Goal: Task Accomplishment & Management: Complete application form

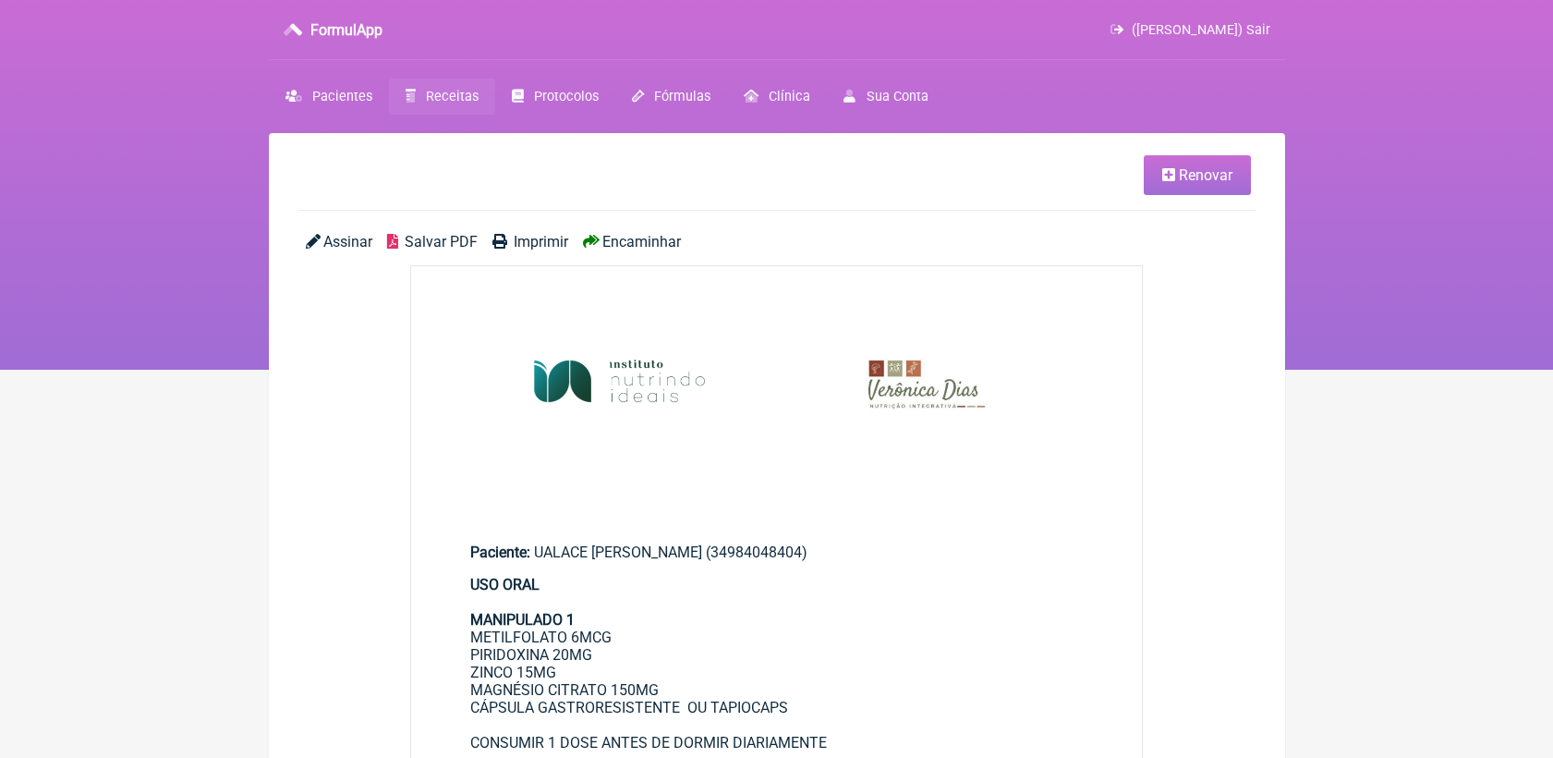
click at [432, 85] on link "Receitas" at bounding box center [442, 97] width 106 height 36
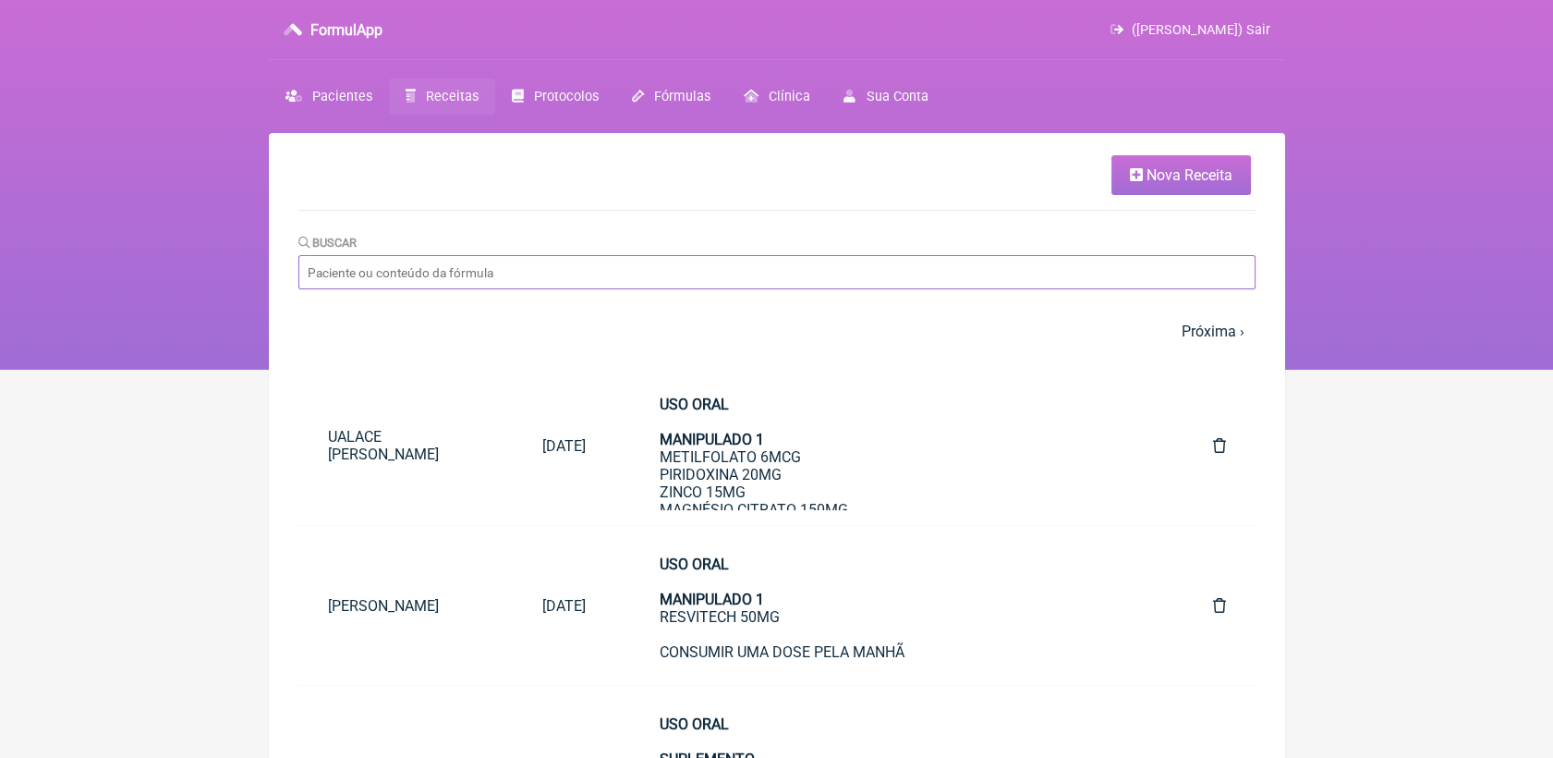
click at [503, 270] on input "Buscar" at bounding box center [776, 272] width 957 height 34
type input "rossana"
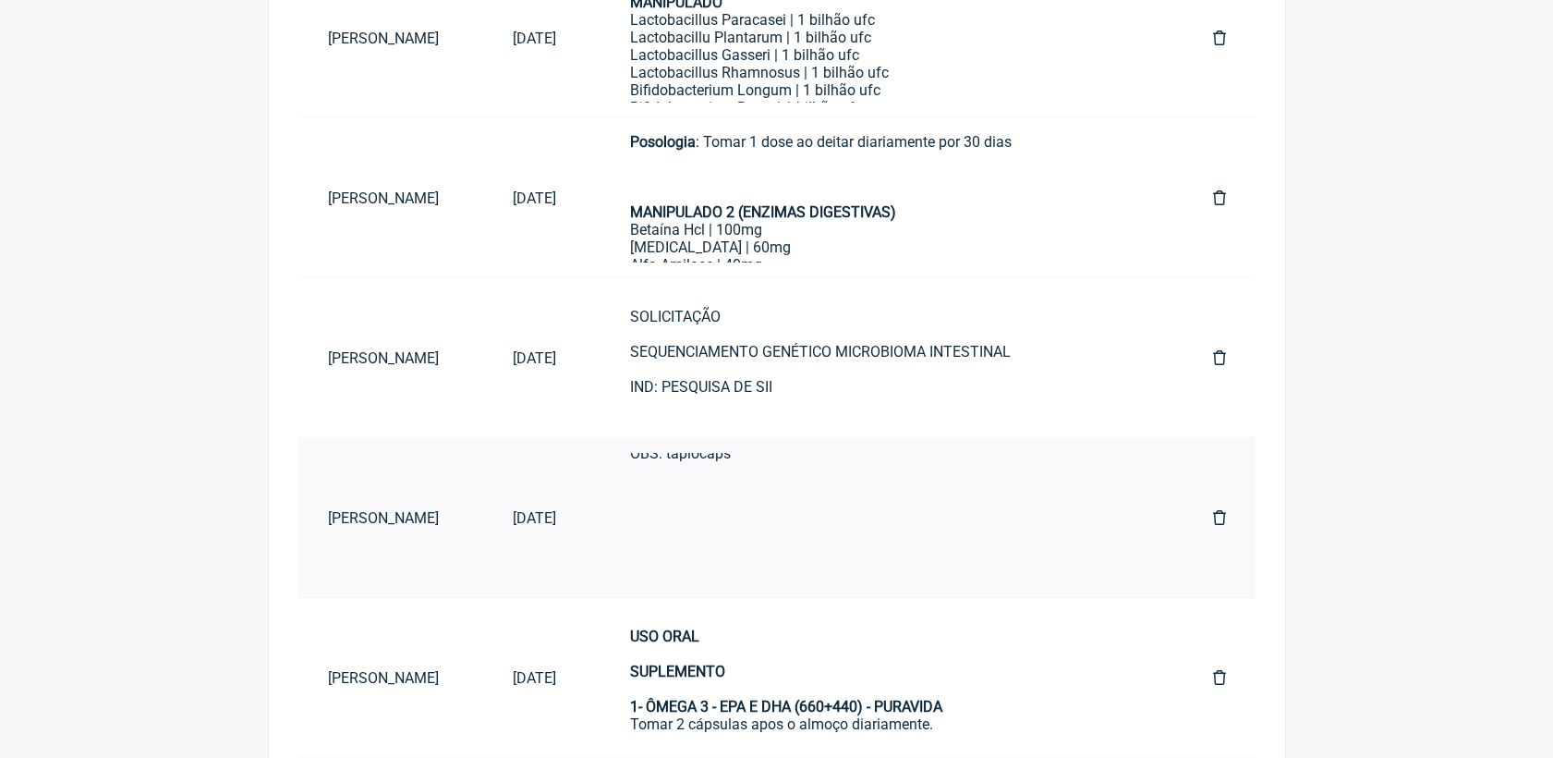
scroll to position [1200, 0]
click at [861, 531] on div "Posologia : Tomar 1 dose duas vezes ao dia, antes das refeições principais por …" at bounding box center [884, 251] width 509 height 597
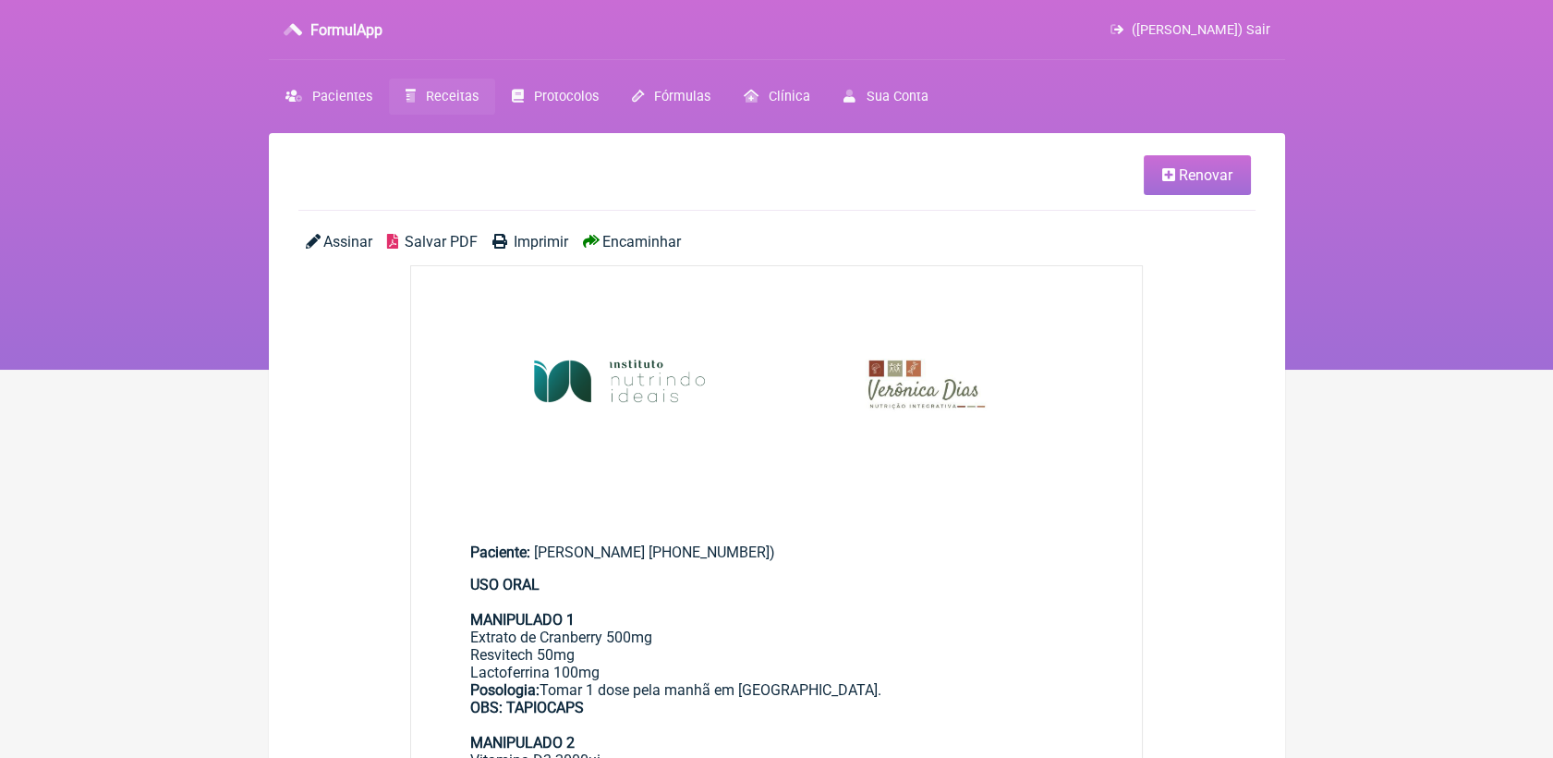
click at [1154, 181] on link "Renovar" at bounding box center [1197, 175] width 107 height 40
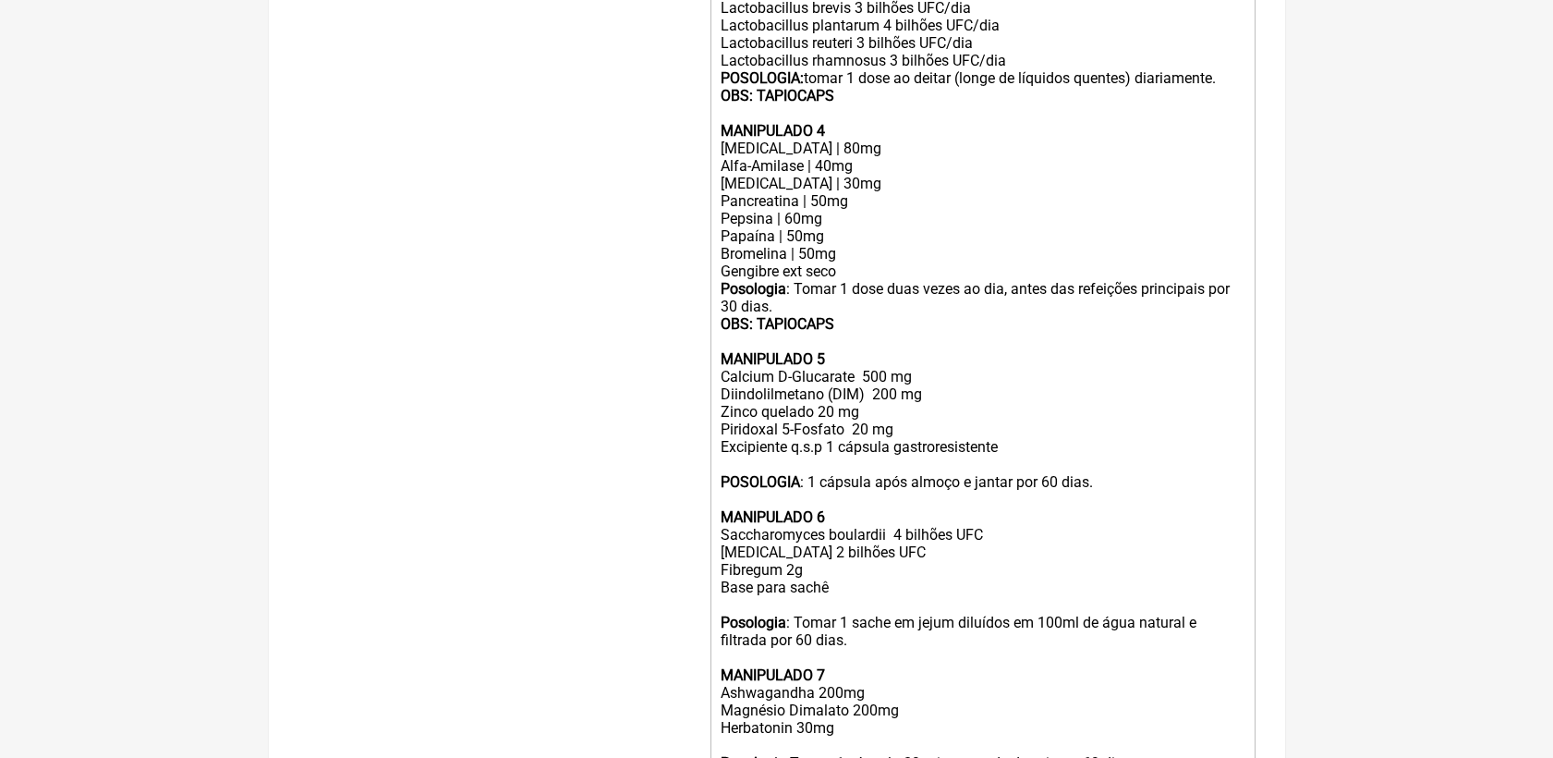
scroll to position [1027, 0]
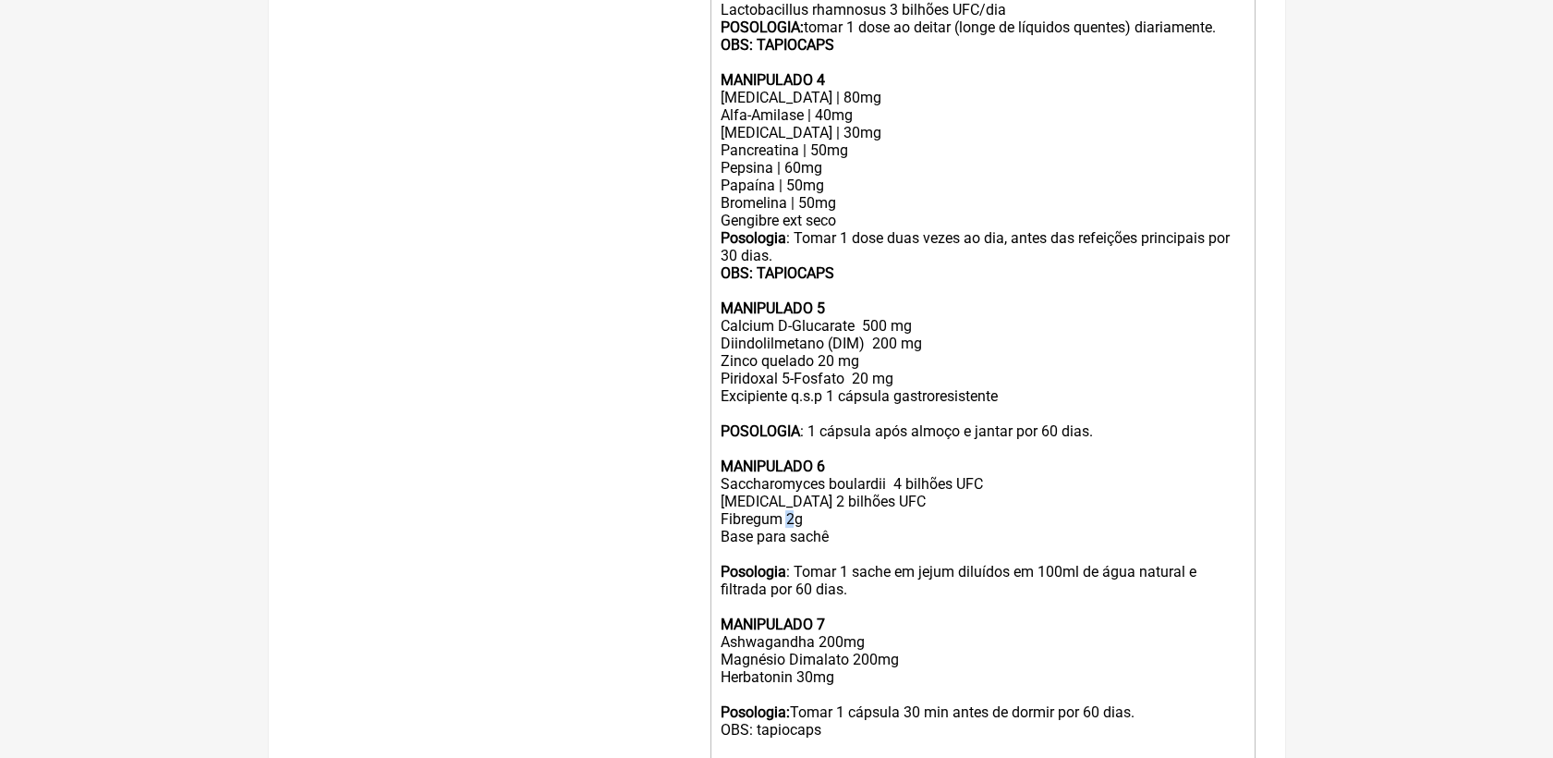
click at [792, 569] on div "Posologia : Tomar 1 dose duas vezes ao dia, antes das refeições principais por …" at bounding box center [982, 527] width 525 height 597
click at [724, 543] on div "Posologia : Tomar 1 dose duas vezes ao dia, antes das refeições principais por …" at bounding box center [982, 527] width 525 height 597
drag, startPoint x: 719, startPoint y: 529, endPoint x: 987, endPoint y: 554, distance: 269.1
click at [987, 554] on div "Posologia : Tomar 1 dose duas vezes ao dia, antes das refeições principais por …" at bounding box center [982, 527] width 525 height 597
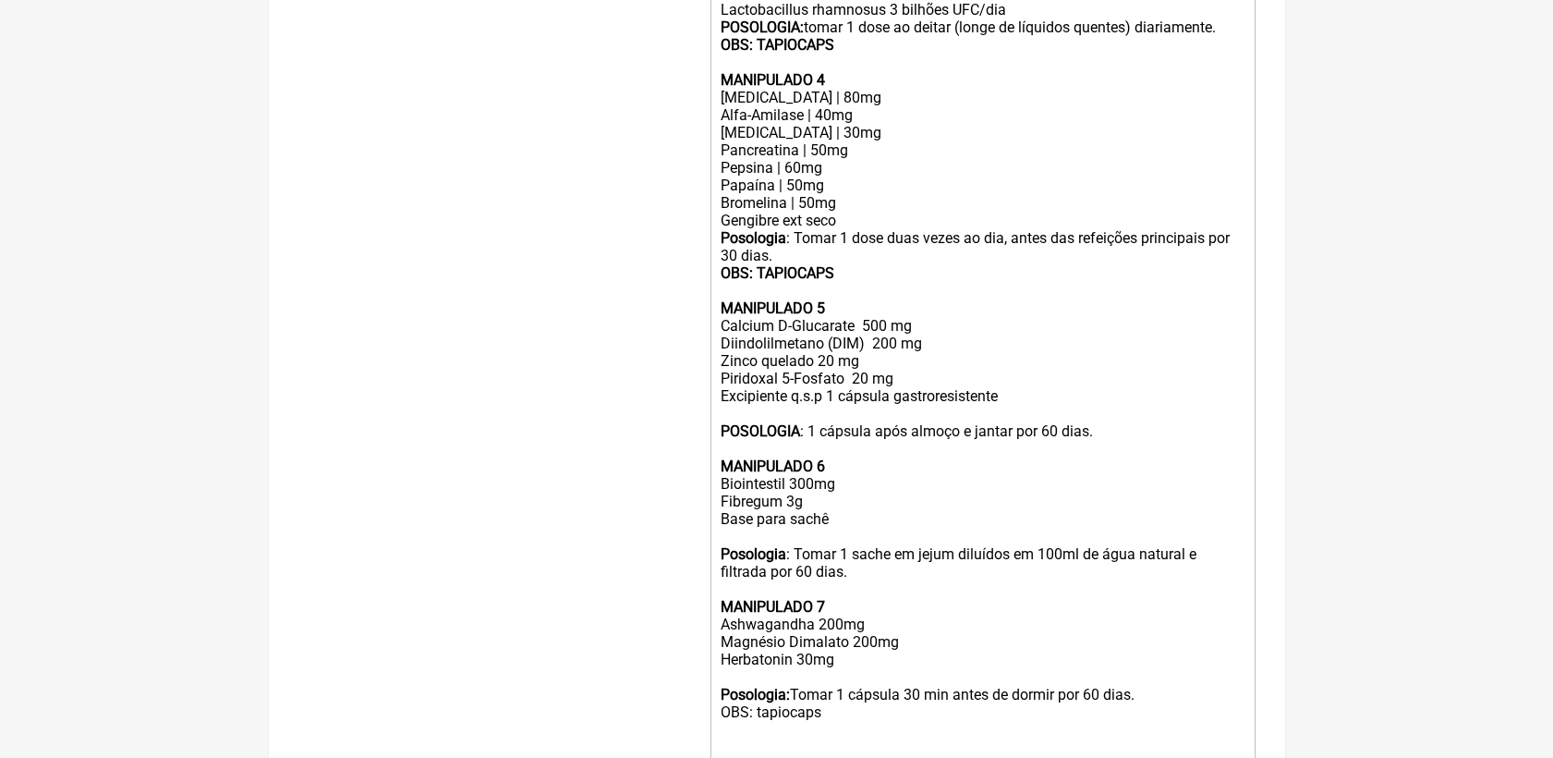
type trix-editor "<div><strong>USO ORAL<br><br>MANIPULADO 1<br></strong>Extrato de Cranberry 500m…"
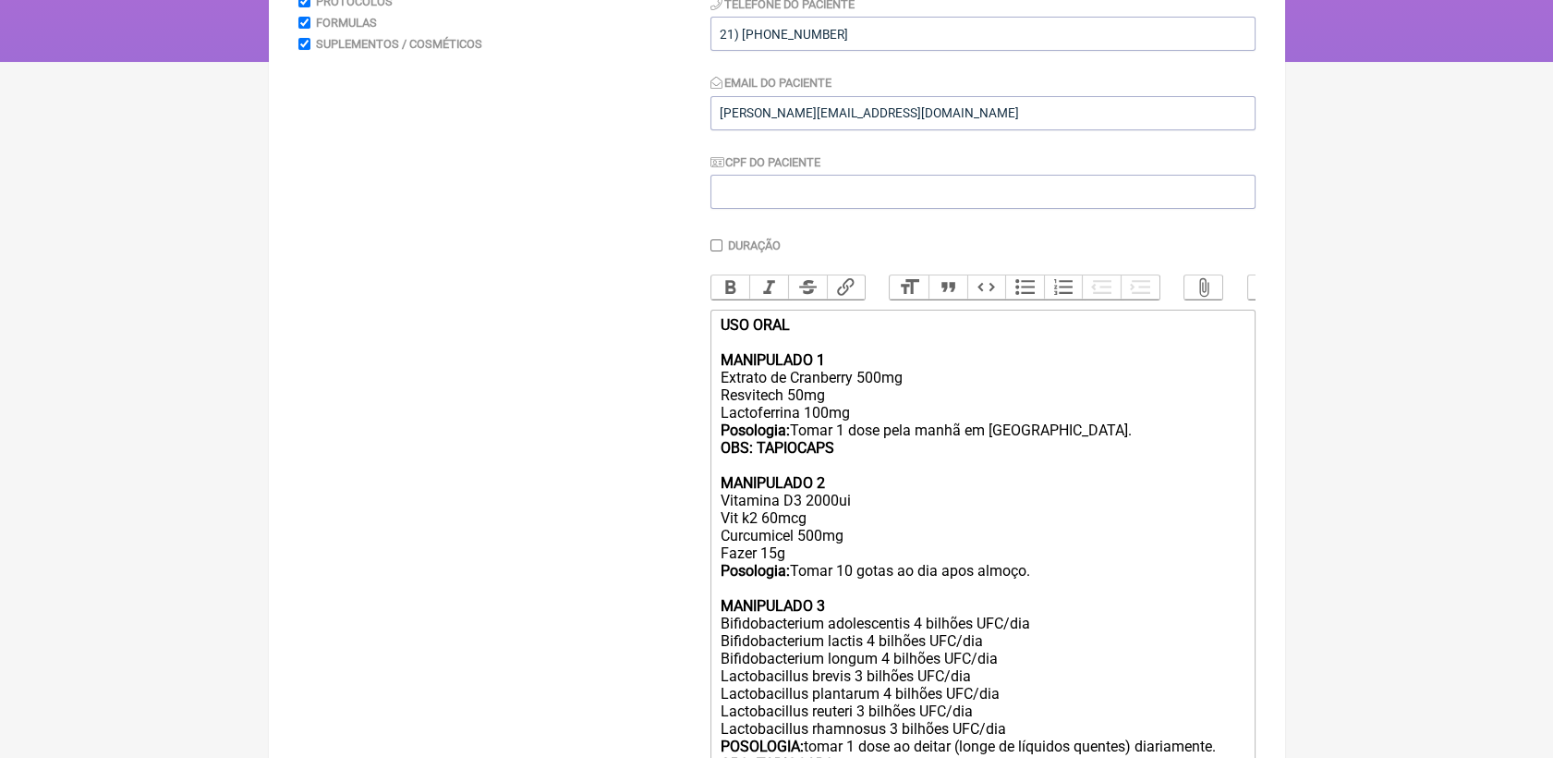
scroll to position [0, 0]
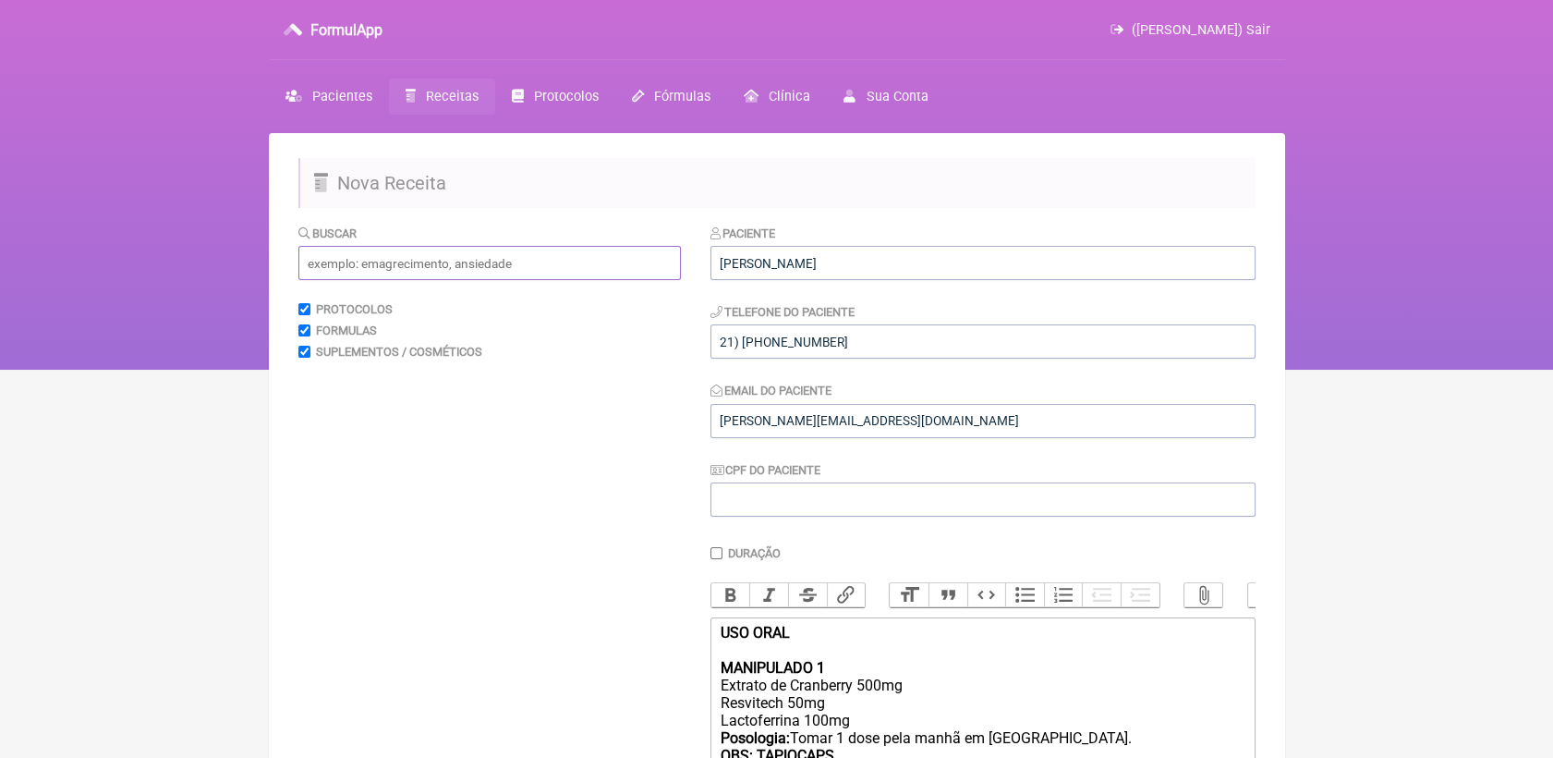
click at [410, 278] on input "text" at bounding box center [489, 263] width 383 height 34
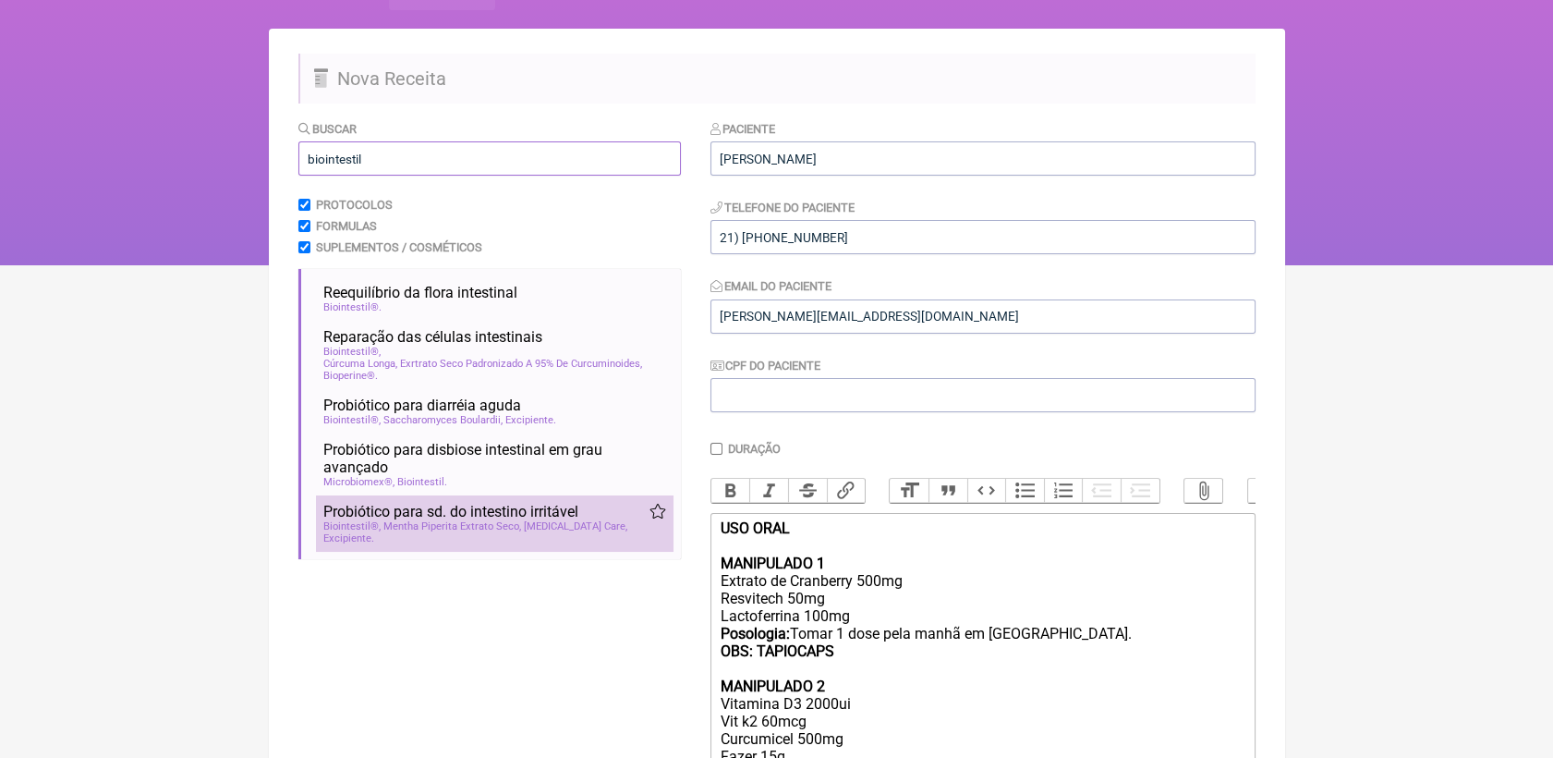
scroll to position [103, 0]
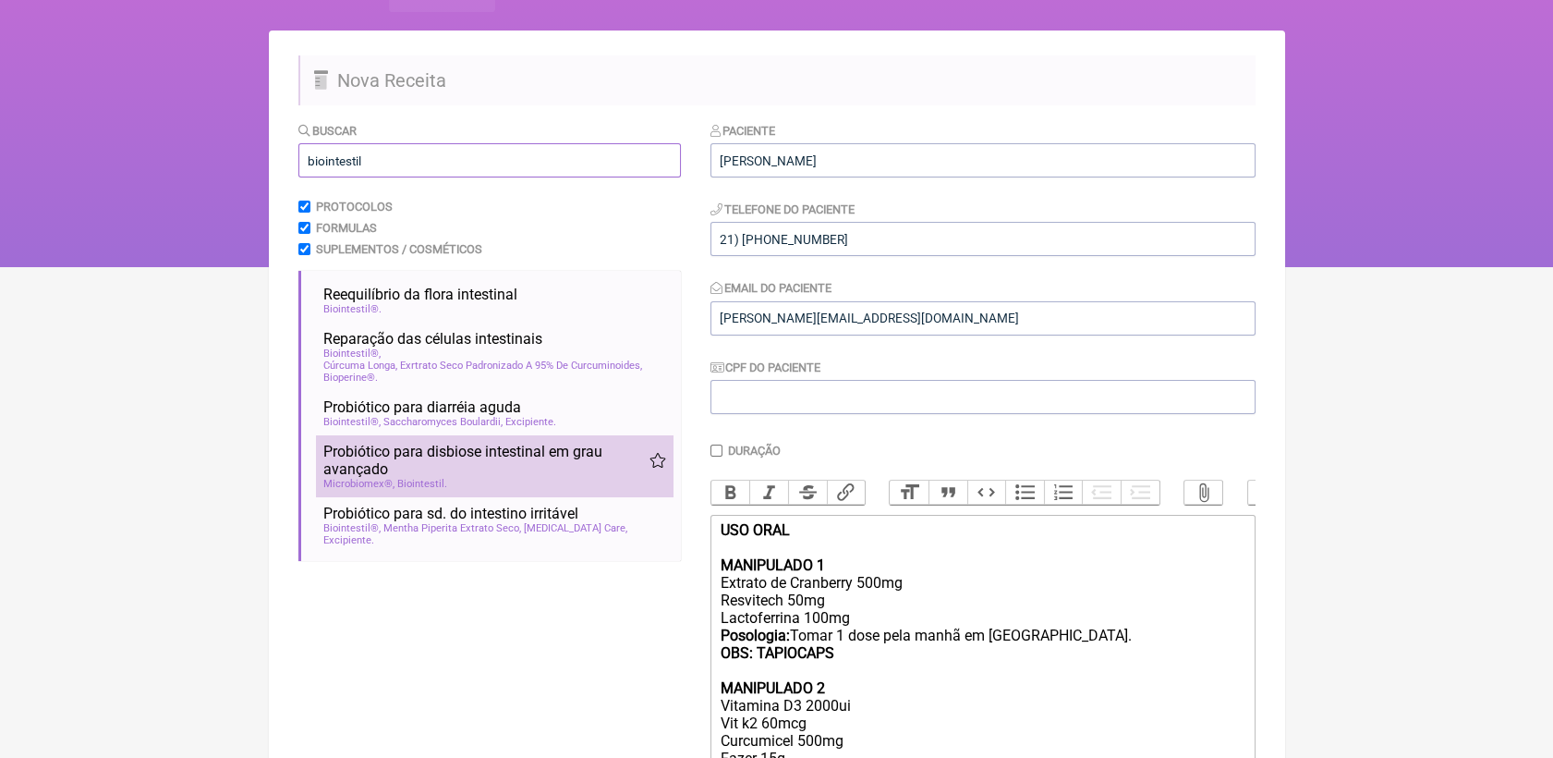
type input "biointestil"
click at [445, 497] on li "Probiótico para disbiose intestinal em grau avançado disbiose intestinal consti…" at bounding box center [495, 466] width 358 height 62
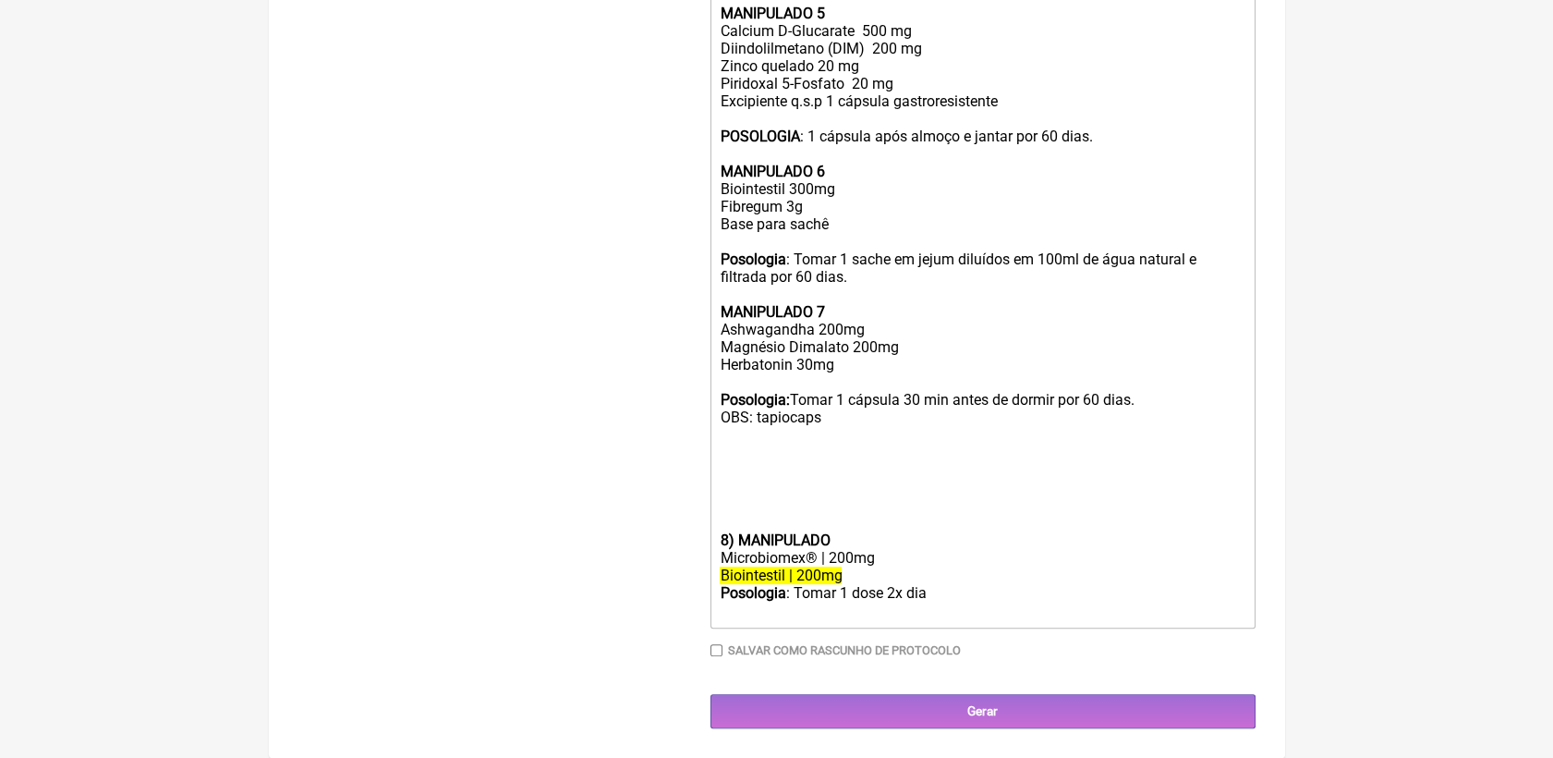
scroll to position [1381, 0]
drag, startPoint x: 938, startPoint y: 594, endPoint x: 720, endPoint y: 540, distance: 224.8
click at [954, 593] on div "Posologia : Tomar 1 dose 2x dia ㅤ" at bounding box center [982, 602] width 525 height 37
click at [807, 554] on div "Microbiomex® | 200mg" at bounding box center [982, 558] width 525 height 18
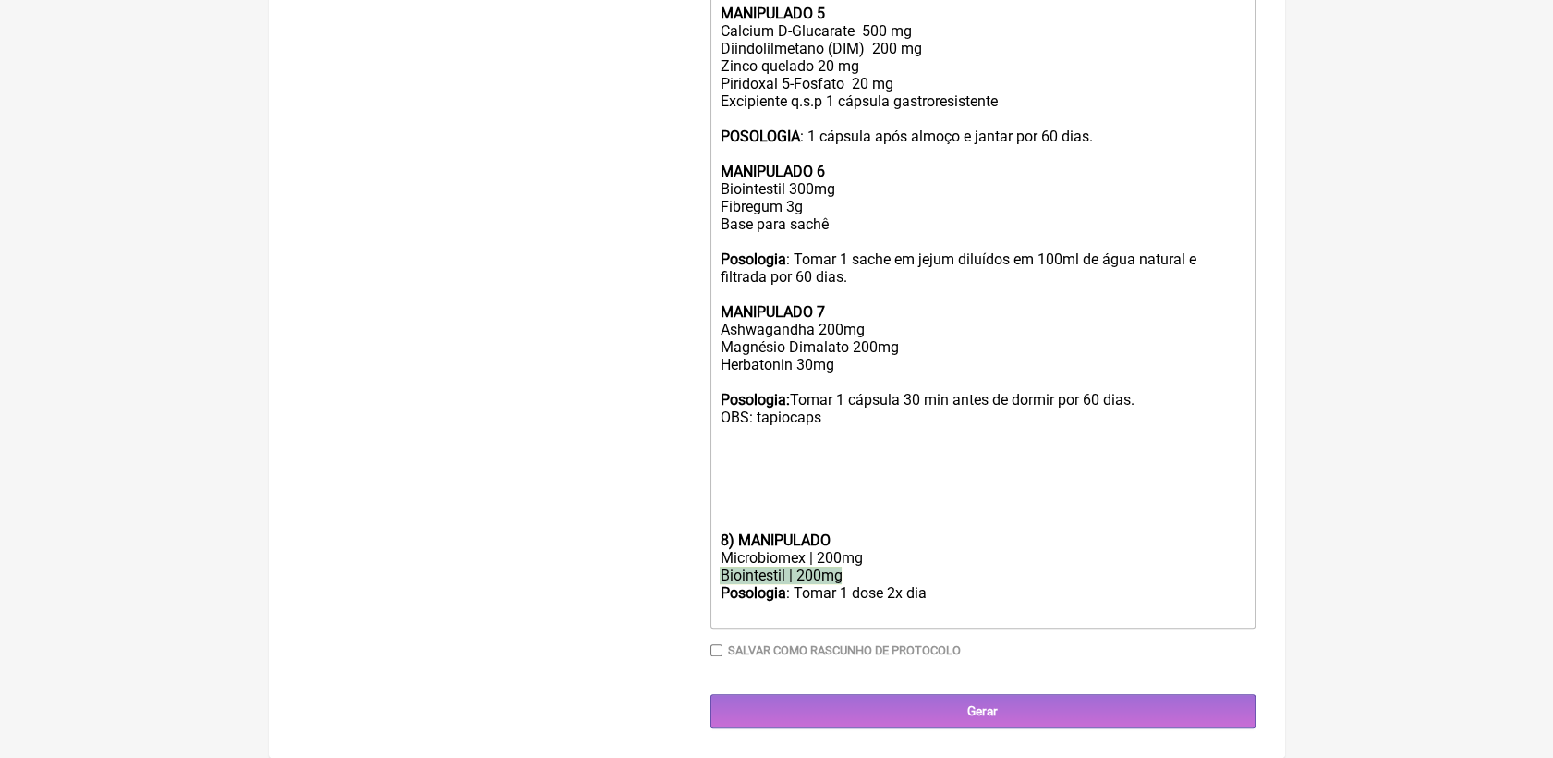
drag, startPoint x: 844, startPoint y: 573, endPoint x: 718, endPoint y: 568, distance: 125.8
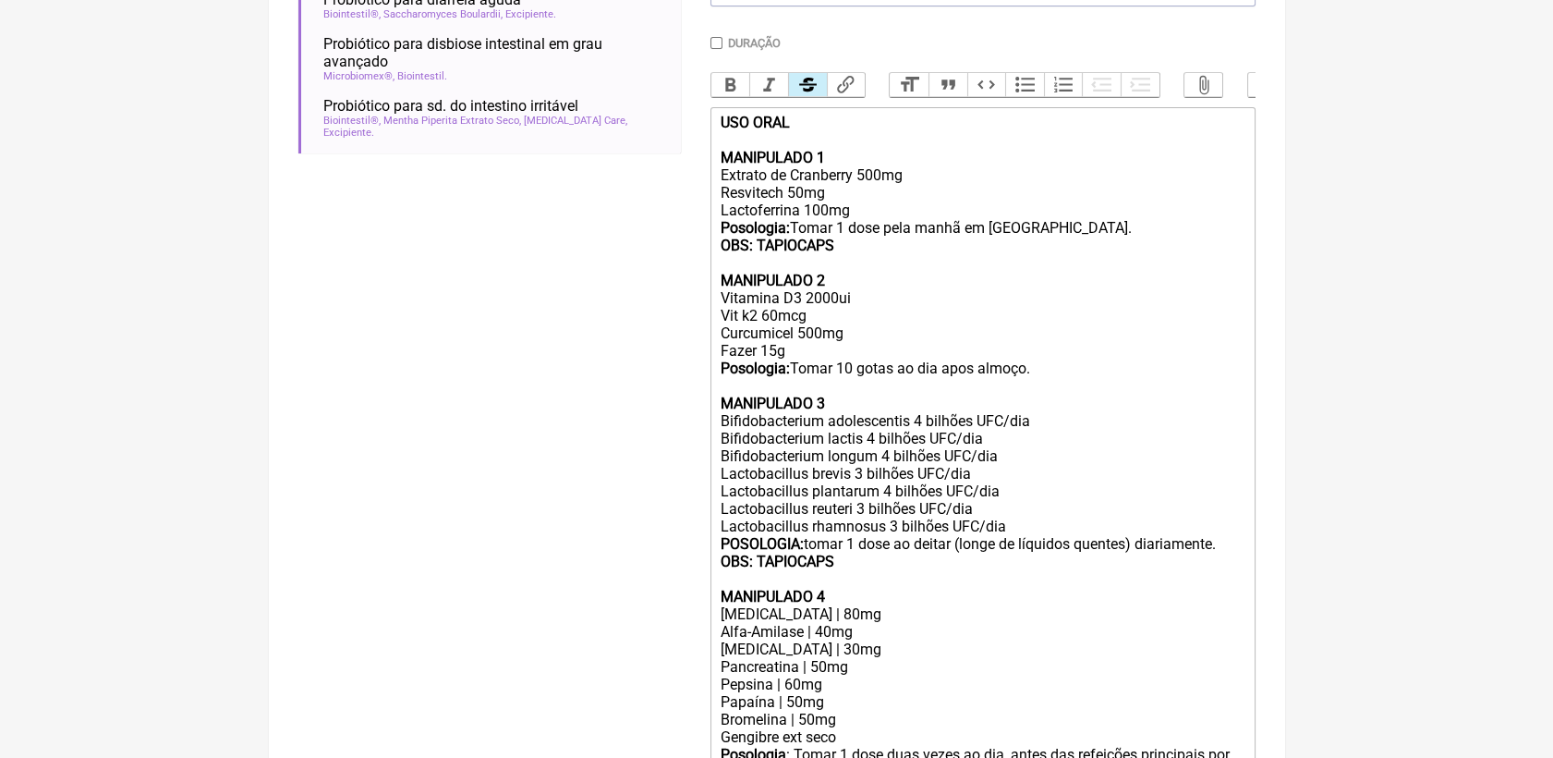
scroll to position [457, 0]
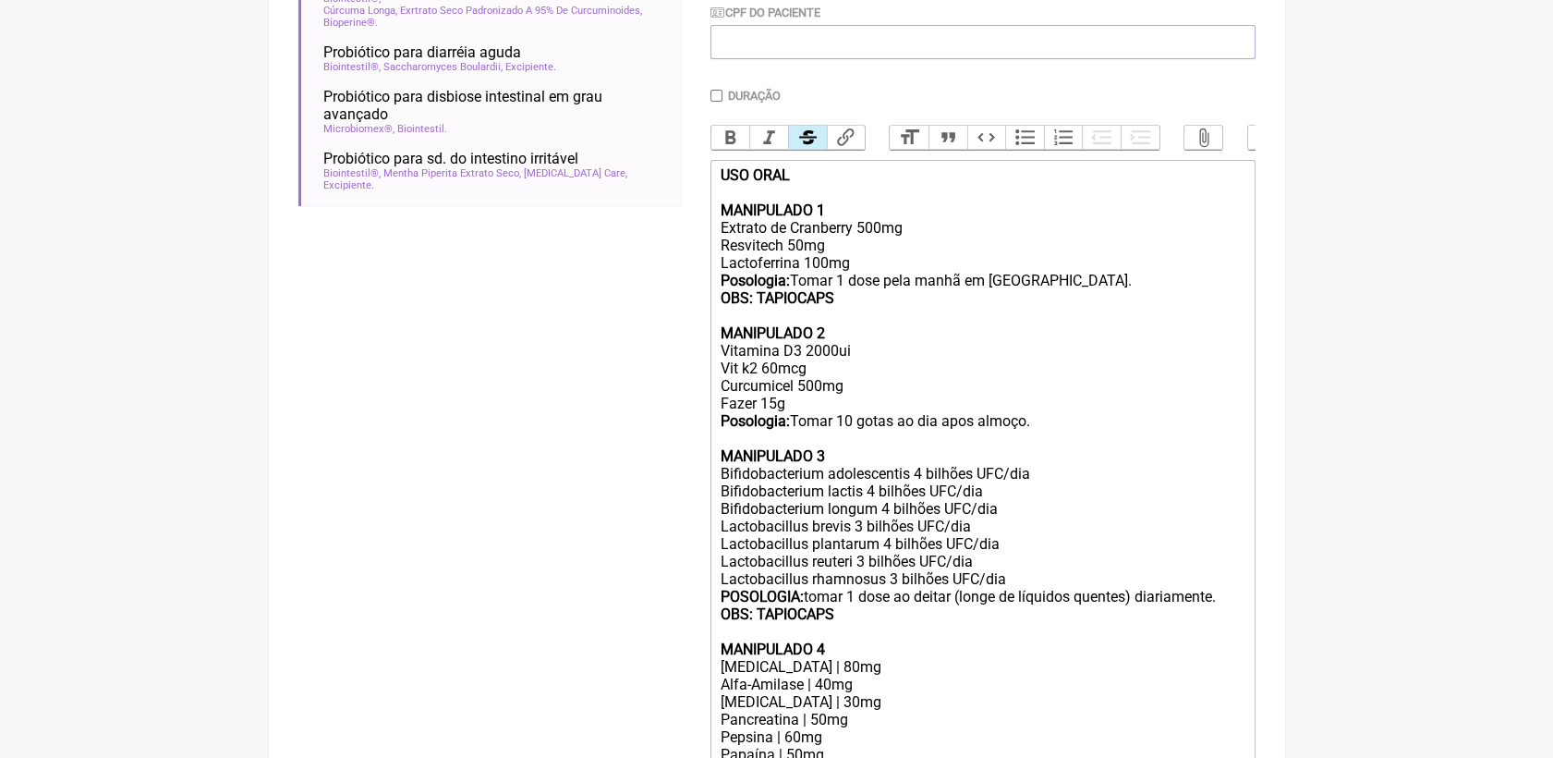
click at [811, 144] on button "Strikethrough" at bounding box center [807, 138] width 39 height 24
click at [810, 142] on button "Strikethrough" at bounding box center [807, 138] width 39 height 24
click at [806, 141] on button "Strikethrough" at bounding box center [807, 138] width 39 height 24
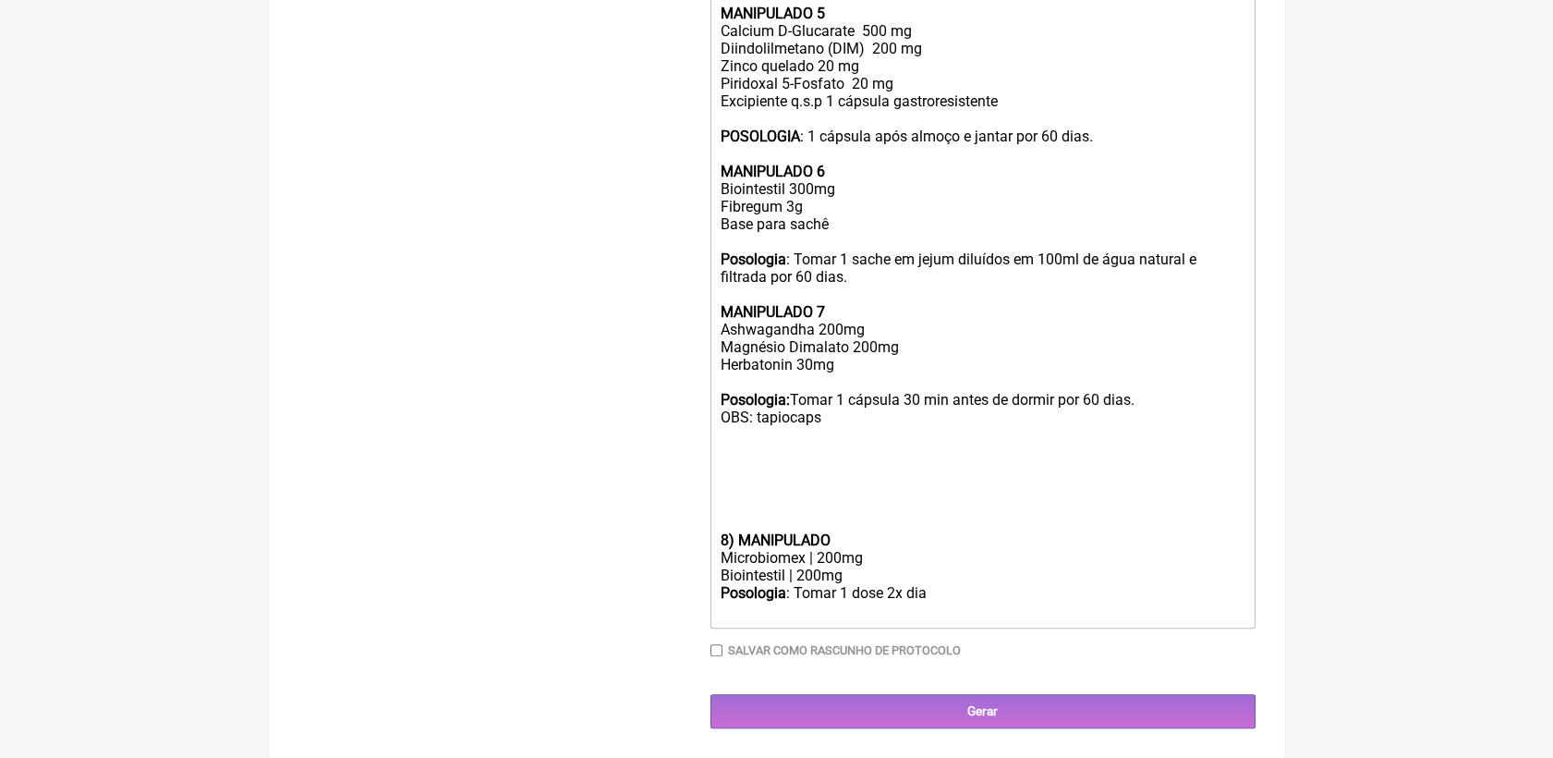
scroll to position [1381, 0]
click at [948, 595] on div "Posologia : Tomar 1 dose 2x dia ㅤ" at bounding box center [982, 602] width 525 height 37
click at [929, 592] on div "Posologia : Tomar 1 dose 2x dia ㅤ" at bounding box center [982, 602] width 525 height 37
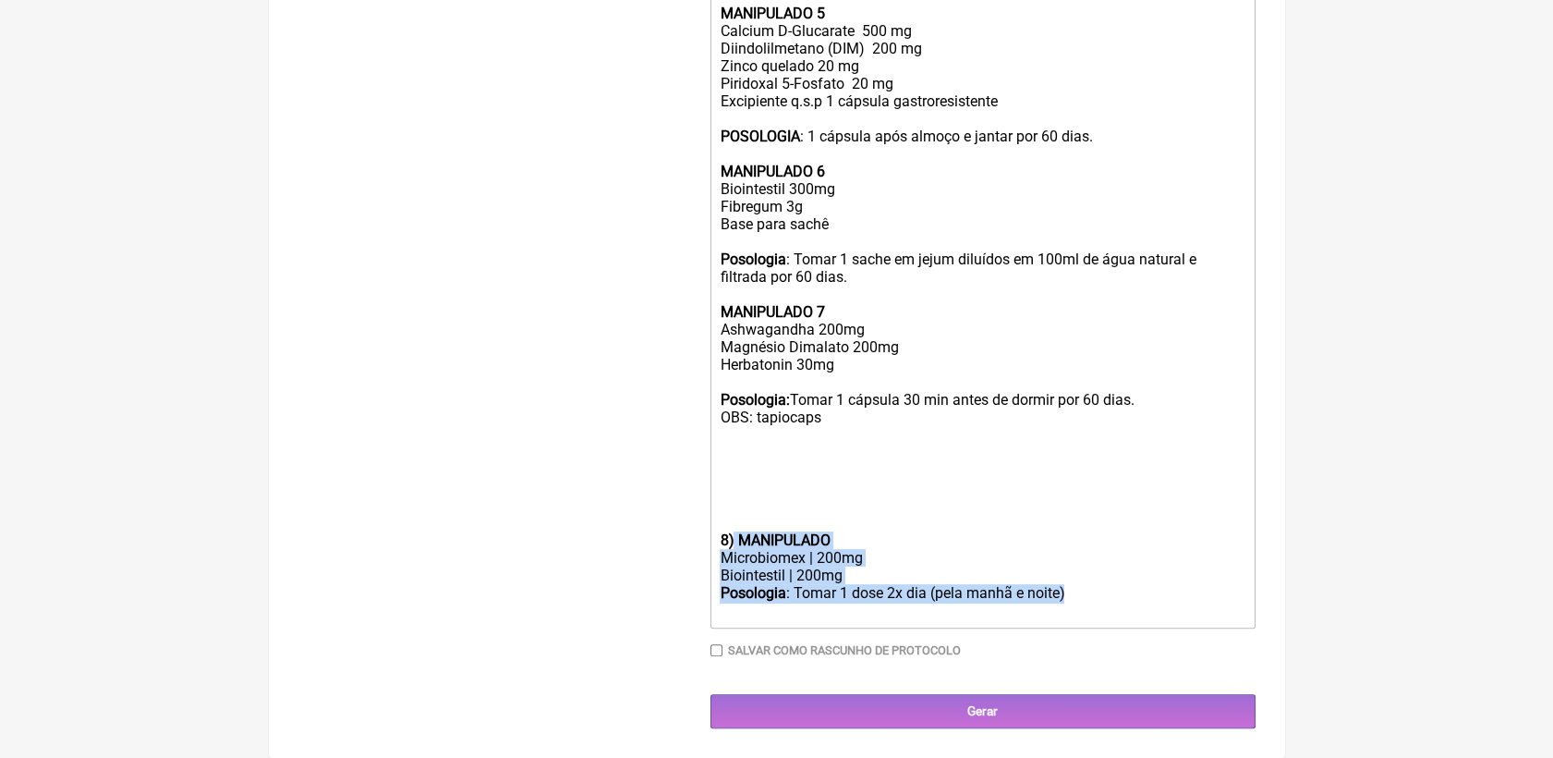
drag, startPoint x: 1082, startPoint y: 599, endPoint x: 732, endPoint y: 539, distance: 355.3
copy trix-editor "MANIPULADO Microbiomex | 200mg Biointestil | 200mg Posologia : Tomar 1 dose 2x …"
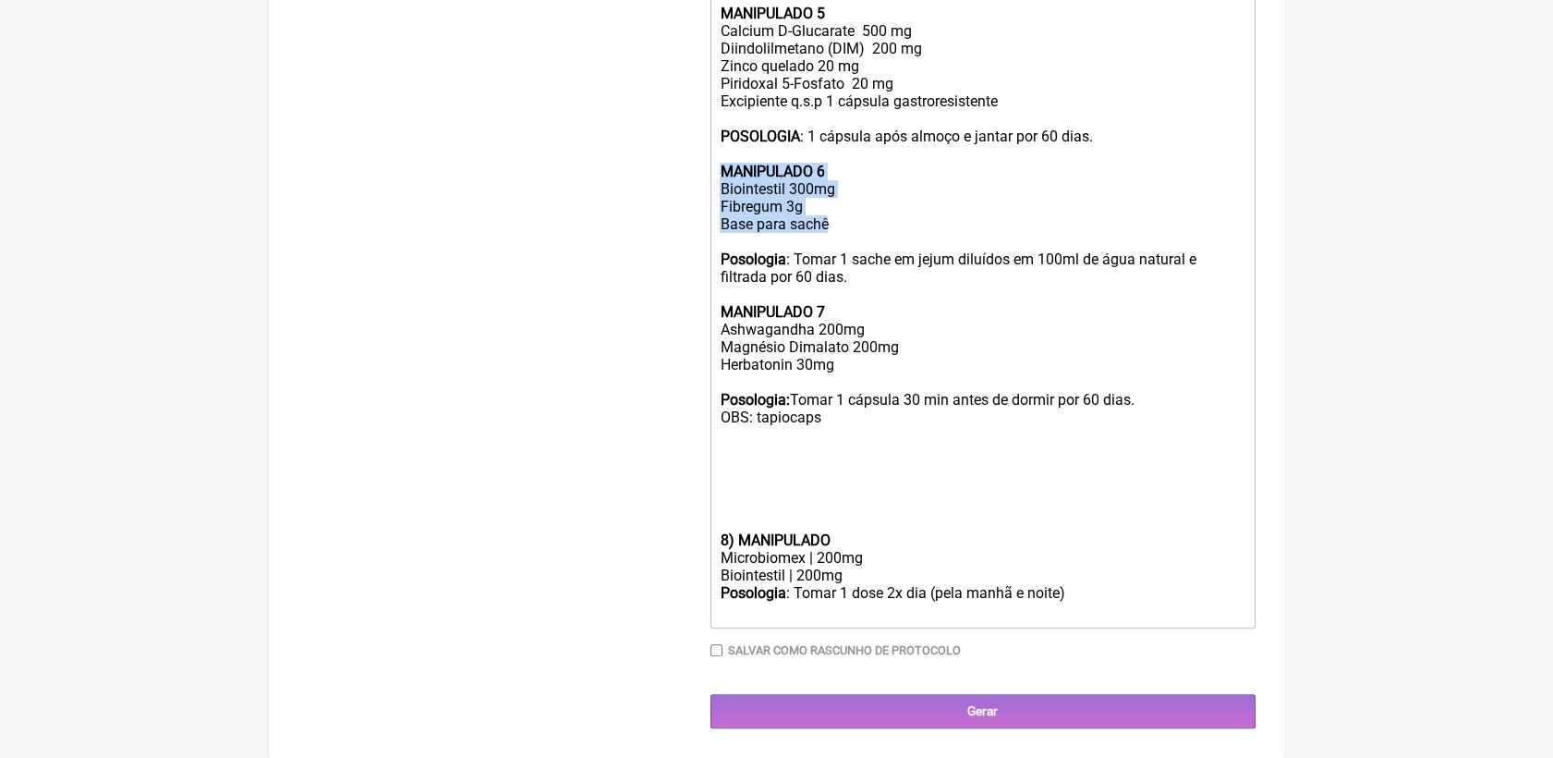
drag, startPoint x: 736, startPoint y: 155, endPoint x: 832, endPoint y: 219, distance: 114.6
paste trix-editor "MANIPULADO</strong></div><div>Microbiomex | 200mg</div><div>Biointestil | 200mg…"
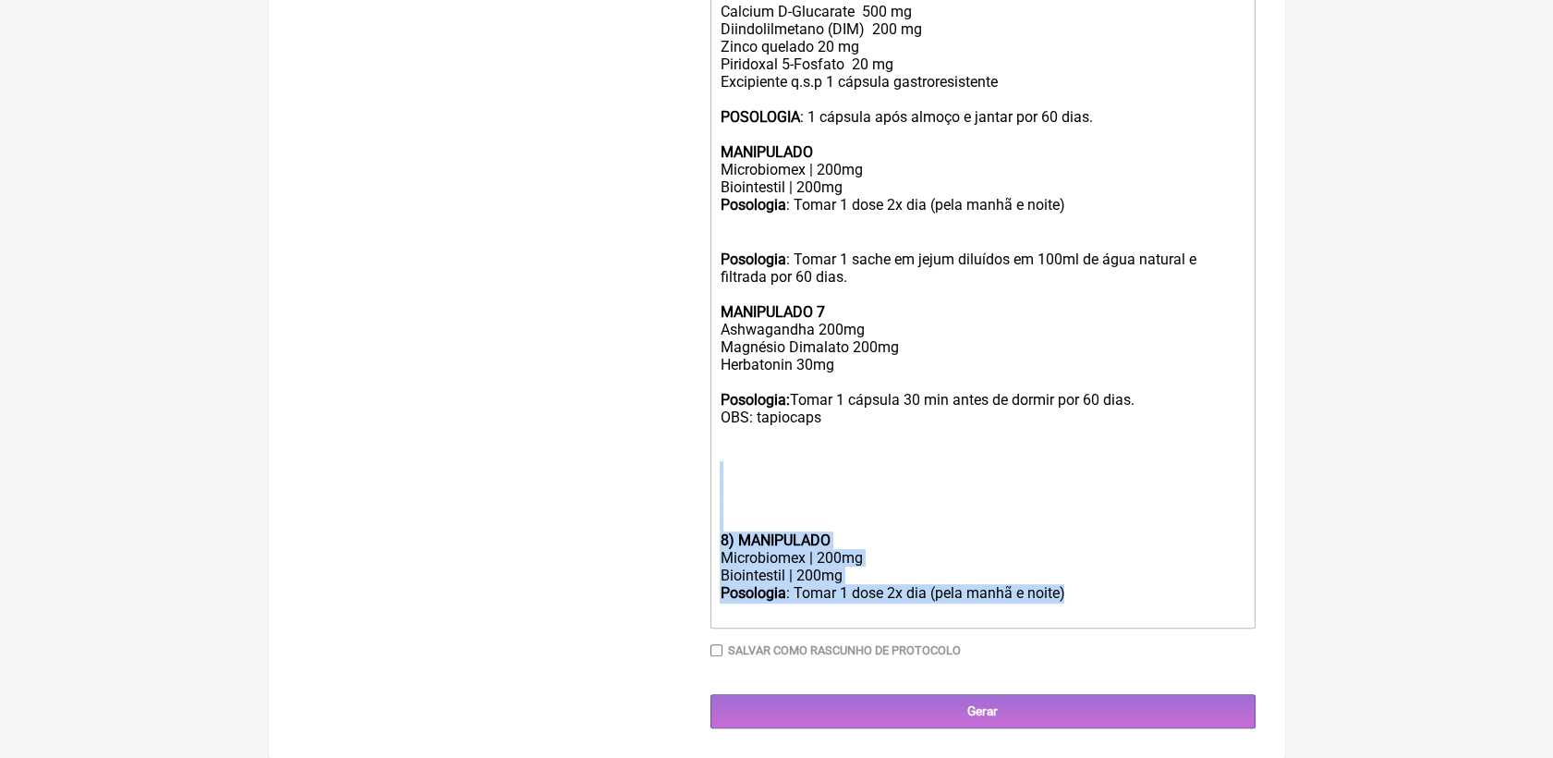
drag, startPoint x: 1070, startPoint y: 624, endPoint x: 719, endPoint y: 496, distance: 373.6
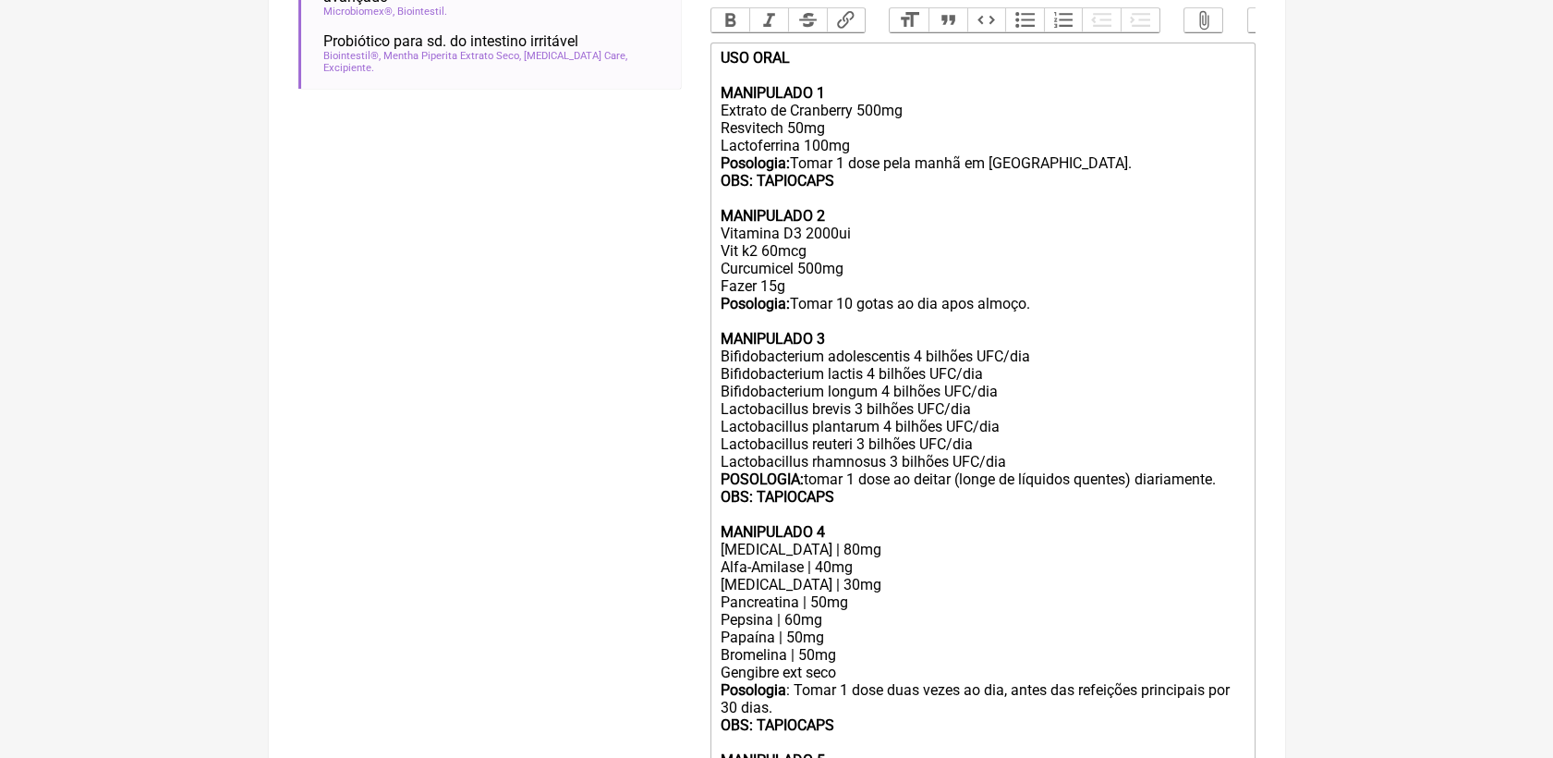
scroll to position [472, 0]
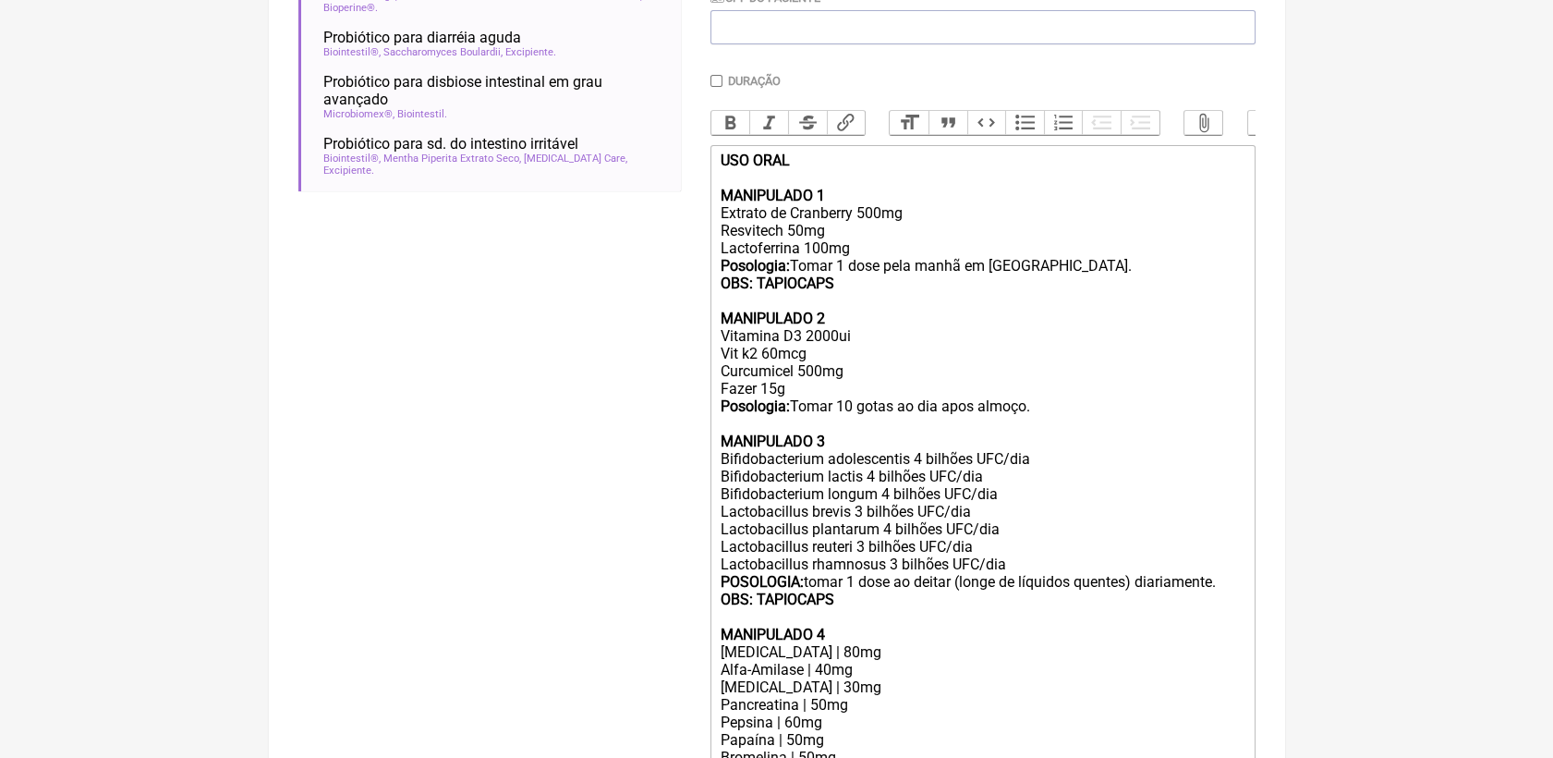
click at [1071, 422] on div "USO ORAL MANIPULADO 1 Extrato de Cranberry 500mg Resvitech 50mg Lactoferrina 10…" at bounding box center [982, 406] width 525 height 509
click at [1041, 434] on div "USO ORAL MANIPULADO 1 Extrato de Cranberry 500mg Resvitech 50mg Lactoferrina 10…" at bounding box center [982, 406] width 525 height 509
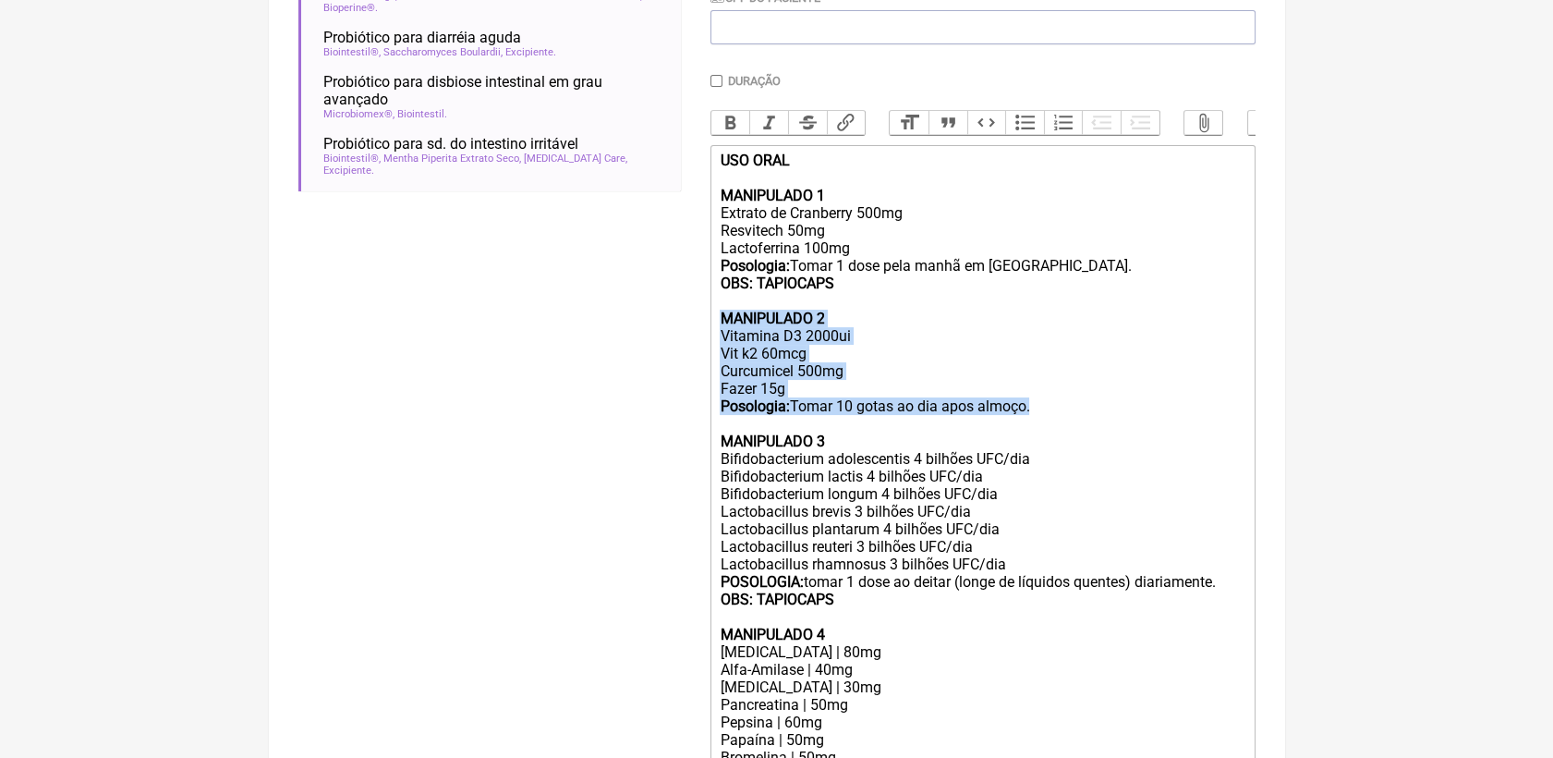
drag, startPoint x: 717, startPoint y: 344, endPoint x: 1032, endPoint y: 440, distance: 329.4
click at [1032, 440] on trix-editor "USO ORAL MANIPULADO 1 Extrato de Cranberry 500mg Resvitech 50mg Lactoferrina 10…" at bounding box center [983, 768] width 545 height 1247
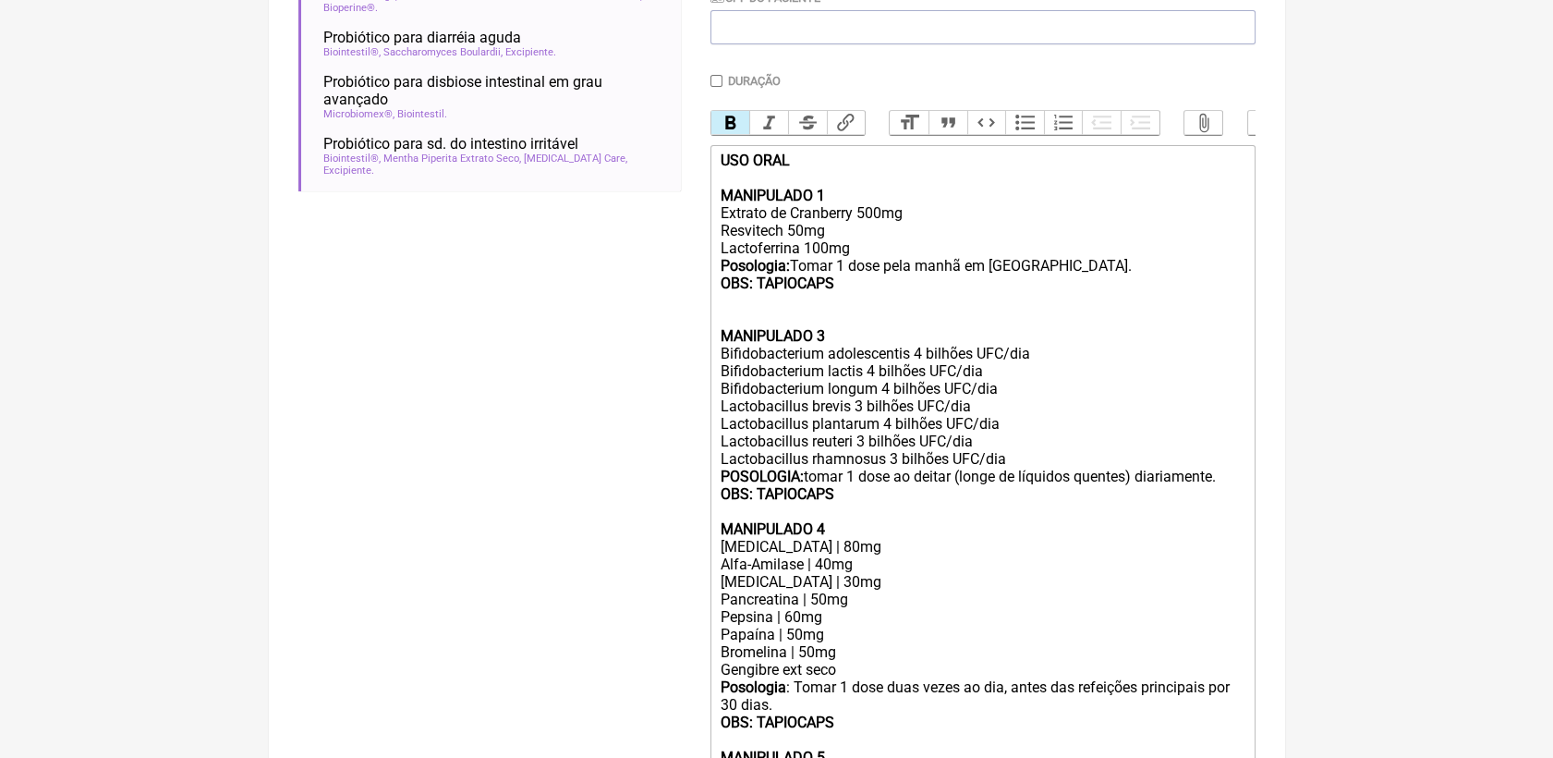
click at [828, 354] on div "USO ORAL MANIPULADO 1 Extrato de Cranberry 500mg Resvitech 50mg Lactoferrina 10…" at bounding box center [982, 354] width 525 height 404
click at [758, 338] on div "USO ORAL MANIPULADO 1 Extrato de Cranberry 500mg Resvitech 50mg Lactoferrina 10…" at bounding box center [982, 354] width 525 height 404
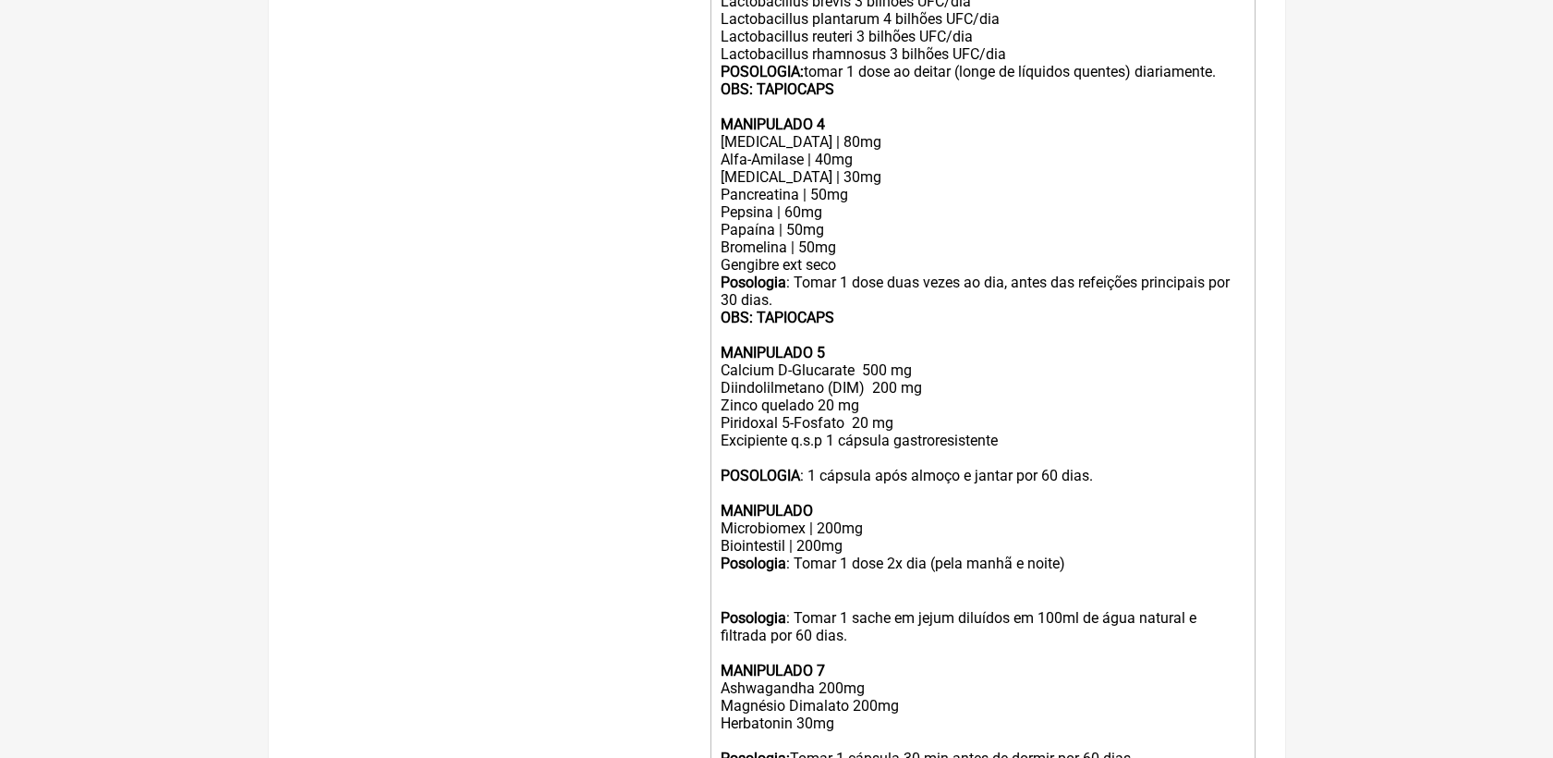
scroll to position [882, 0]
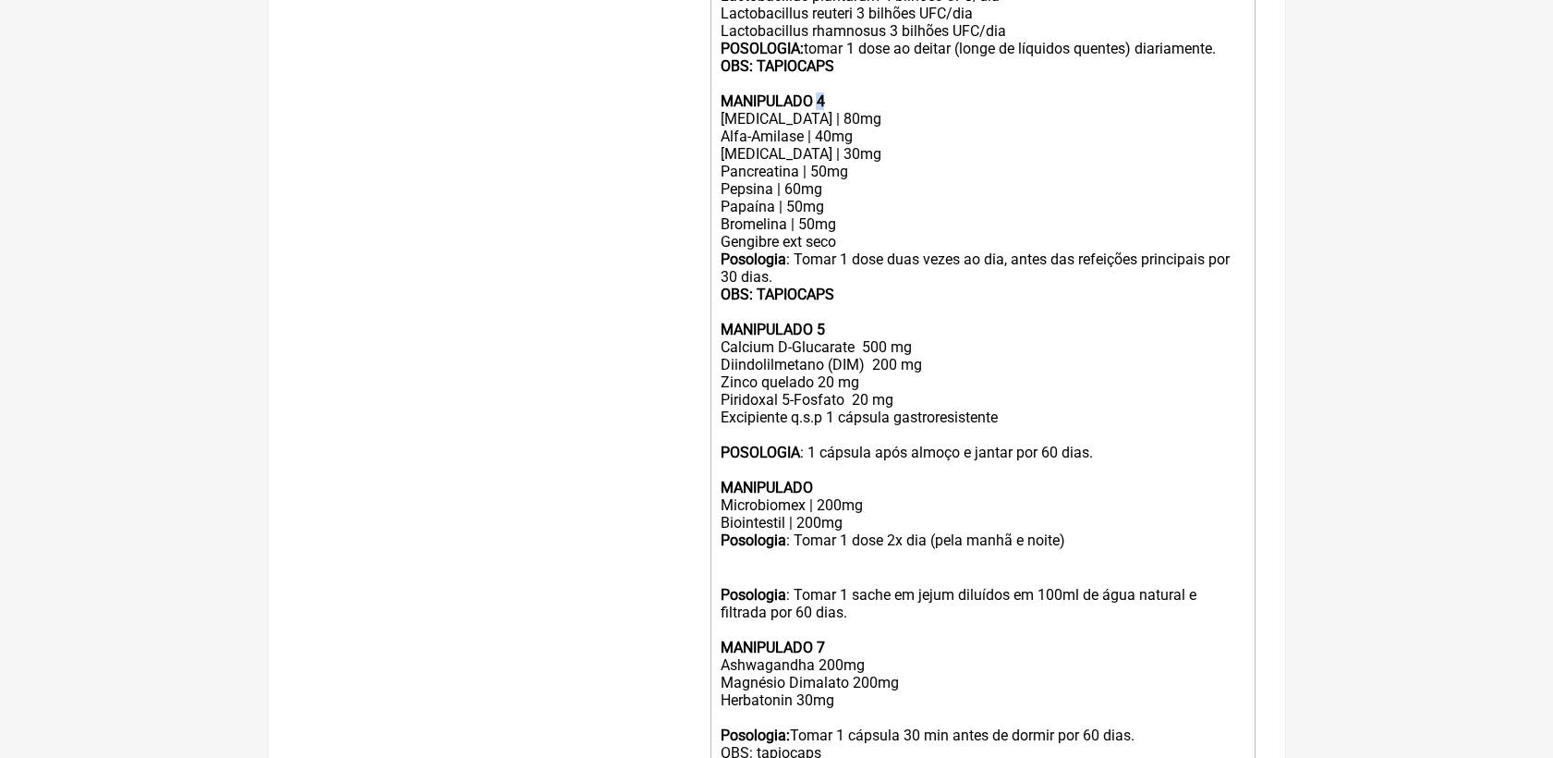
click at [821, 110] on strong "OBS: TAPIOCAPS MANIPULADO 4" at bounding box center [777, 83] width 114 height 53
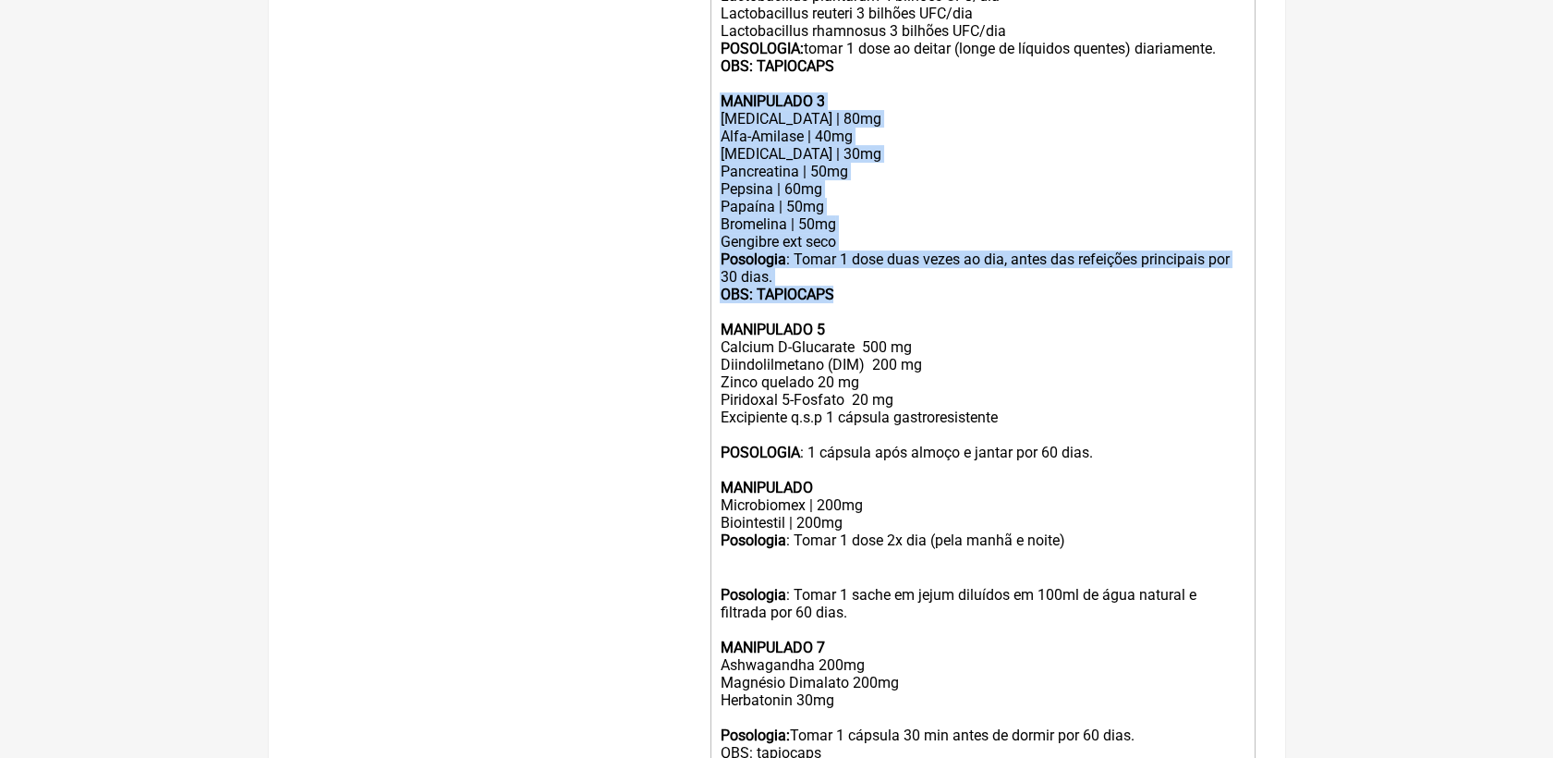
drag, startPoint x: 721, startPoint y: 125, endPoint x: 898, endPoint y: 329, distance: 270.5
click at [898, 329] on trix-editor "USO ORAL MANIPULADO 1 Extrato de Cranberry 500mg Resvitech 50mg Lactoferrina 10…" at bounding box center [983, 297] width 545 height 1124
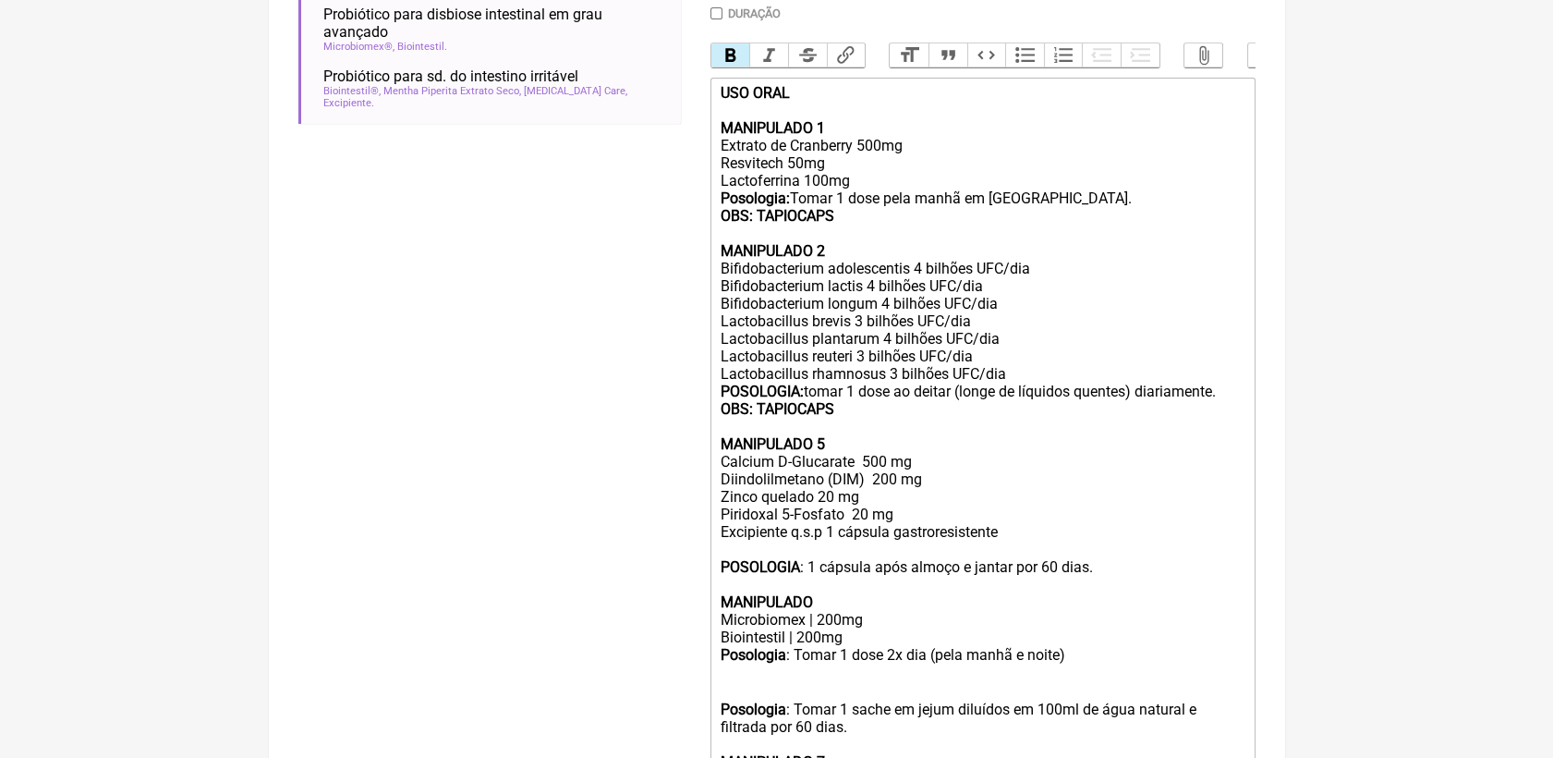
scroll to position [575, 0]
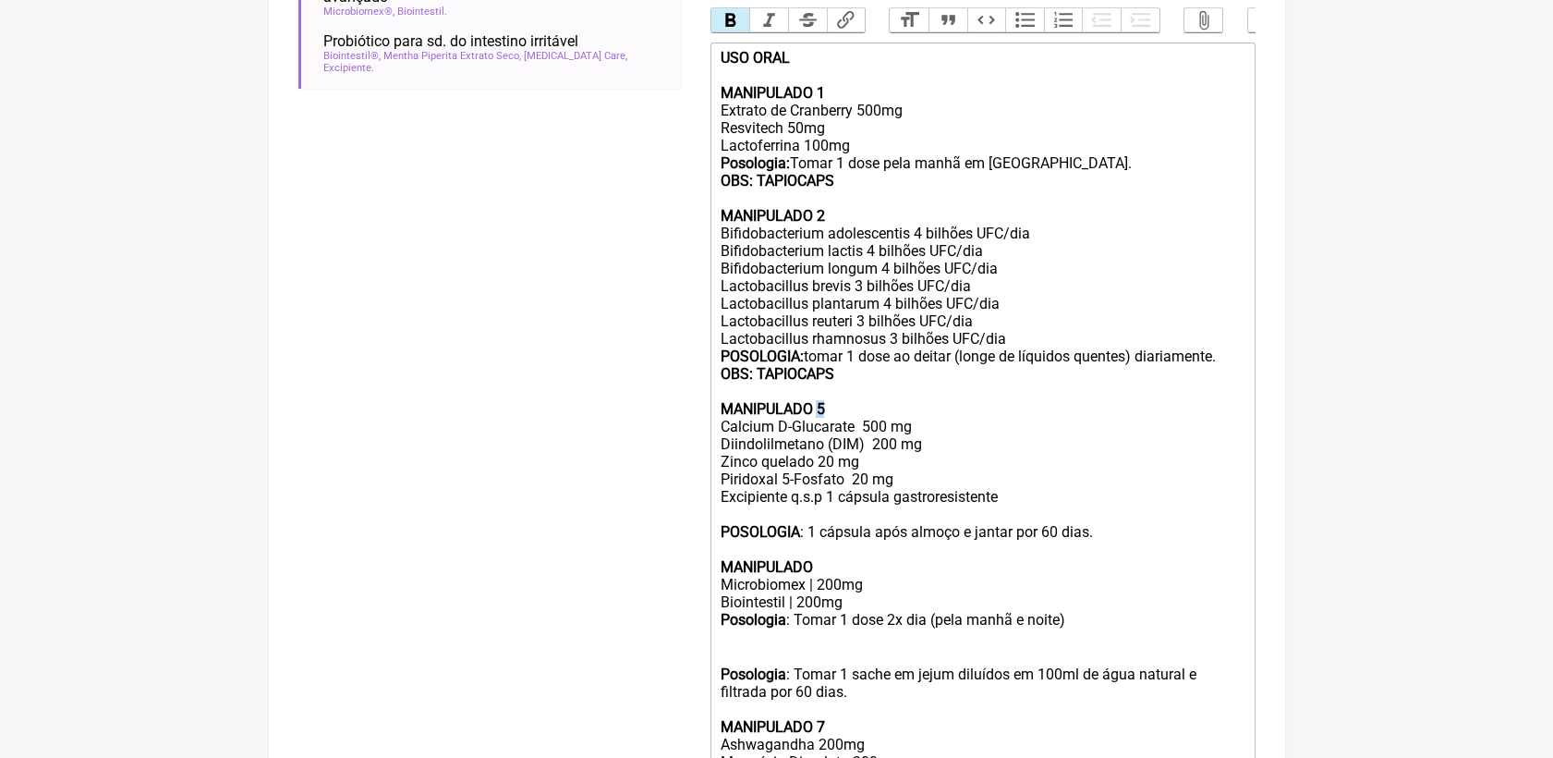
drag, startPoint x: 816, startPoint y: 439, endPoint x: 827, endPoint y: 435, distance: 11.7
click at [827, 435] on div "USO ORAL MANIPULADO 1 Extrato de Cranberry 500mg Resvitech 50mg Lactoferrina 10…" at bounding box center [982, 312] width 525 height 527
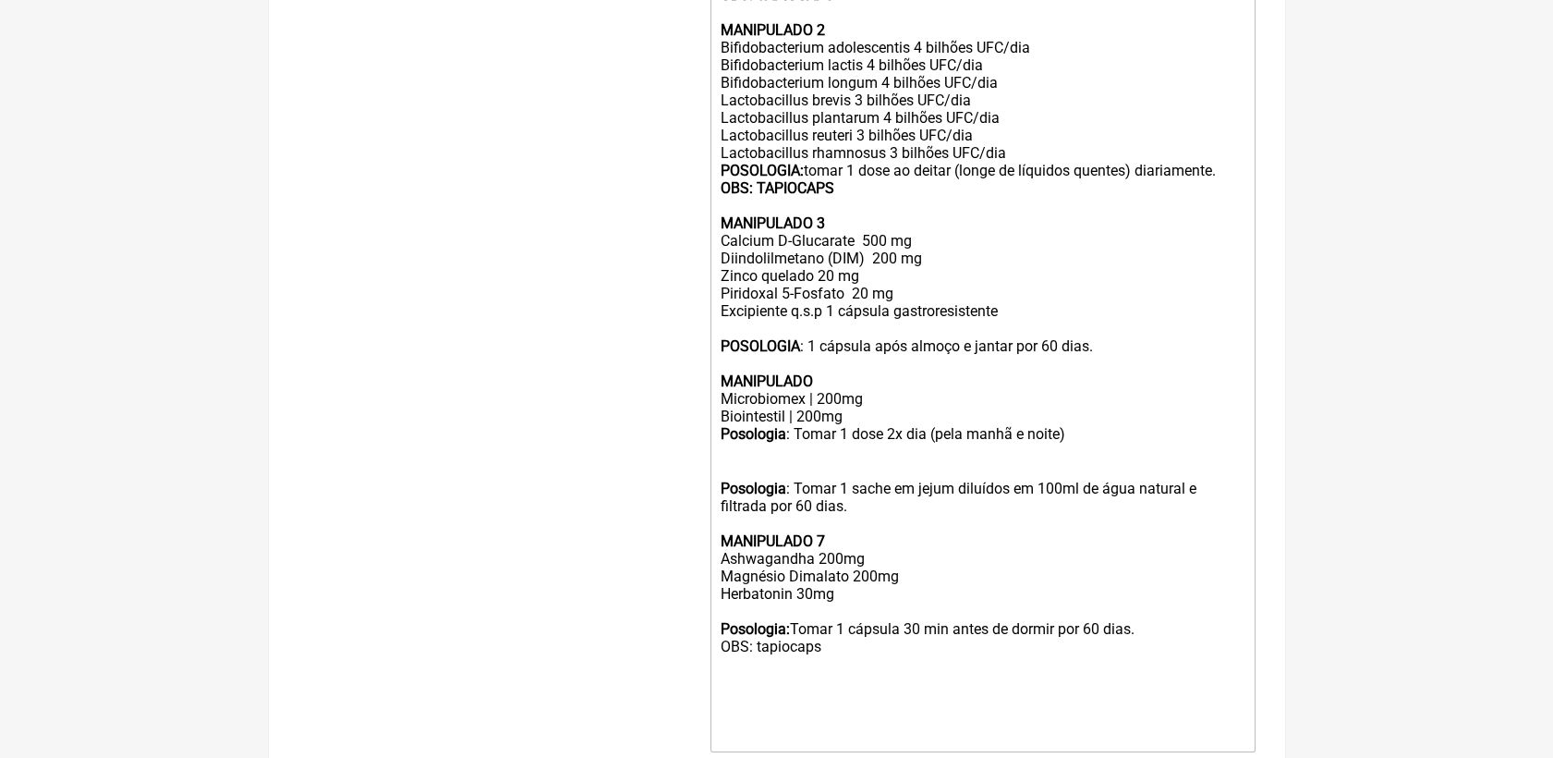
scroll to position [882, 0]
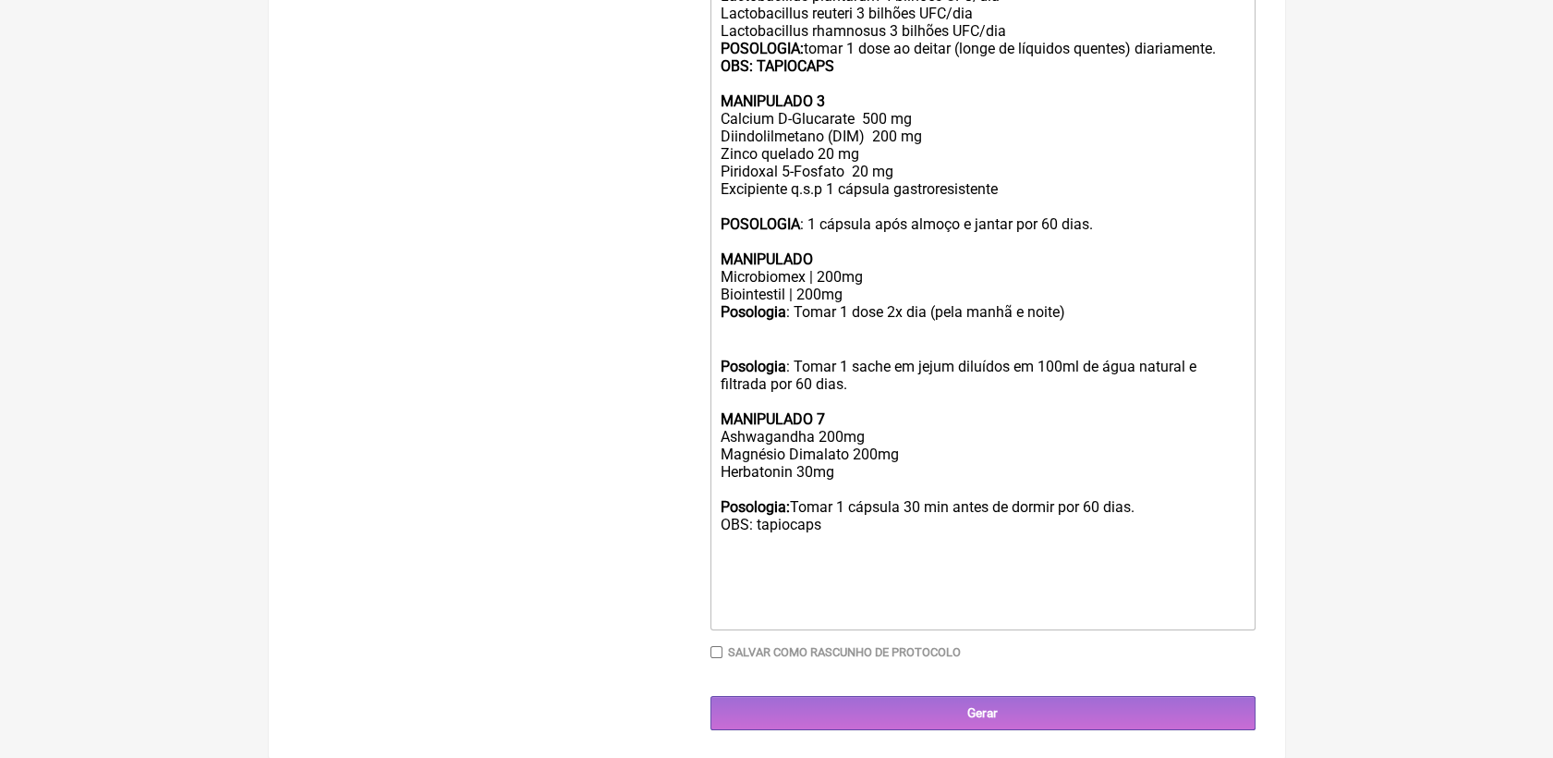
click at [791, 379] on div "Posologia : Tomar 1 sache em jejum diluídos em 100ml de água natural e filtrada…" at bounding box center [982, 472] width 525 height 300
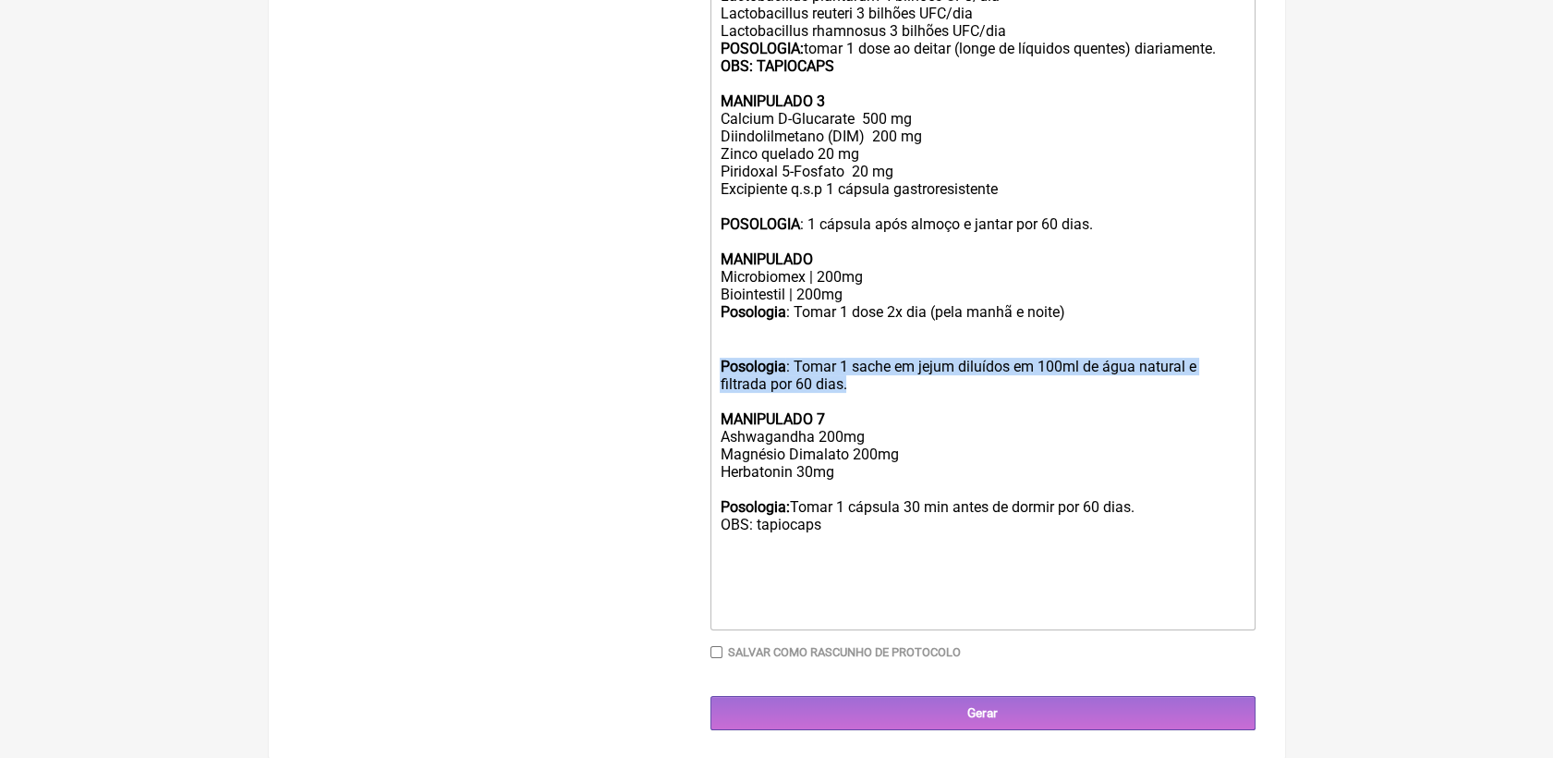
drag, startPoint x: 866, startPoint y: 427, endPoint x: 722, endPoint y: 404, distance: 146.0
click at [722, 404] on div "Posologia : Tomar 1 sache em jejum diluídos em 100ml de água natural e filtrada…" at bounding box center [982, 472] width 525 height 300
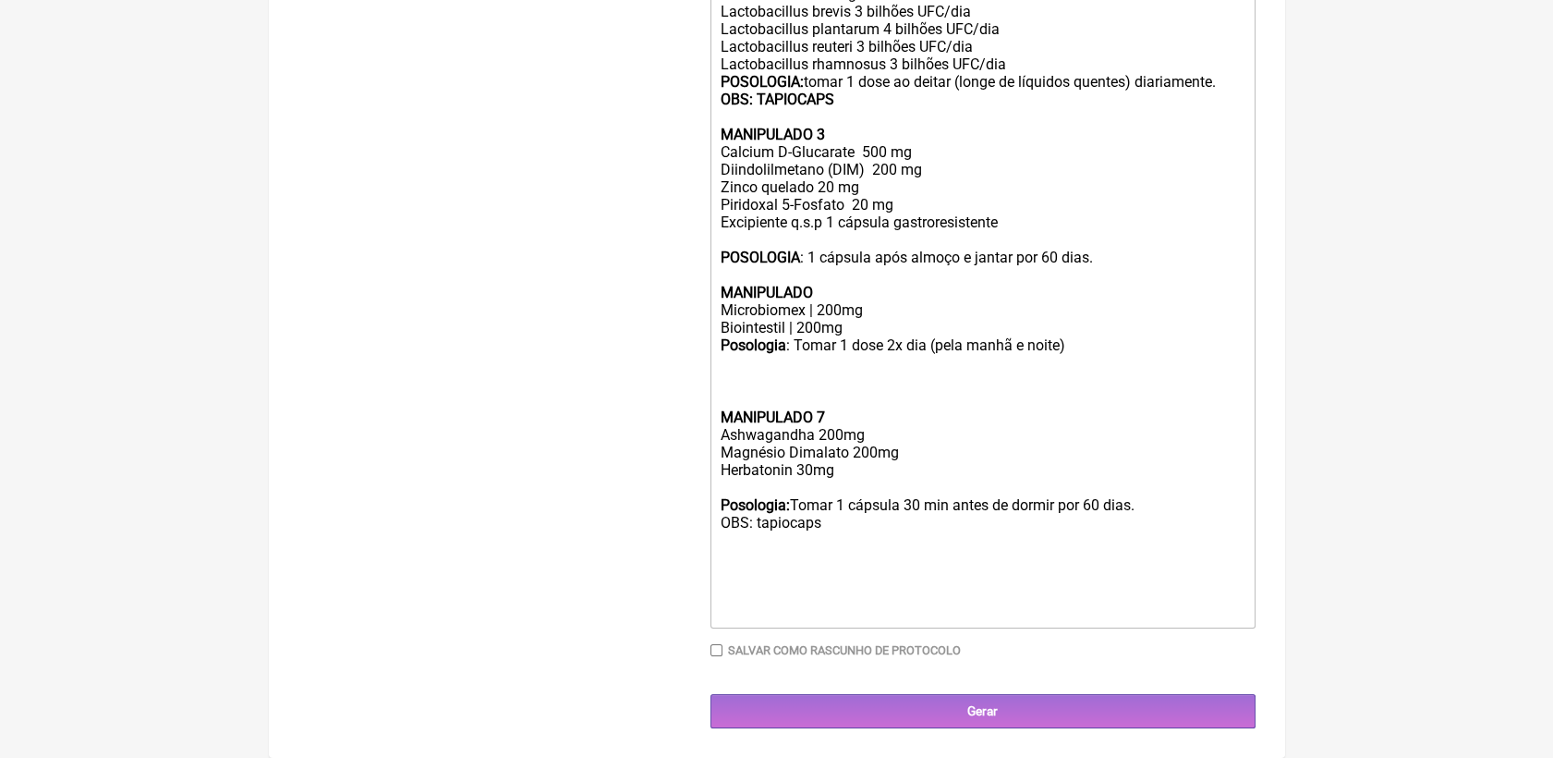
scroll to position [878, 0]
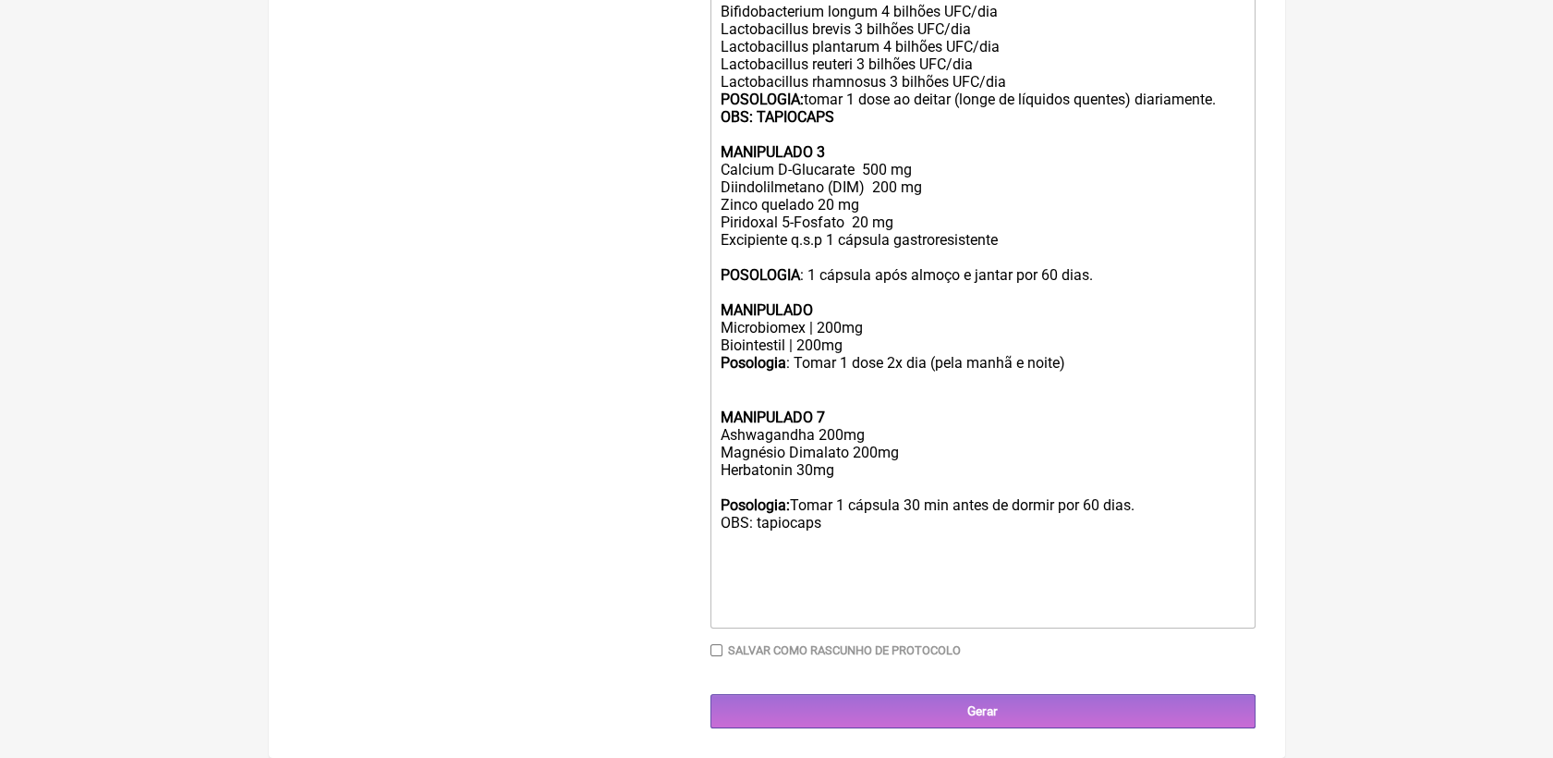
click at [740, 567] on div "MANIPULADO 7 Ashwagandha 200mg Magnésio Dimalato 200mg Herbatonin 30mg Posologi…" at bounding box center [982, 497] width 525 height 248
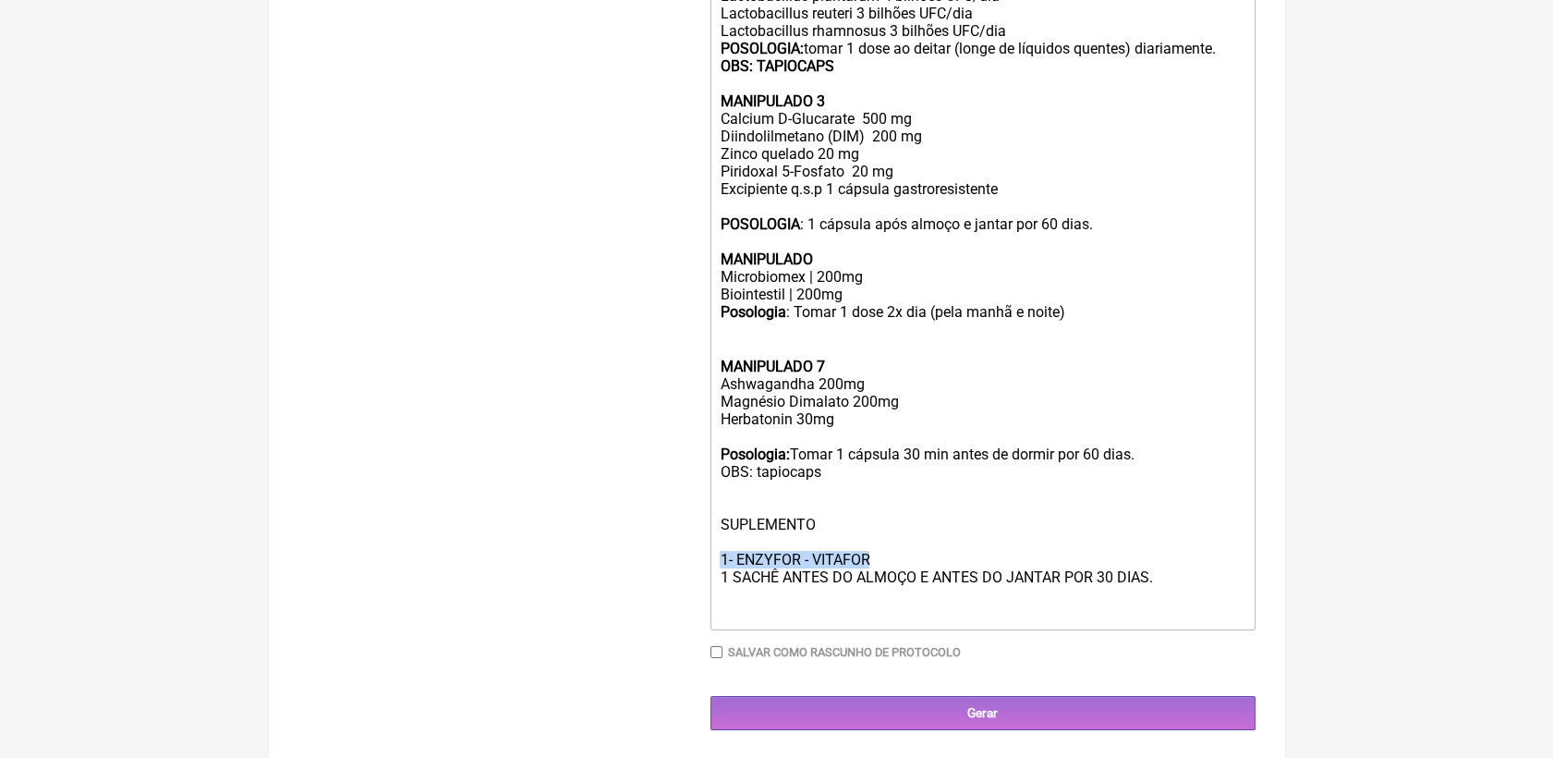
drag, startPoint x: 879, startPoint y: 600, endPoint x: 721, endPoint y: 613, distance: 158.5
click at [721, 613] on div "MANIPULADO 7 Ashwagandha 200mg Magnésio Dimalato 200mg Herbatonin 30mg Posologi…" at bounding box center [982, 472] width 525 height 300
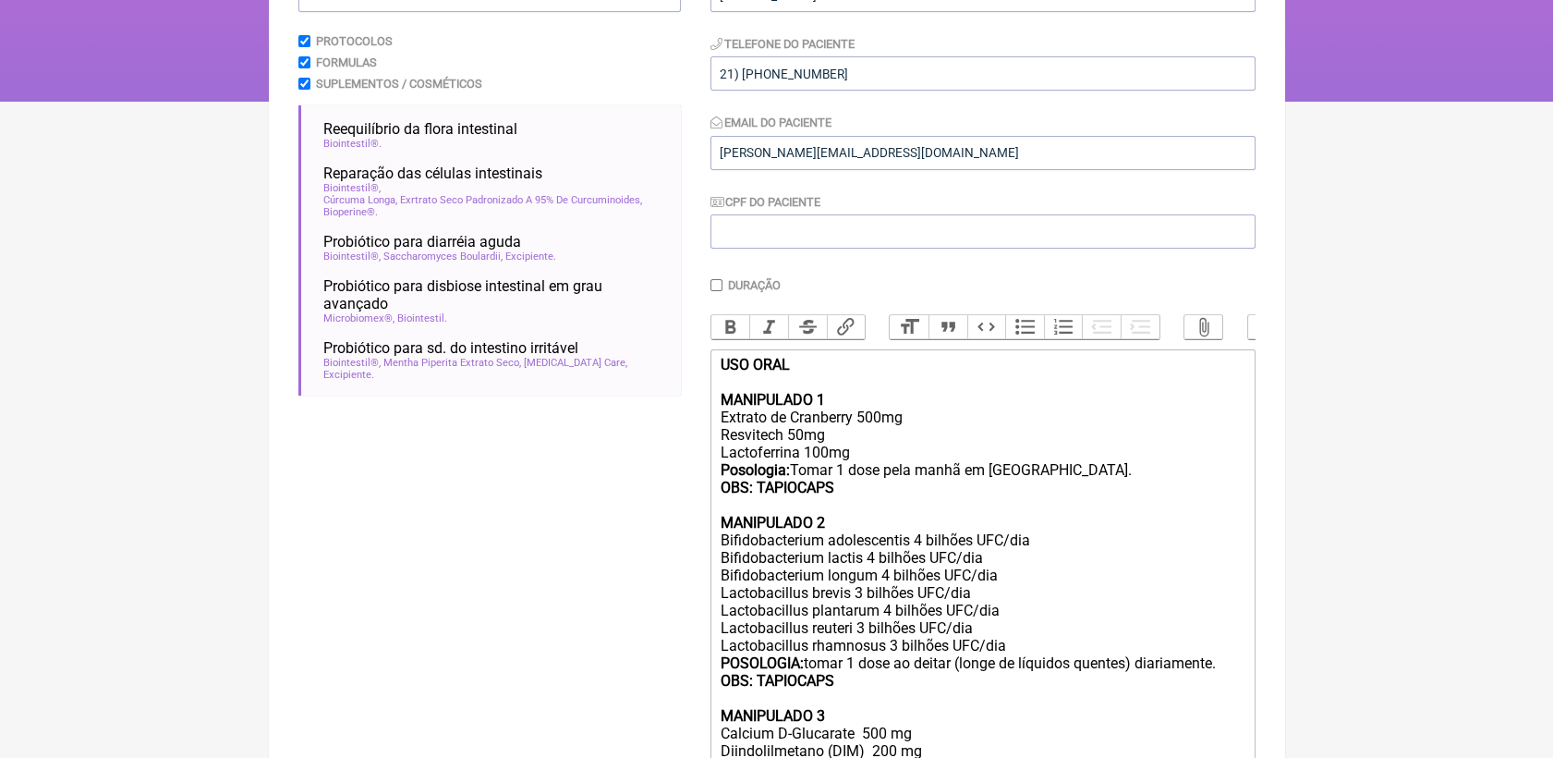
scroll to position [266, 0]
click at [736, 341] on button "Bold" at bounding box center [731, 329] width 39 height 24
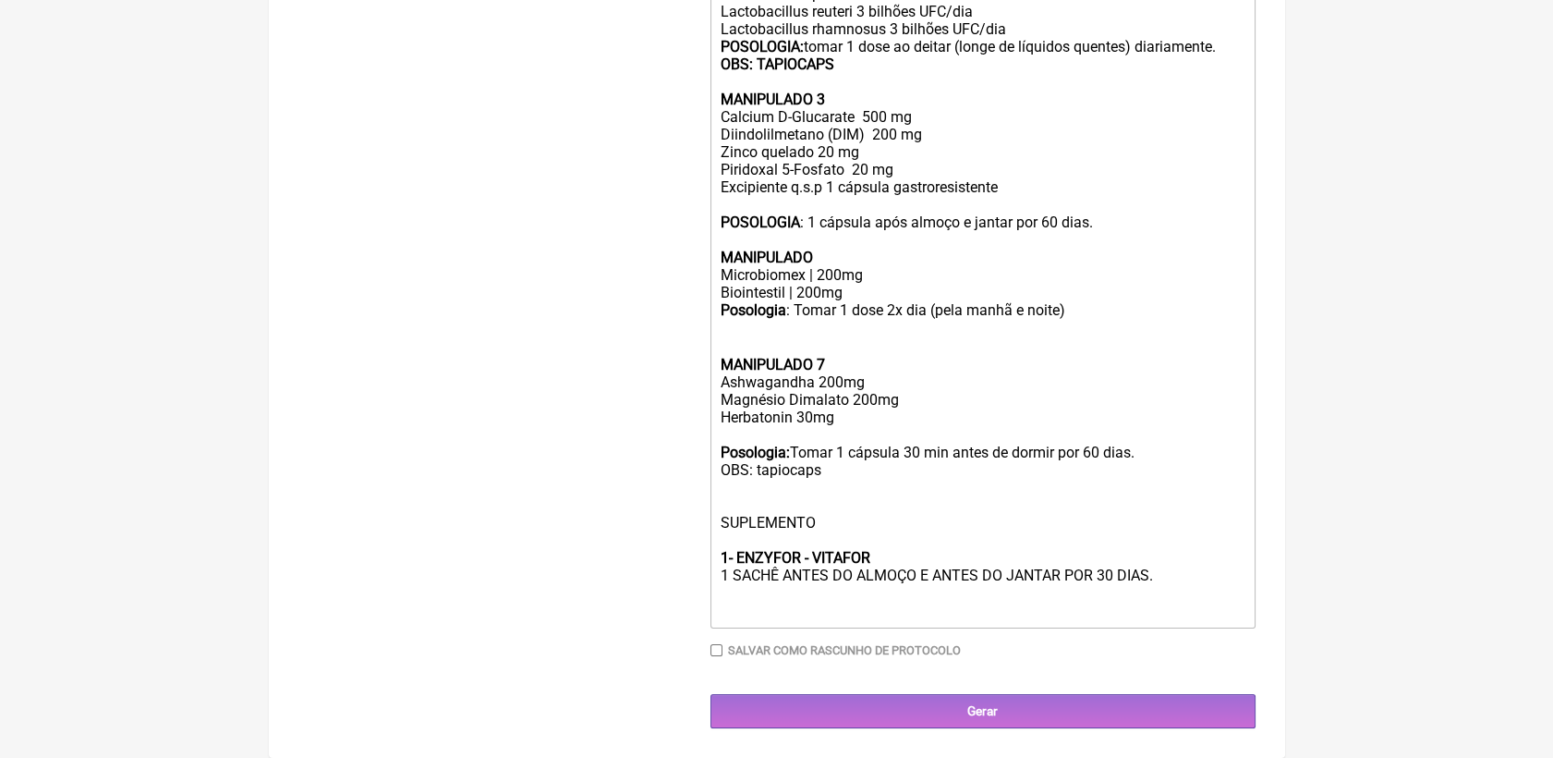
scroll to position [931, 0]
drag, startPoint x: 843, startPoint y: 519, endPoint x: 712, endPoint y: 519, distance: 131.2
click at [712, 519] on trix-editor "USO ORAL MANIPULADO 1 Extrato de Cranberry 500mg Resvitech 50mg Lactoferrina 10…" at bounding box center [983, 180] width 545 height 895
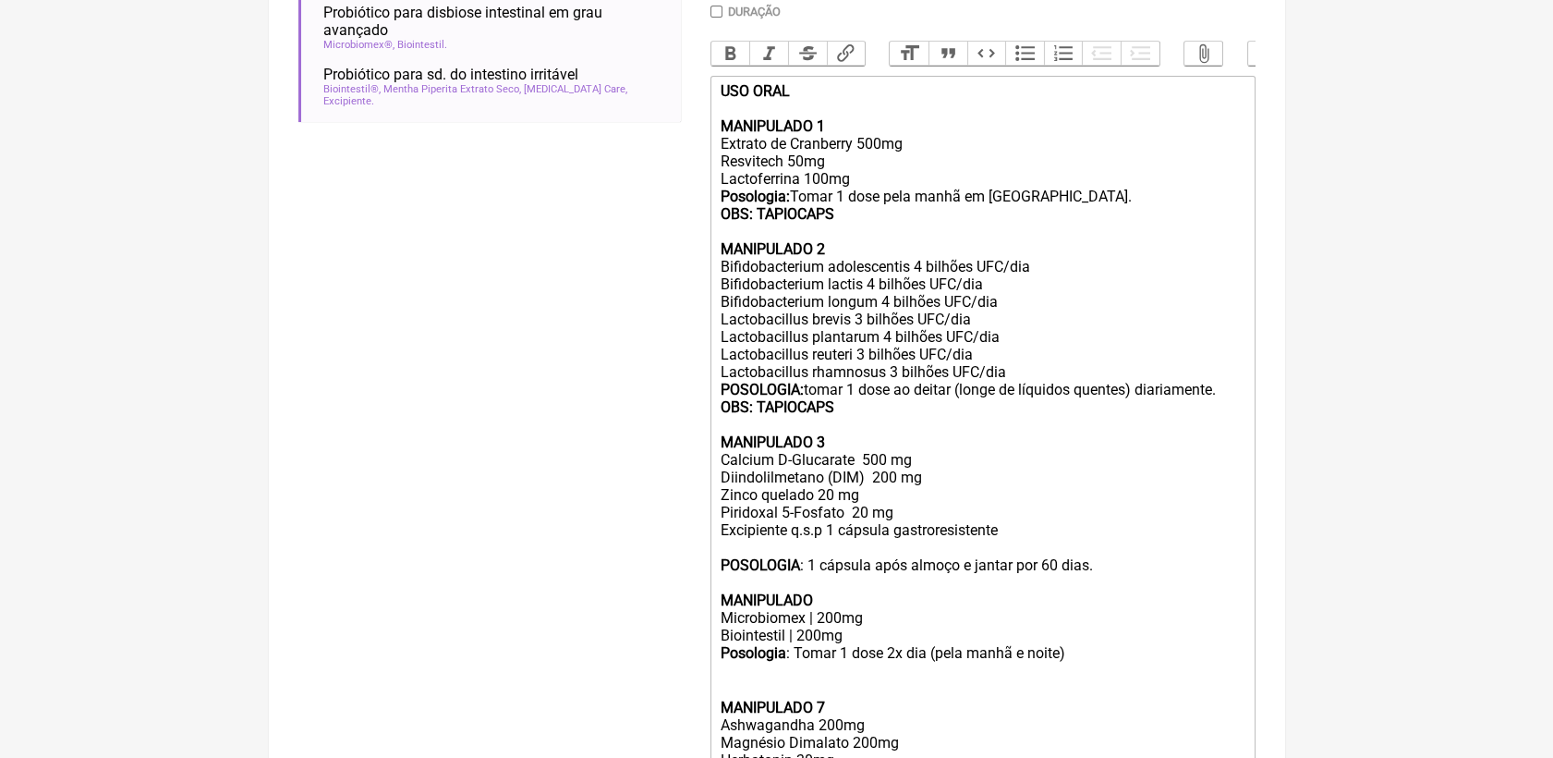
scroll to position [521, 0]
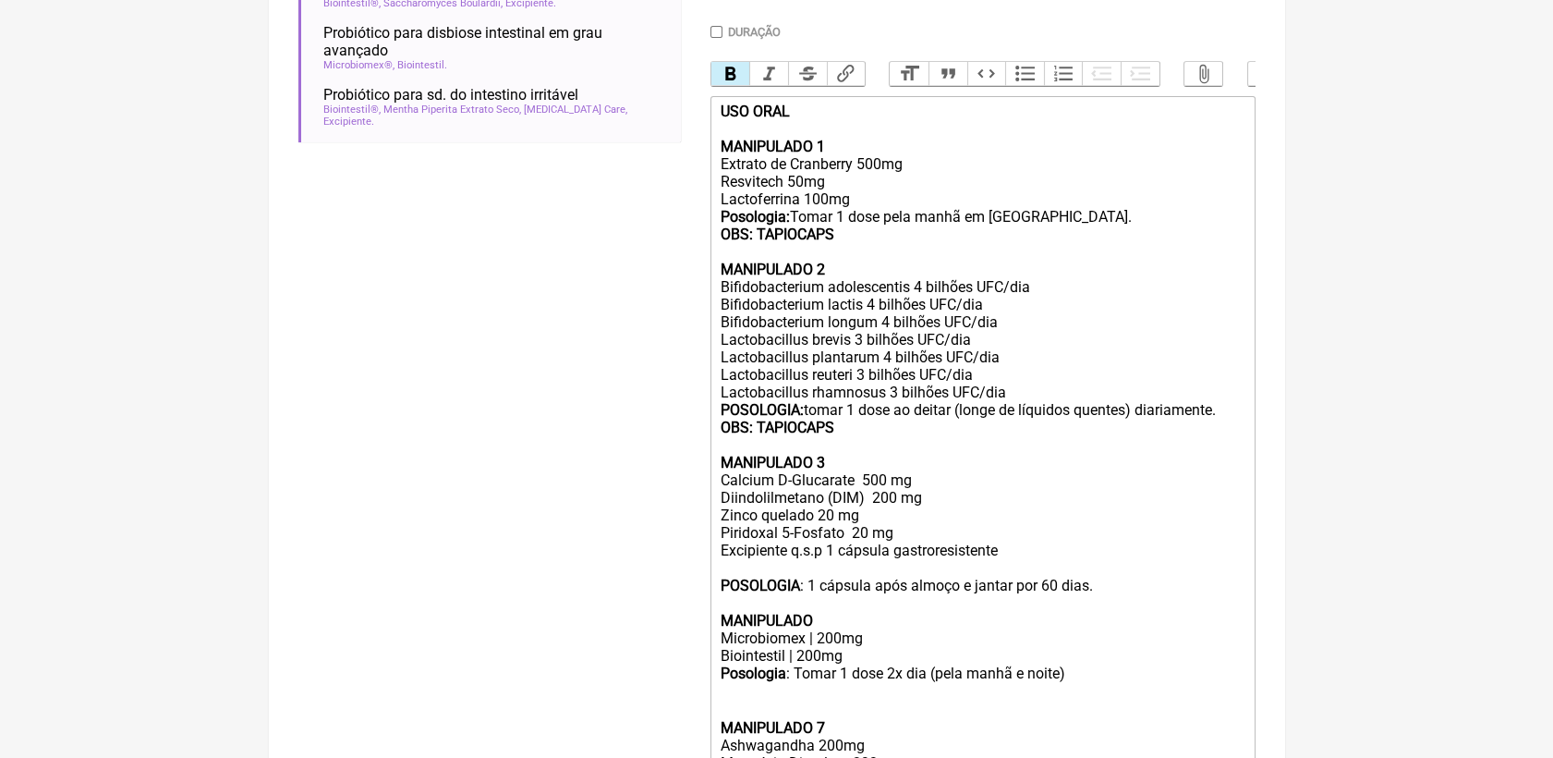
click at [726, 76] on button "Bold" at bounding box center [731, 74] width 39 height 24
click at [1155, 619] on div "USO ORAL MANIPULADO 1 Extrato de Cranberry 500mg Resvitech 50mg Lactoferrina 10…" at bounding box center [982, 366] width 525 height 527
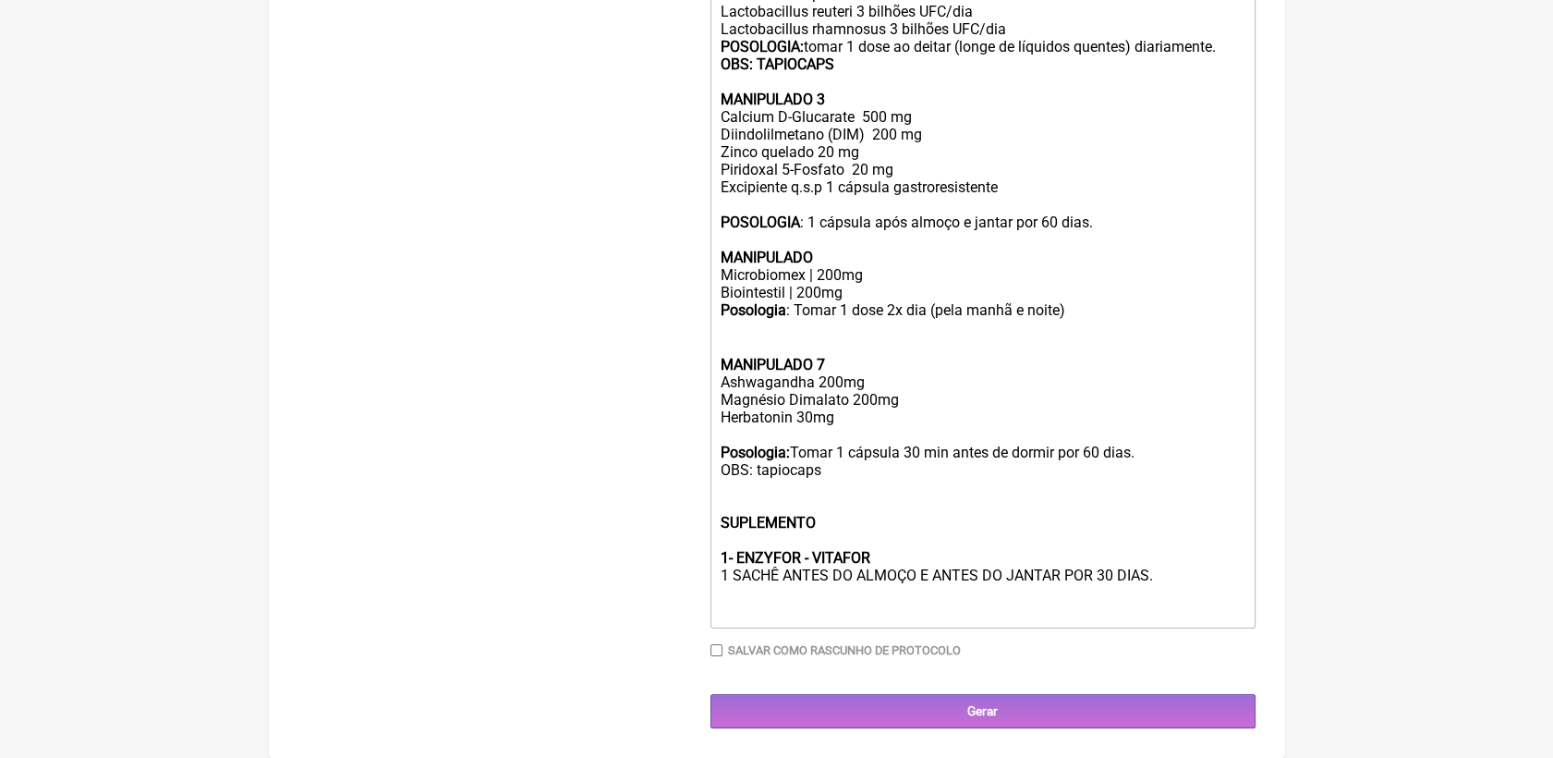
scroll to position [931, 0]
drag, startPoint x: 863, startPoint y: 375, endPoint x: 720, endPoint y: 378, distance: 143.3
click at [720, 378] on div "MANIPULADO 7 Ashwagandha 200mg Magnésio Dimalato 200mg Herbatonin 30mg Posologi…" at bounding box center [982, 471] width 525 height 300
click at [855, 478] on div "MANIPULADO 7 Magnésio Citrato 150mg Magnésio Dimalato 200mg Herbatonin 30mg Pos…" at bounding box center [982, 471] width 525 height 300
drag, startPoint x: 821, startPoint y: 349, endPoint x: 846, endPoint y: 359, distance: 25.7
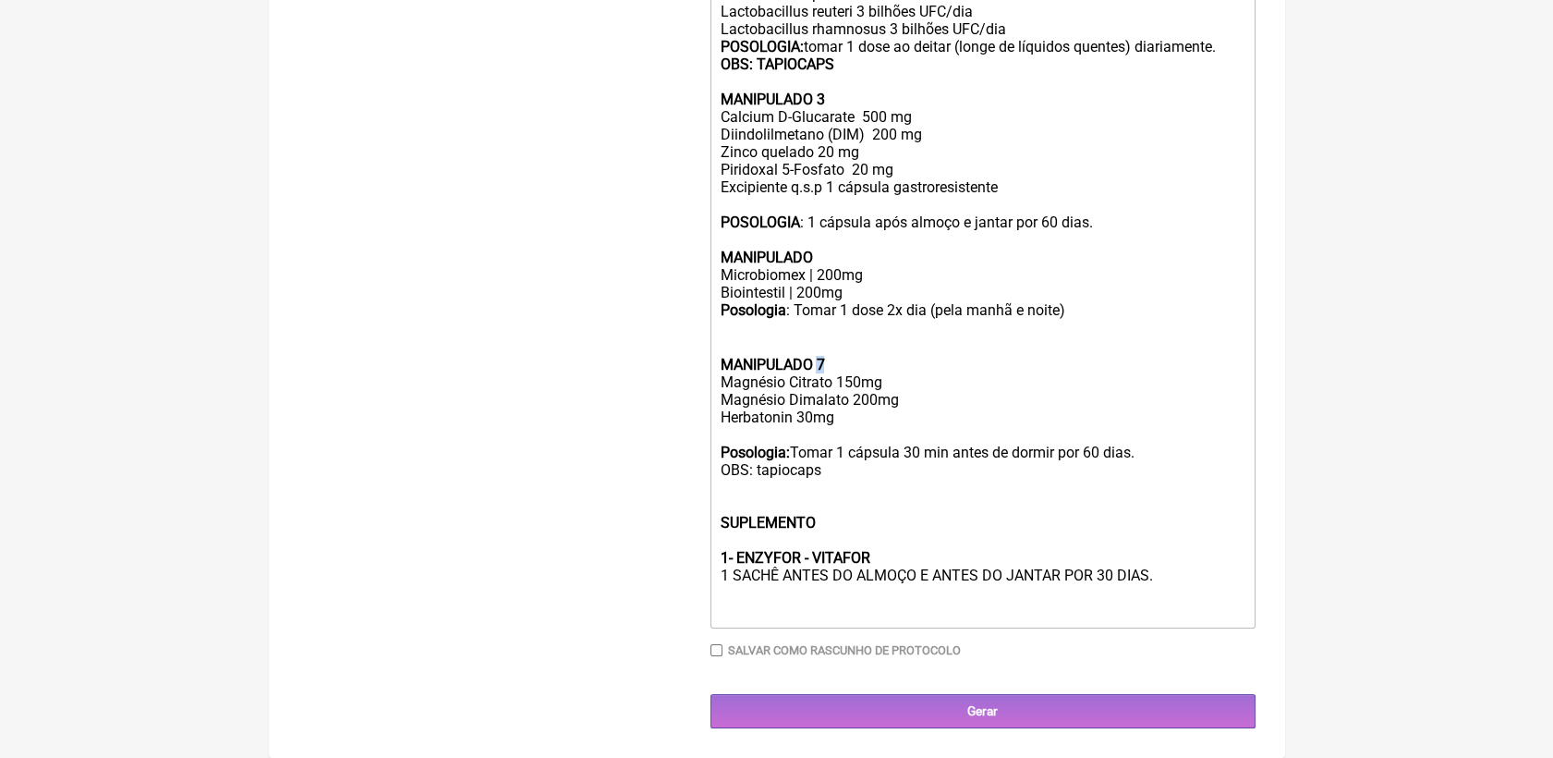
click at [836, 357] on div "MANIPULADO 7 Magnésio Citrato 150mg Magnésio Dimalato 200mg Herbatonin 30mg Pos…" at bounding box center [982, 471] width 525 height 300
click at [824, 239] on div "USO ORAL MANIPULADO 1 Extrato de Cranberry 500mg Resvitech 50mg Lactoferrina 10…" at bounding box center [982, 2] width 525 height 527
click at [833, 359] on div "MANIPULADO Magnésio Citrato 150mg Magnésio Dimalato 200mg Herbatonin 30mg Posol…" at bounding box center [982, 471] width 525 height 300
click at [929, 602] on div "MANIPULADO 5 Magnésio Citrato 150mg Magnésio Dimalato 200mg Herbatonin 30mg Pos…" at bounding box center [982, 471] width 525 height 300
click at [1208, 587] on div "MANIPULADO 5 Magnésio Citrato 150mg Magnésio Dimalato 200mg Herbatonin 30mg Pos…" at bounding box center [982, 471] width 525 height 300
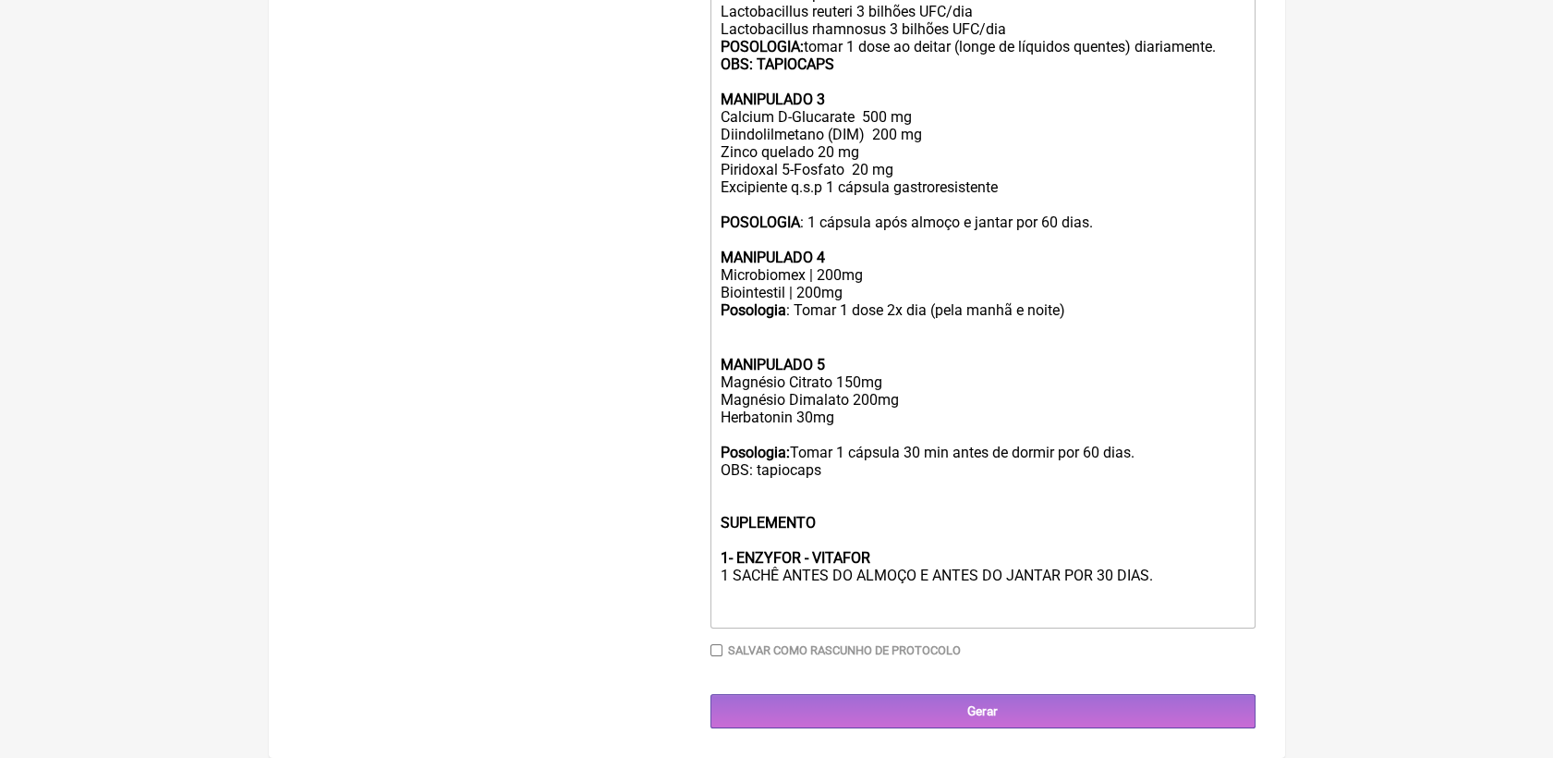
click at [1183, 573] on div "MANIPULADO 5 Magnésio Citrato 150mg Magnésio Dimalato 200mg Herbatonin 30mg Pos…" at bounding box center [982, 471] width 525 height 300
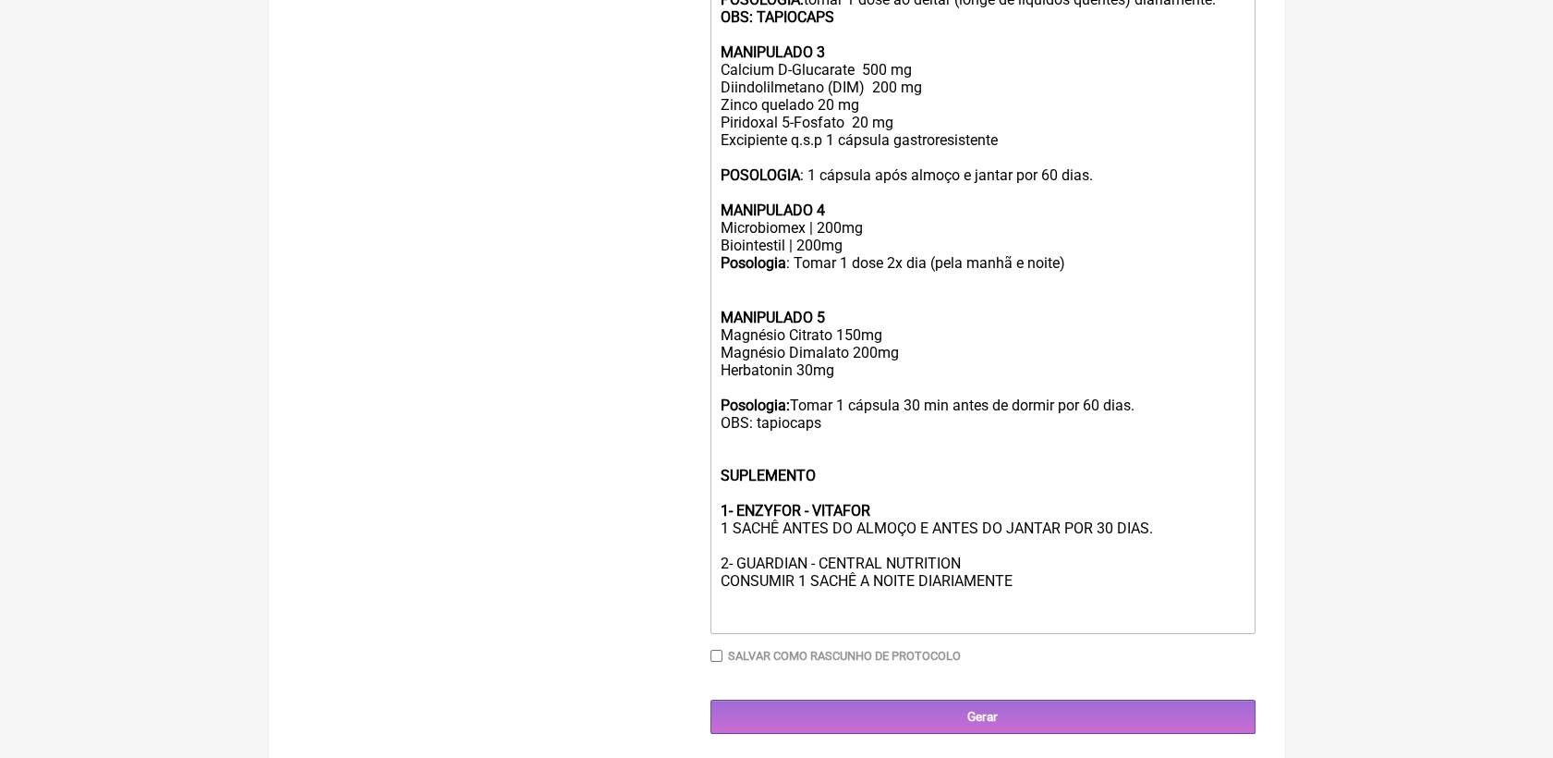
drag, startPoint x: 981, startPoint y: 608, endPoint x: 712, endPoint y: 614, distance: 269.9
click at [712, 614] on trix-editor "USO ORAL MANIPULADO 1 Extrato de Cranberry 500mg Resvitech 50mg Lactoferrina 10…" at bounding box center [983, 160] width 545 height 948
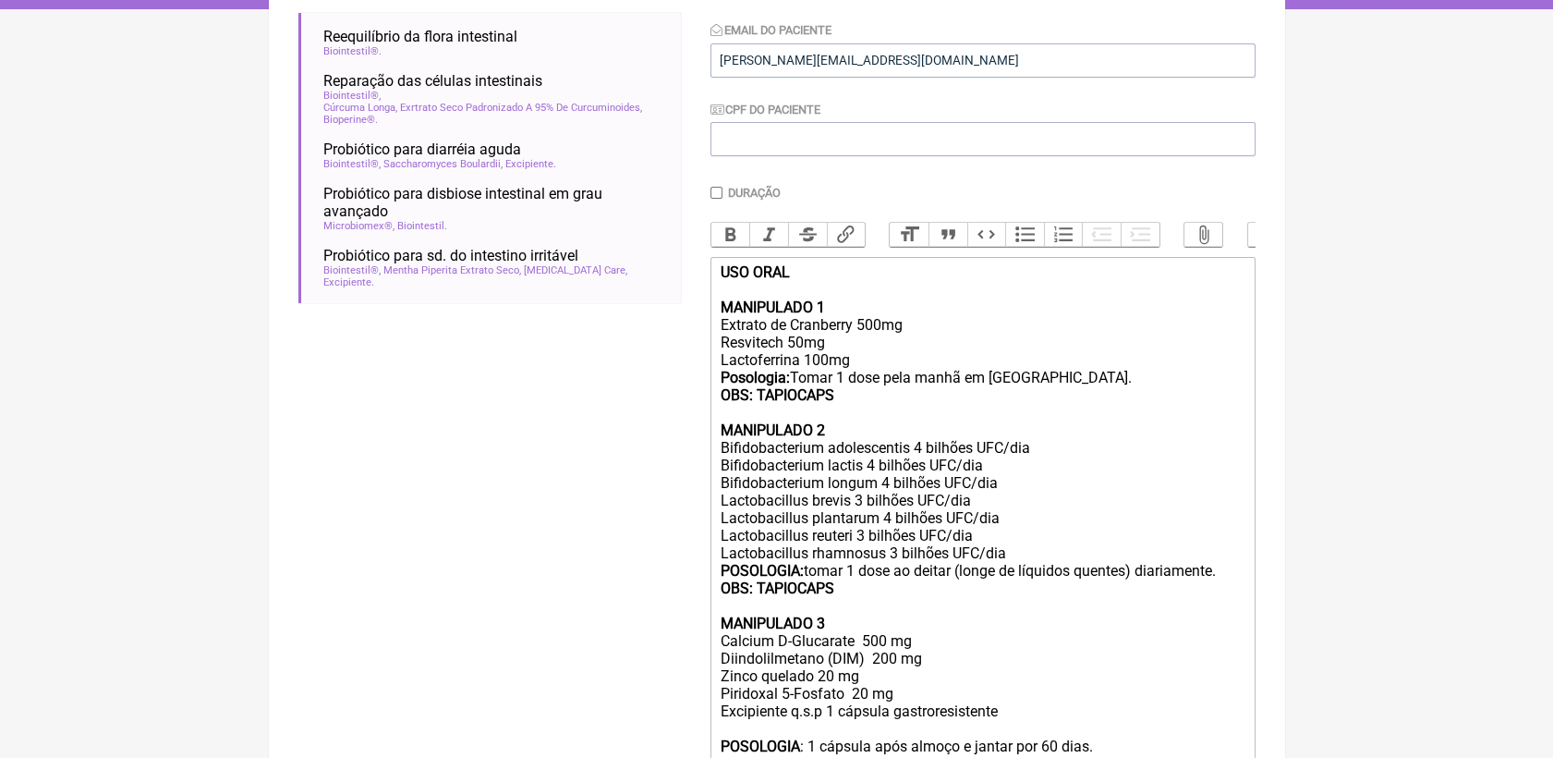
scroll to position [316, 0]
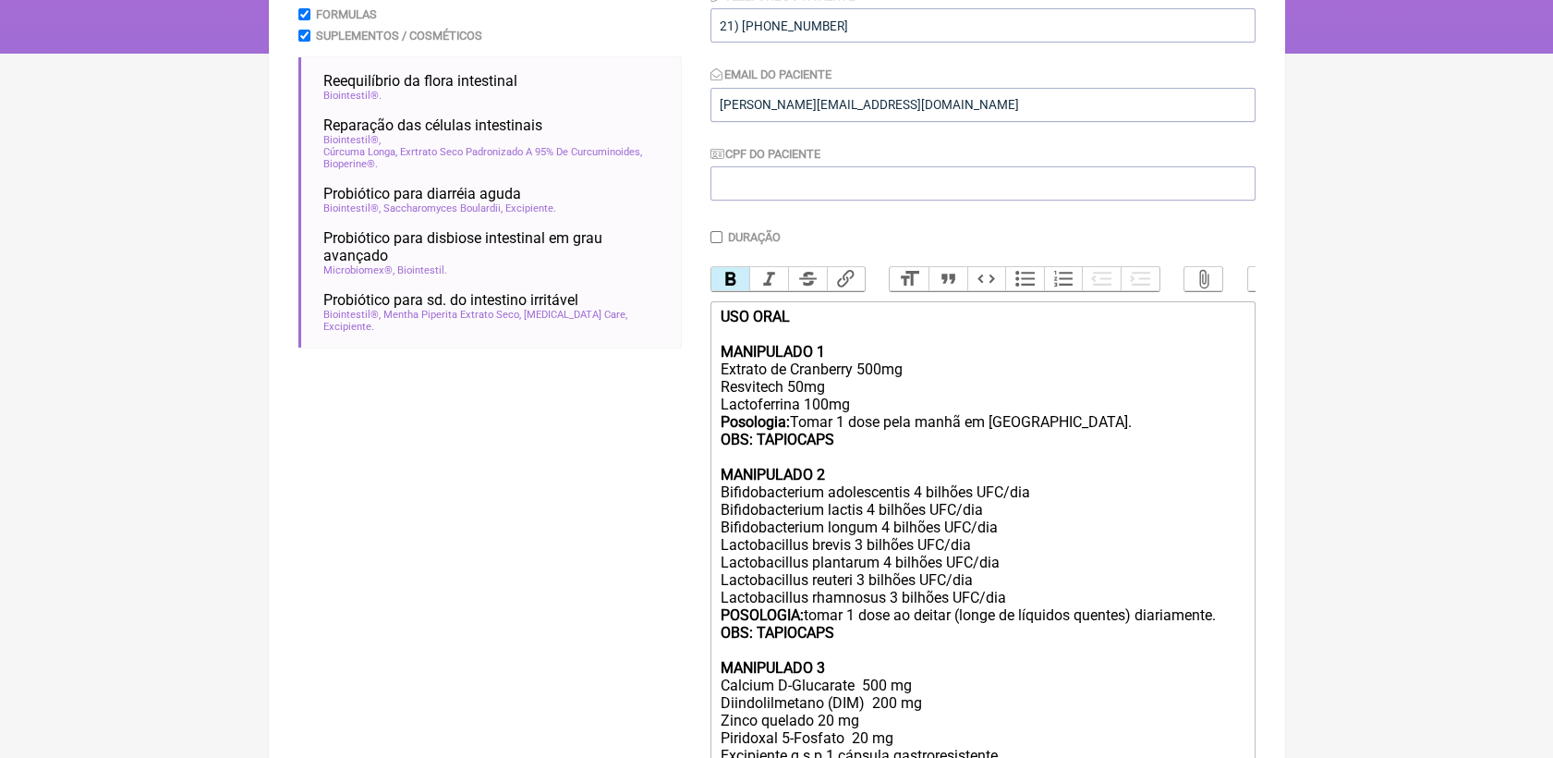
click at [733, 286] on button "Bold" at bounding box center [731, 279] width 39 height 24
click at [1033, 399] on div "USO ORAL MANIPULADO 1 Extrato de Cranberry 500mg Resvitech 50mg Lactoferrina 10…" at bounding box center [982, 571] width 525 height 527
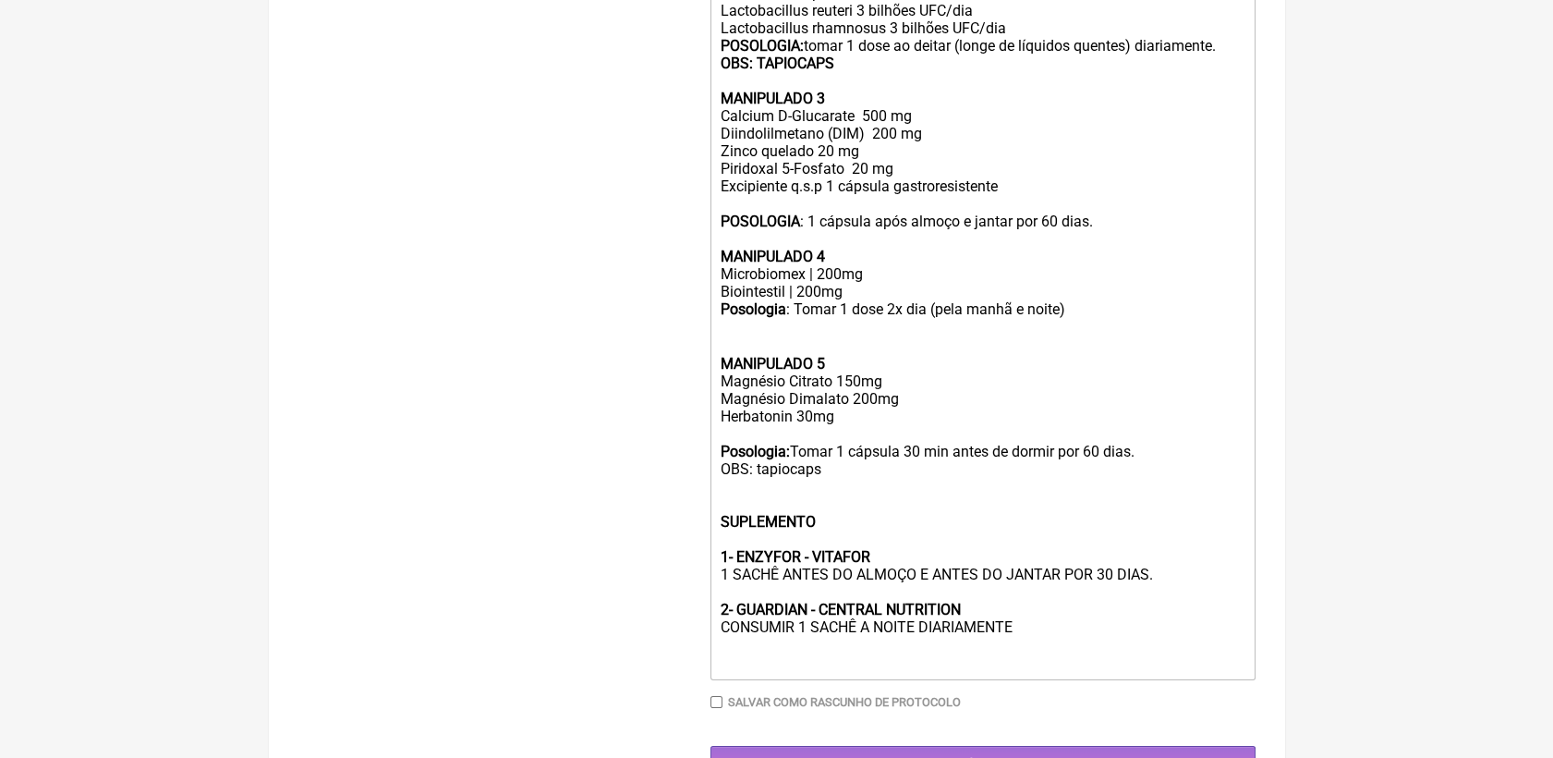
scroll to position [931, 0]
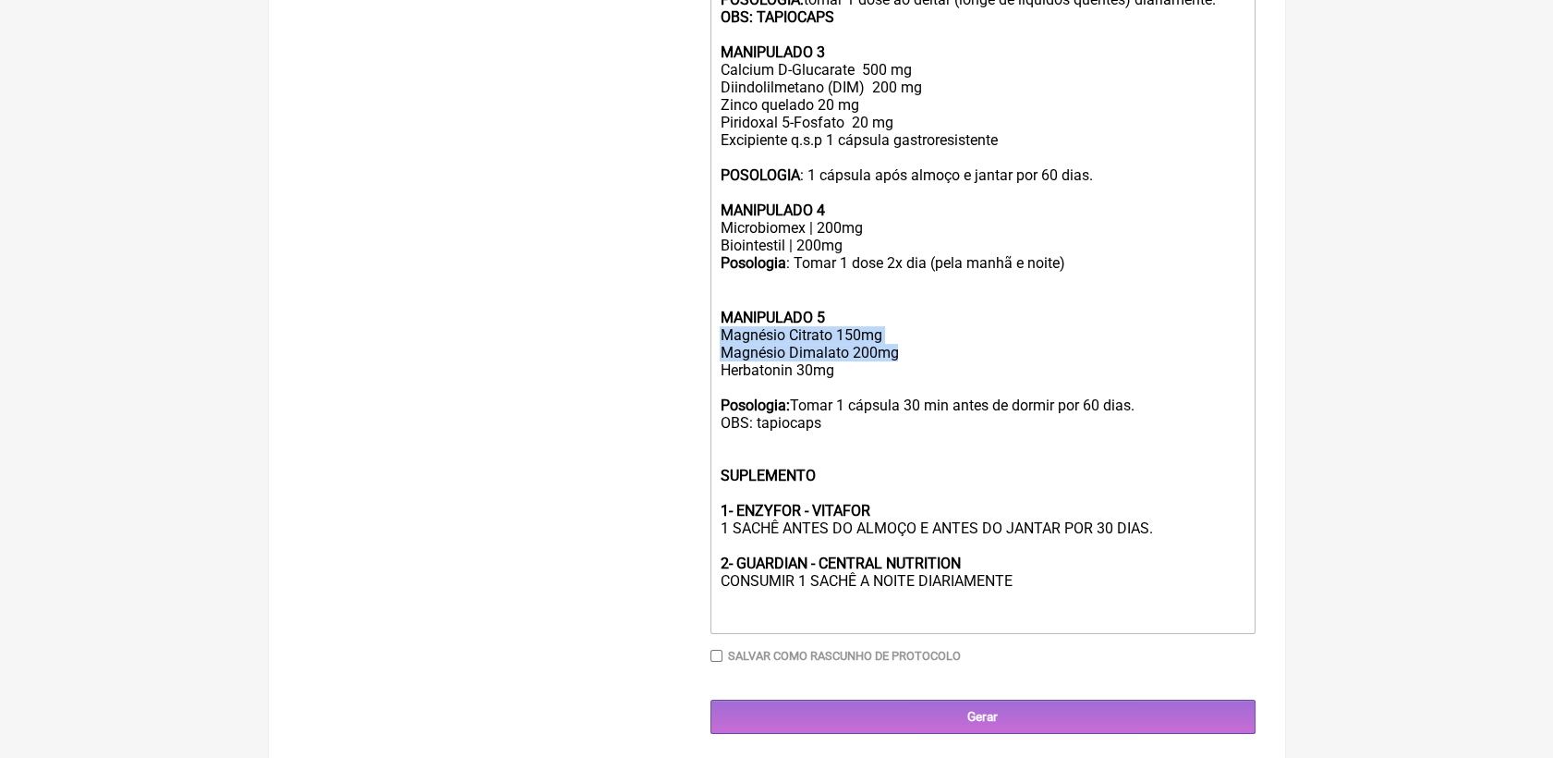
drag, startPoint x: 720, startPoint y: 373, endPoint x: 904, endPoint y: 401, distance: 186.0
click at [904, 401] on div "MANIPULADO 5 Magnésio Citrato 150mg Magnésio Dimalato 200mg Herbatonin 30mg Pos…" at bounding box center [982, 450] width 525 height 353
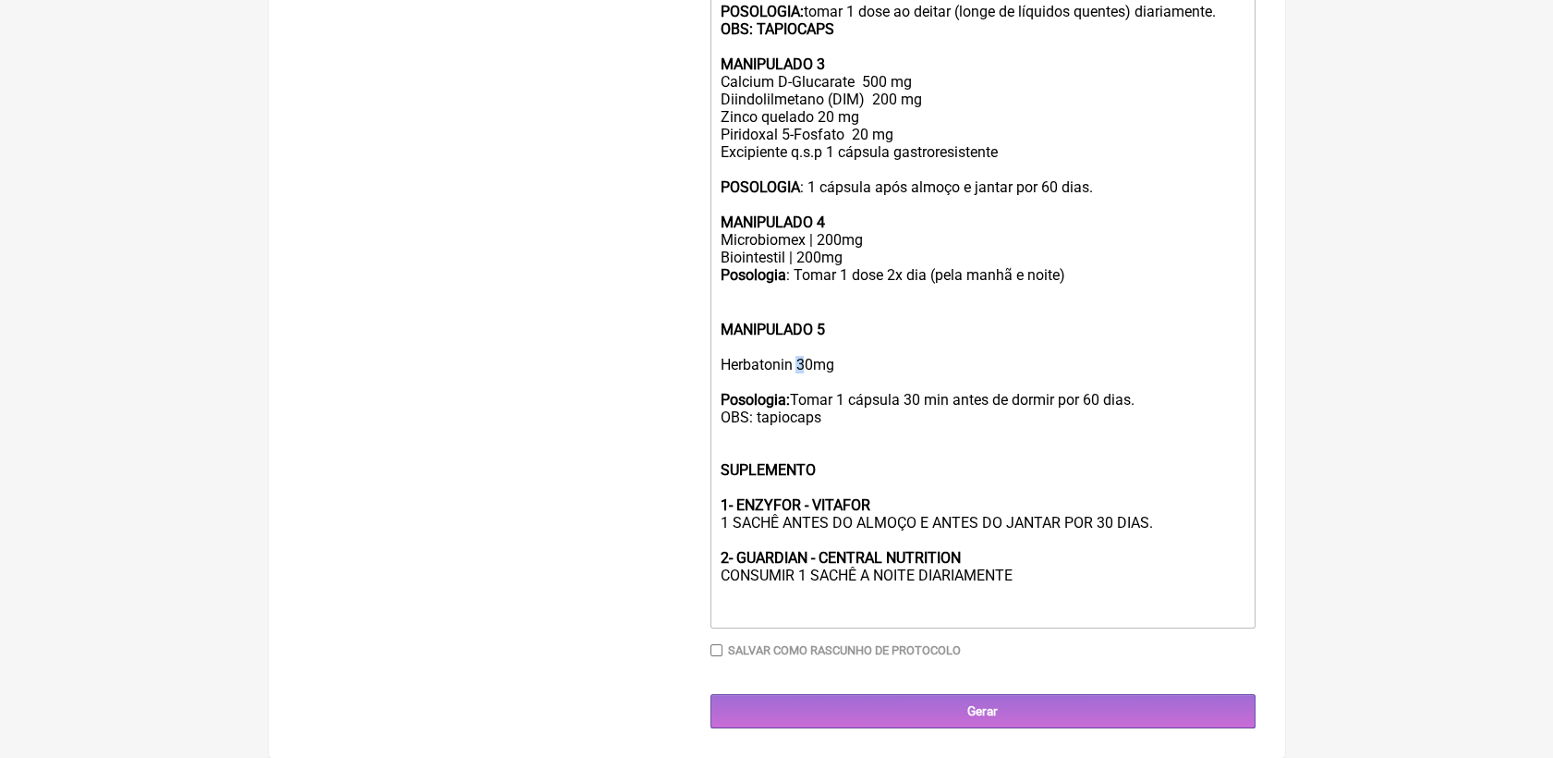
click at [803, 396] on div "MANIPULADO 5 Herbatonin 30mg Posologia: Tomar 1 cápsula 30 min antes de dormir …" at bounding box center [982, 453] width 525 height 335
click at [815, 383] on div "MANIPULADO 5 Herbatonin 30mg Posologia: Tomar 1 cápsula 30 min antes de dormir …" at bounding box center [982, 453] width 525 height 335
click at [842, 390] on div "MANIPULADO 5 Herbatonin 30mg Posologia: Tomar 1 cápsula 30 min antes de dormir …" at bounding box center [982, 453] width 525 height 335
click at [798, 397] on div "MANIPULADO 5 Herbatonin 30mg Posologia: Tomar 1 cápsula 30 min antes de dormir …" at bounding box center [982, 453] width 525 height 335
click at [797, 412] on div "MANIPULADO 5 Herbatonin 100mg Posologia: Tomar 1 cápsula 30 min antes de dormir…" at bounding box center [982, 453] width 525 height 335
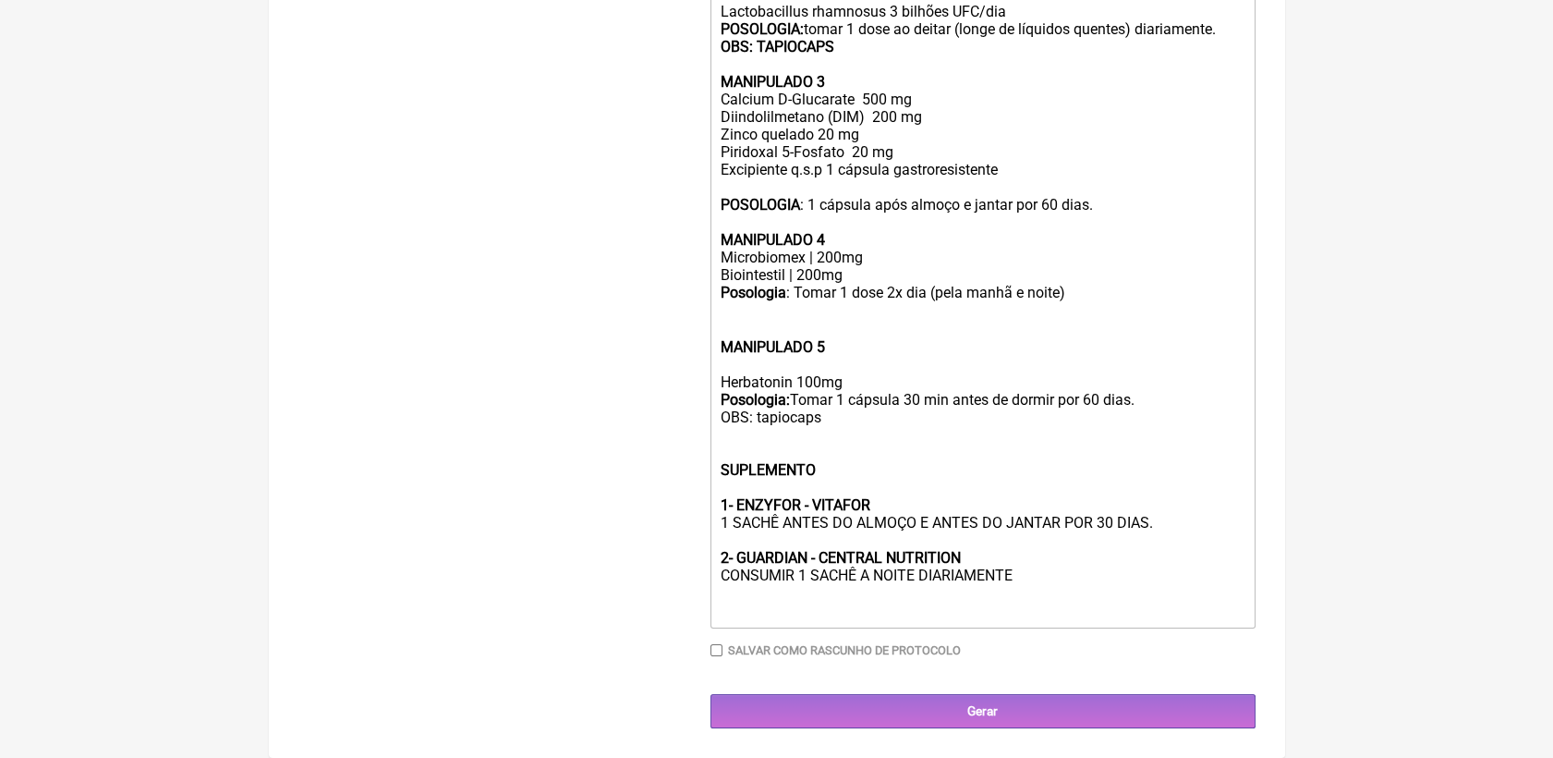
click at [795, 377] on div "MANIPULADO 5 Herbatonin 100mg Posologia: Tomar 1 cápsula 30 min antes de dormir…" at bounding box center [982, 462] width 525 height 318
drag, startPoint x: 798, startPoint y: 392, endPoint x: 810, endPoint y: 389, distance: 12.3
click at [810, 389] on div "MANIPULADO 5 Herbatonin 100mg Posologia: Tomar 1 cápsula 30 min antes de dormir…" at bounding box center [982, 462] width 525 height 318
click at [1174, 570] on div "MANIPULADO 5 Herbatonin 100mg Posologia: Tomar 1 cápsula 30 min antes de dormir…" at bounding box center [982, 462] width 525 height 318
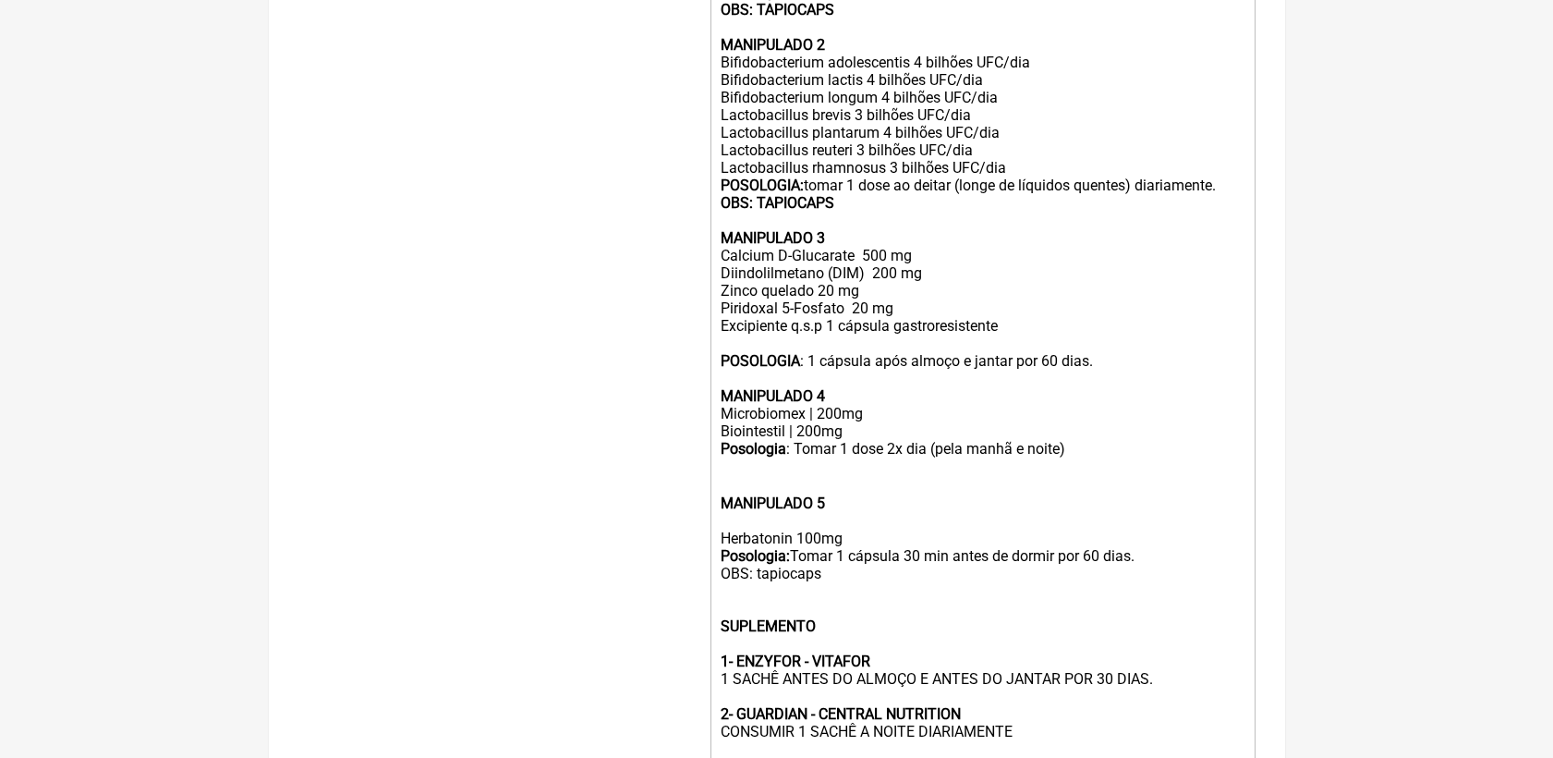
scroll to position [745, 0]
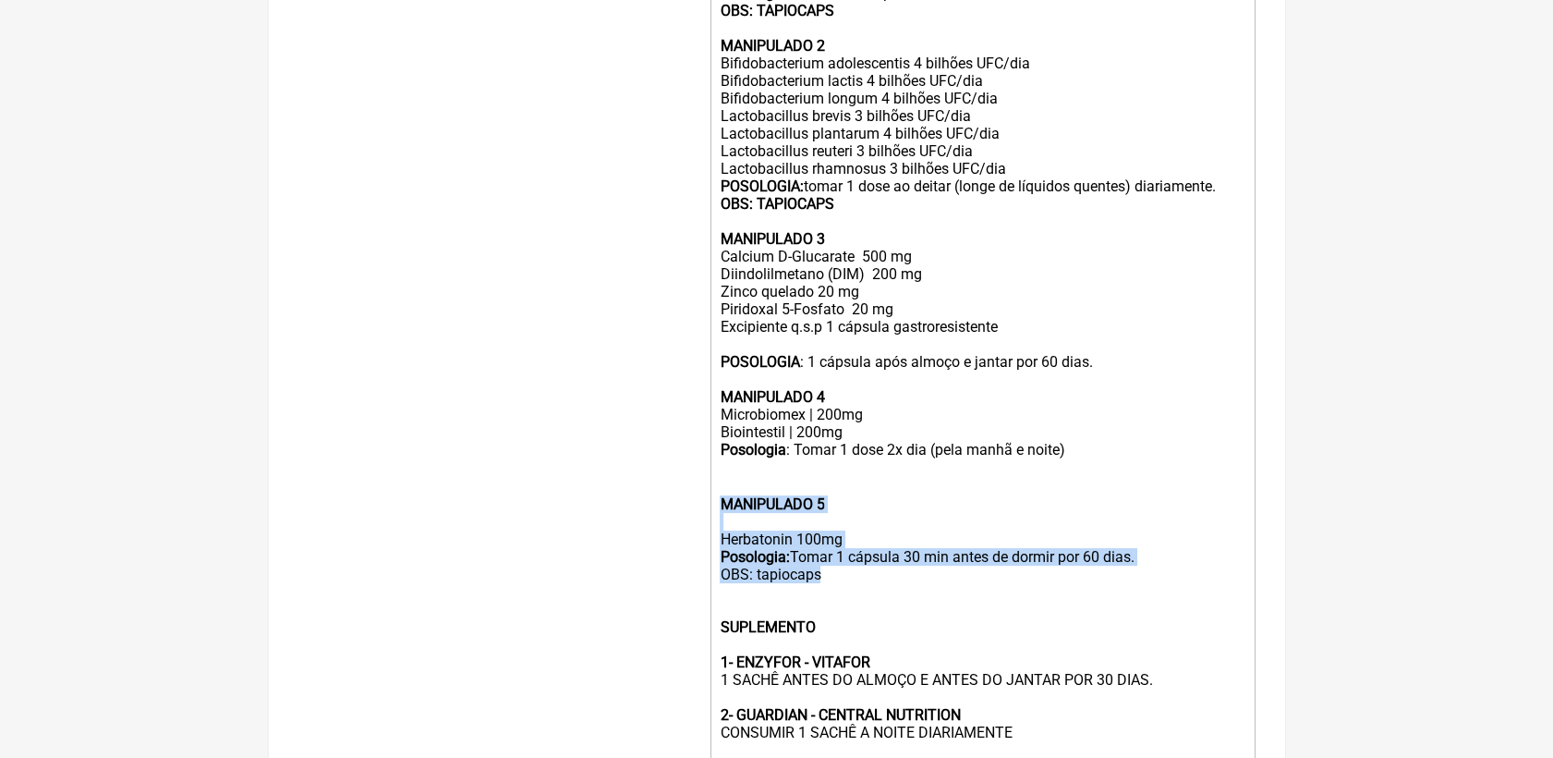
drag, startPoint x: 822, startPoint y: 615, endPoint x: 717, endPoint y: 549, distance: 124.1
click at [717, 549] on trix-editor "USO ORAL MANIPULADO 1 Extrato de Cranberry 500mg Resvitech 50mg Lactoferrina 10…" at bounding box center [983, 328] width 545 height 913
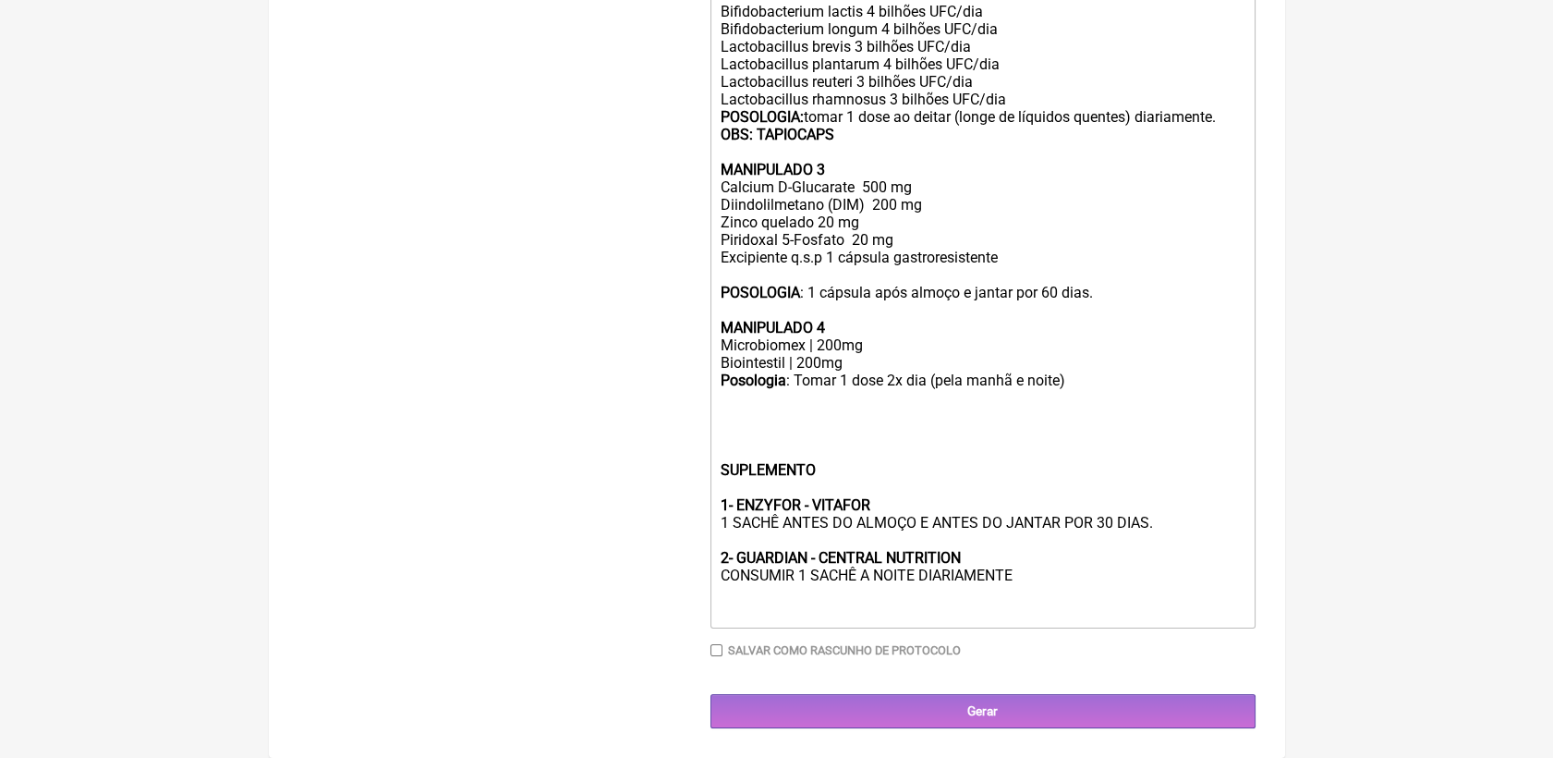
scroll to position [842, 0]
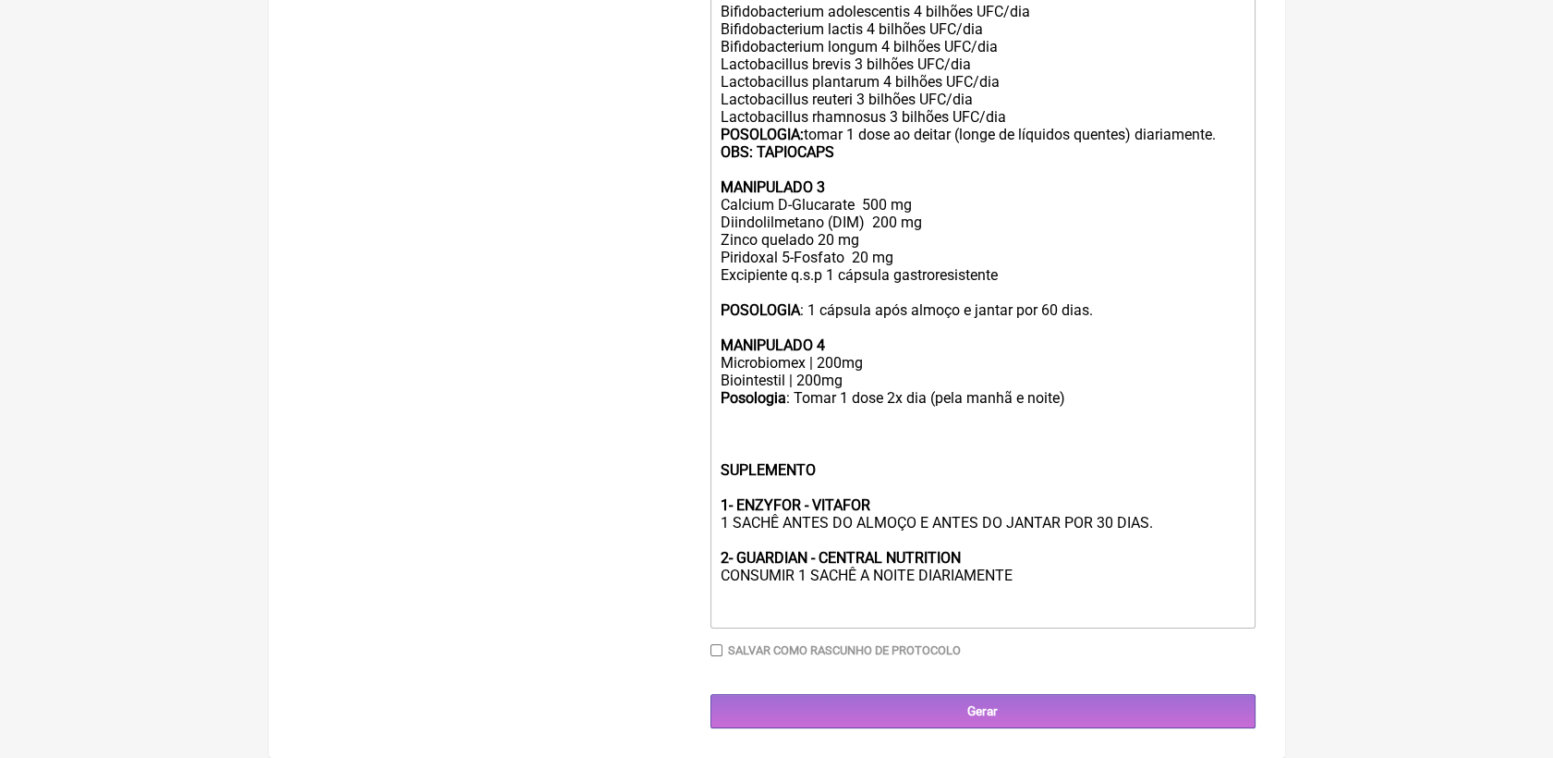
click at [1029, 585] on div "SUPLEMENTO 1- ENZYFOR - VITAFOR 1 SACHÊ ANTES DO ALMOÇO E ANTES DO JANTAR POR 3…" at bounding box center [982, 514] width 525 height 213
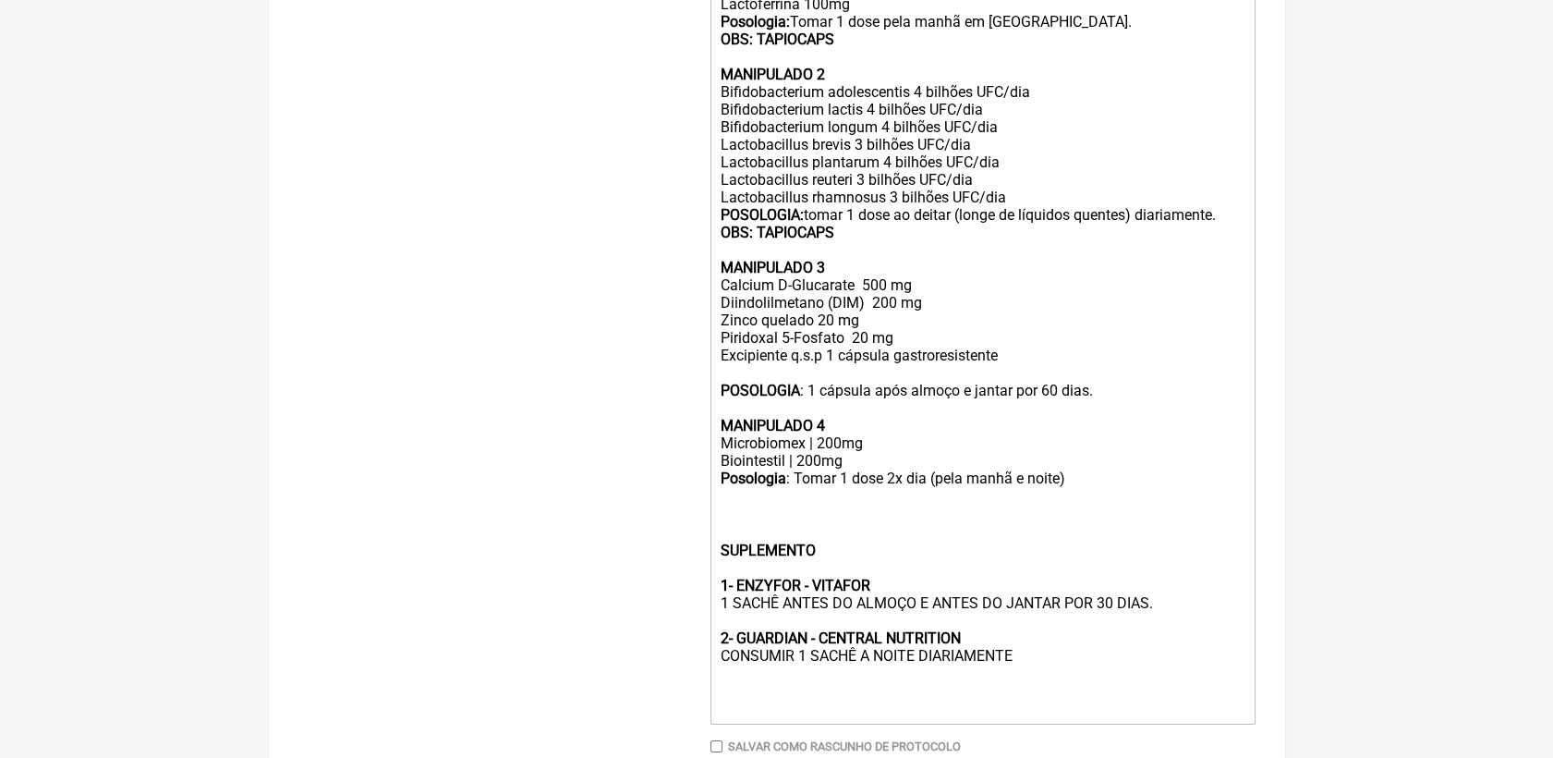
scroll to position [858, 0]
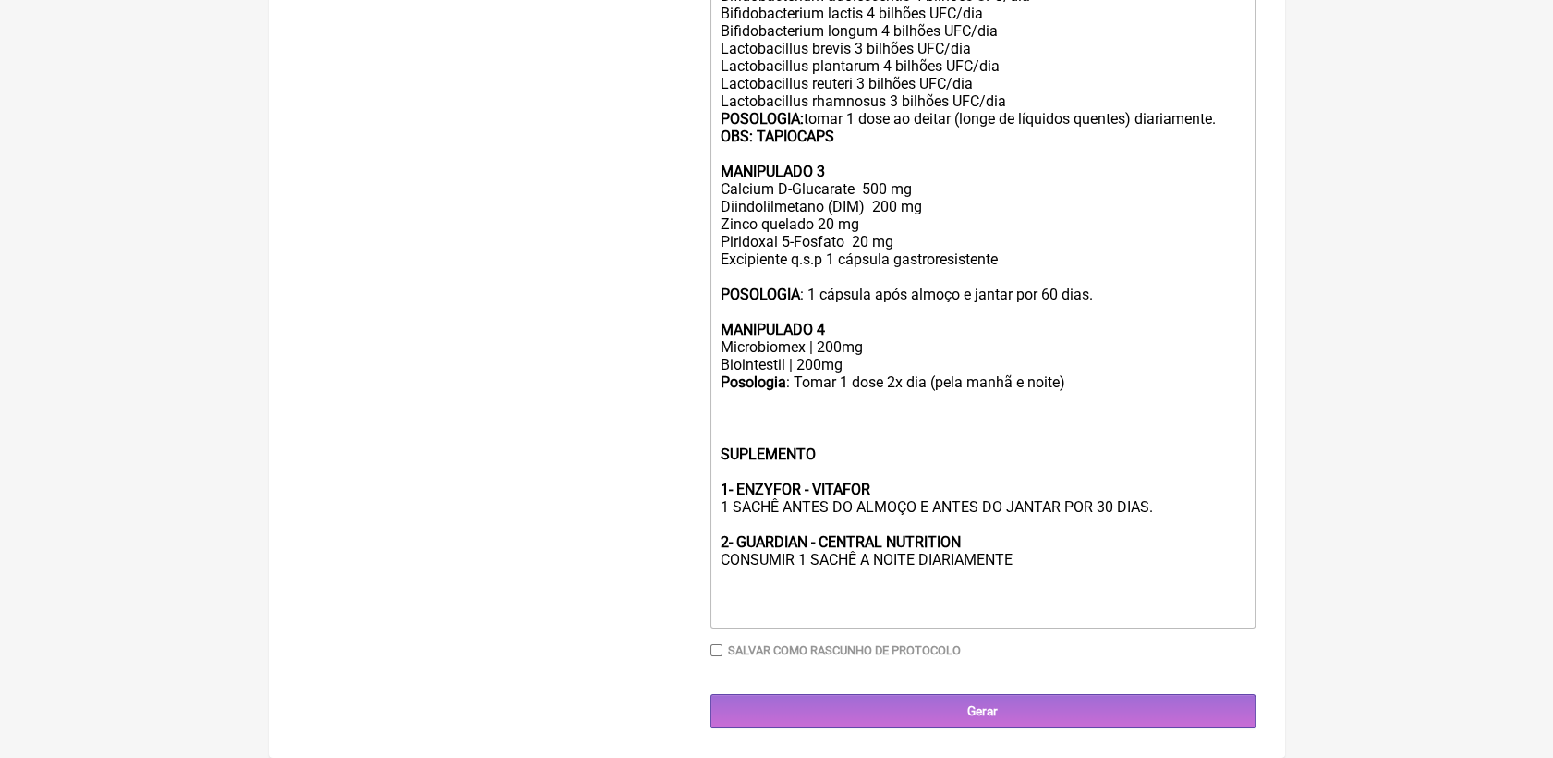
click at [743, 422] on div "SUPLEMENTO 1- ENZYFOR - VITAFOR 1 SACHÊ ANTES DO ALMOÇO E ANTES DO JANTAR POR 3…" at bounding box center [982, 507] width 525 height 228
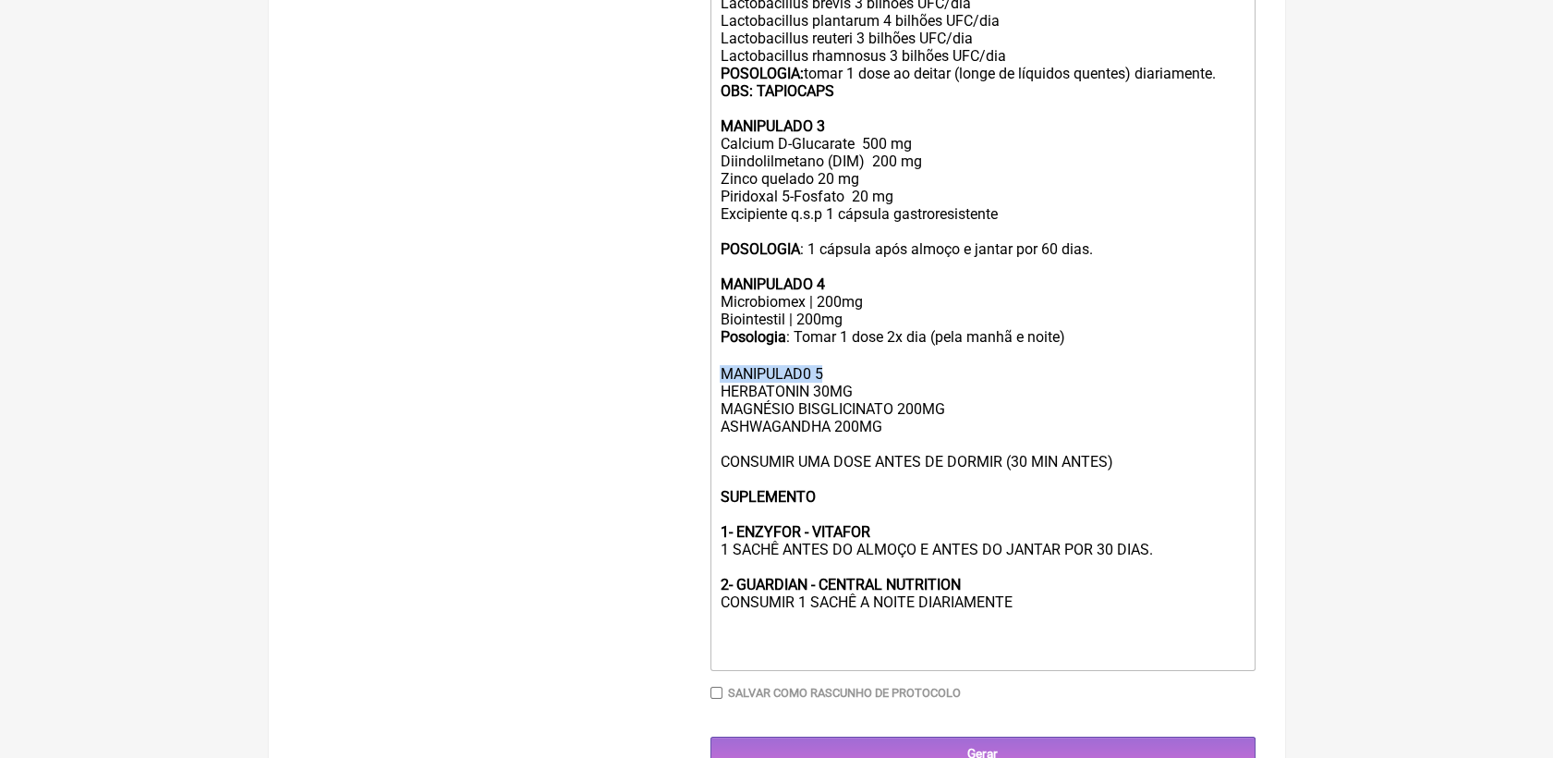
drag, startPoint x: 717, startPoint y: 414, endPoint x: 827, endPoint y: 405, distance: 110.4
click at [827, 405] on trix-editor "USO ORAL MANIPULADO 1 Extrato de Cranberry 500mg Resvitech 50mg Lactoferrina 10…" at bounding box center [983, 215] width 545 height 911
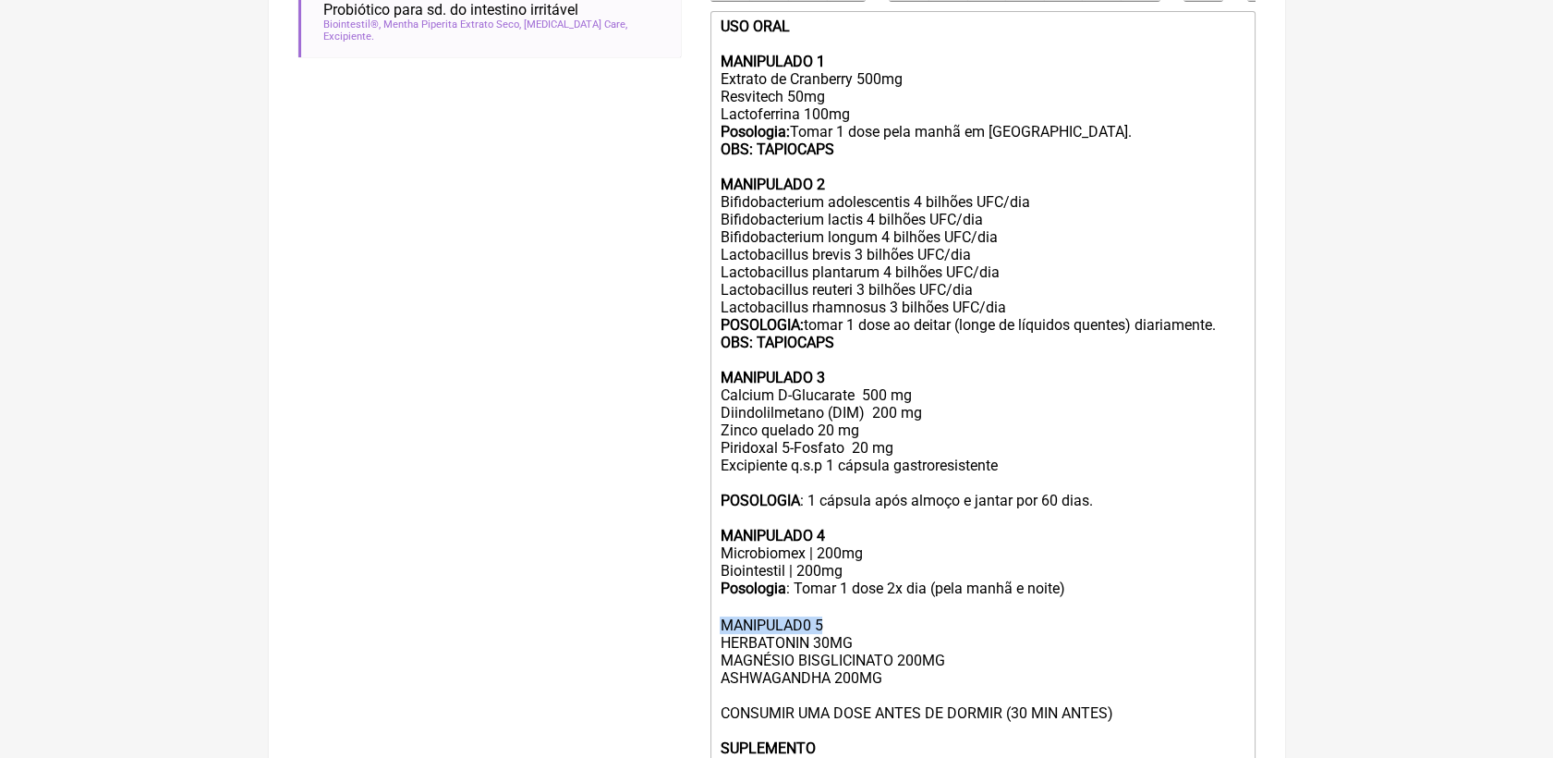
scroll to position [549, 0]
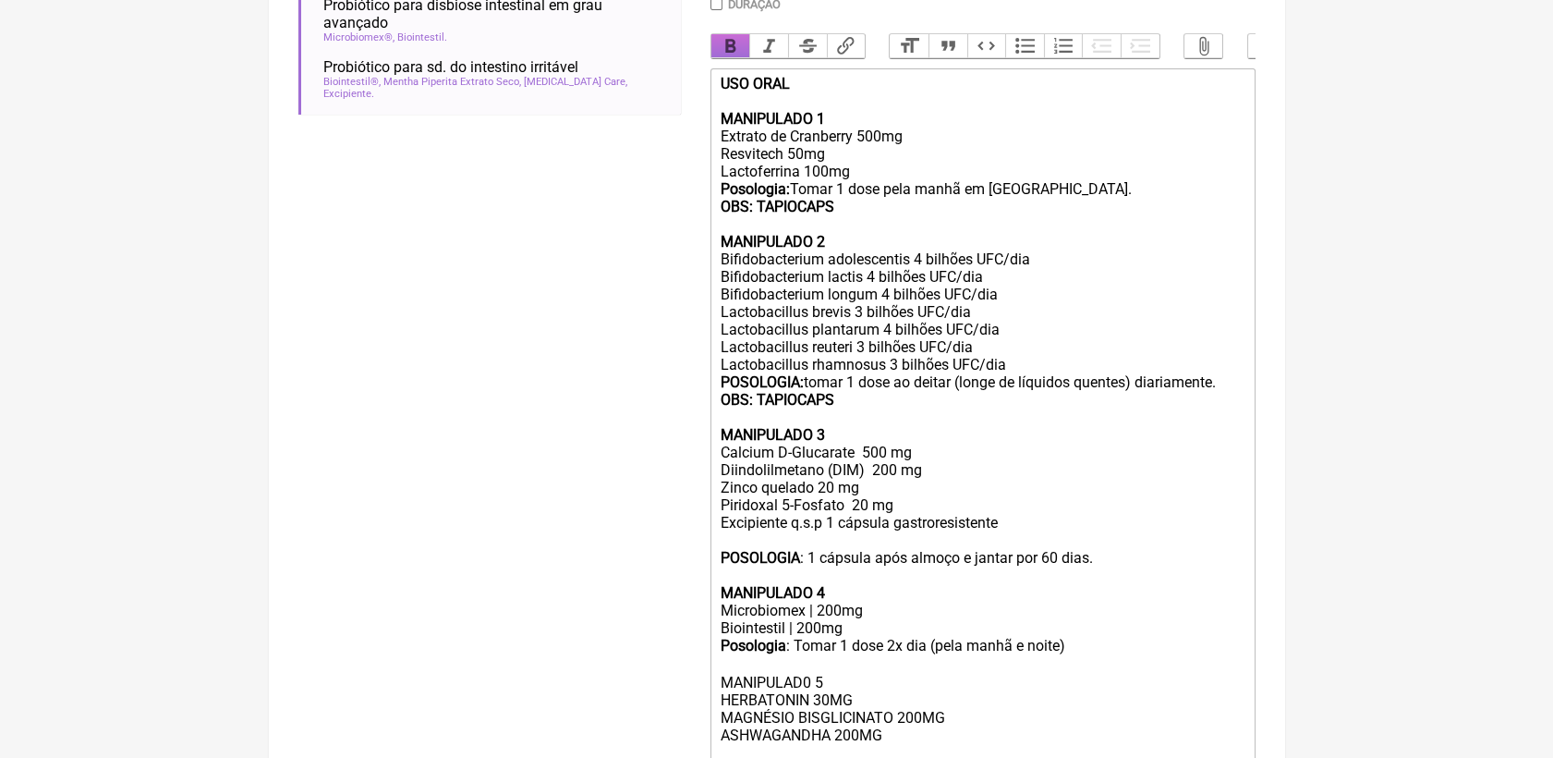
click at [741, 55] on button "Bold" at bounding box center [731, 46] width 39 height 24
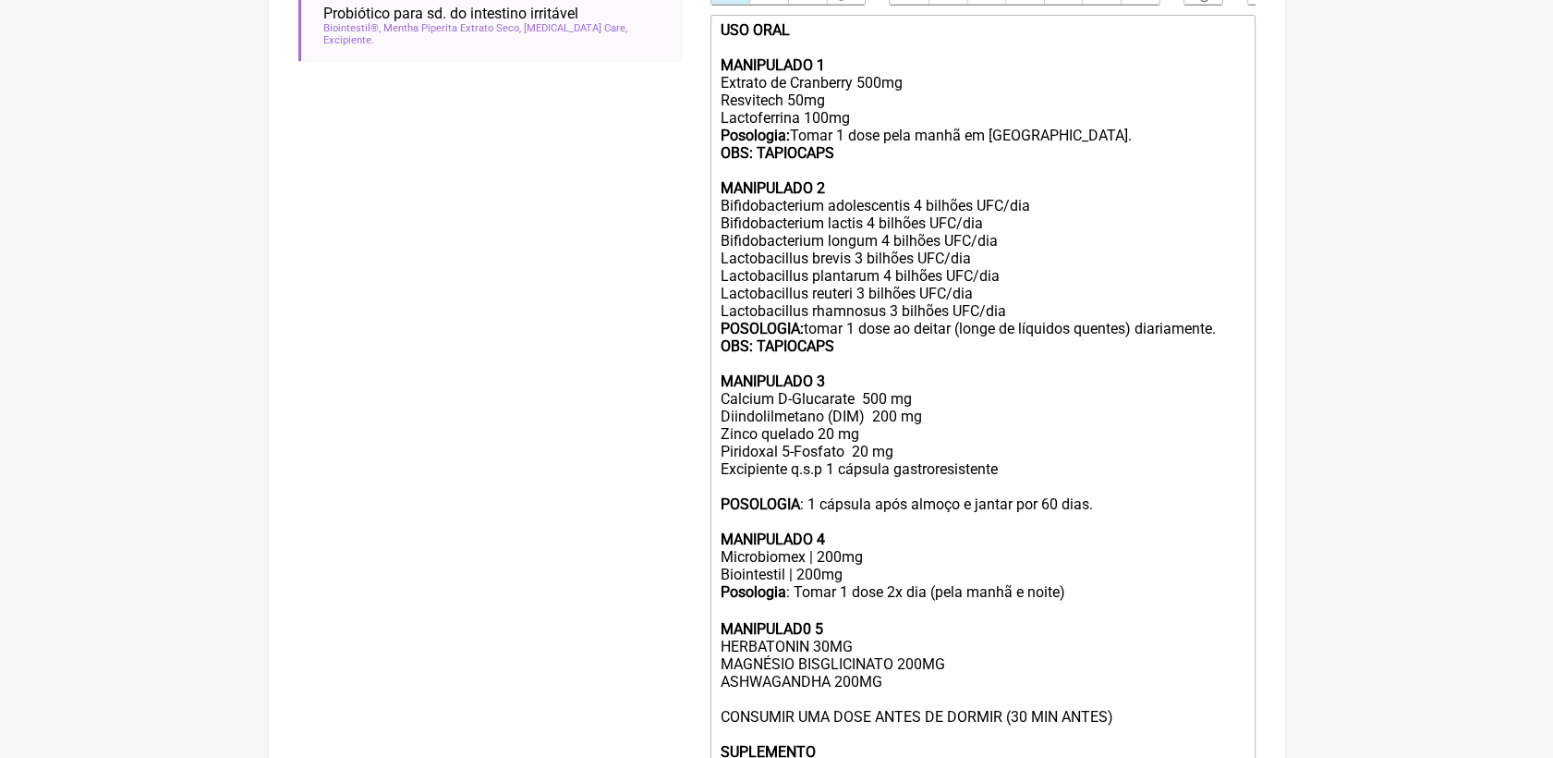
scroll to position [651, 0]
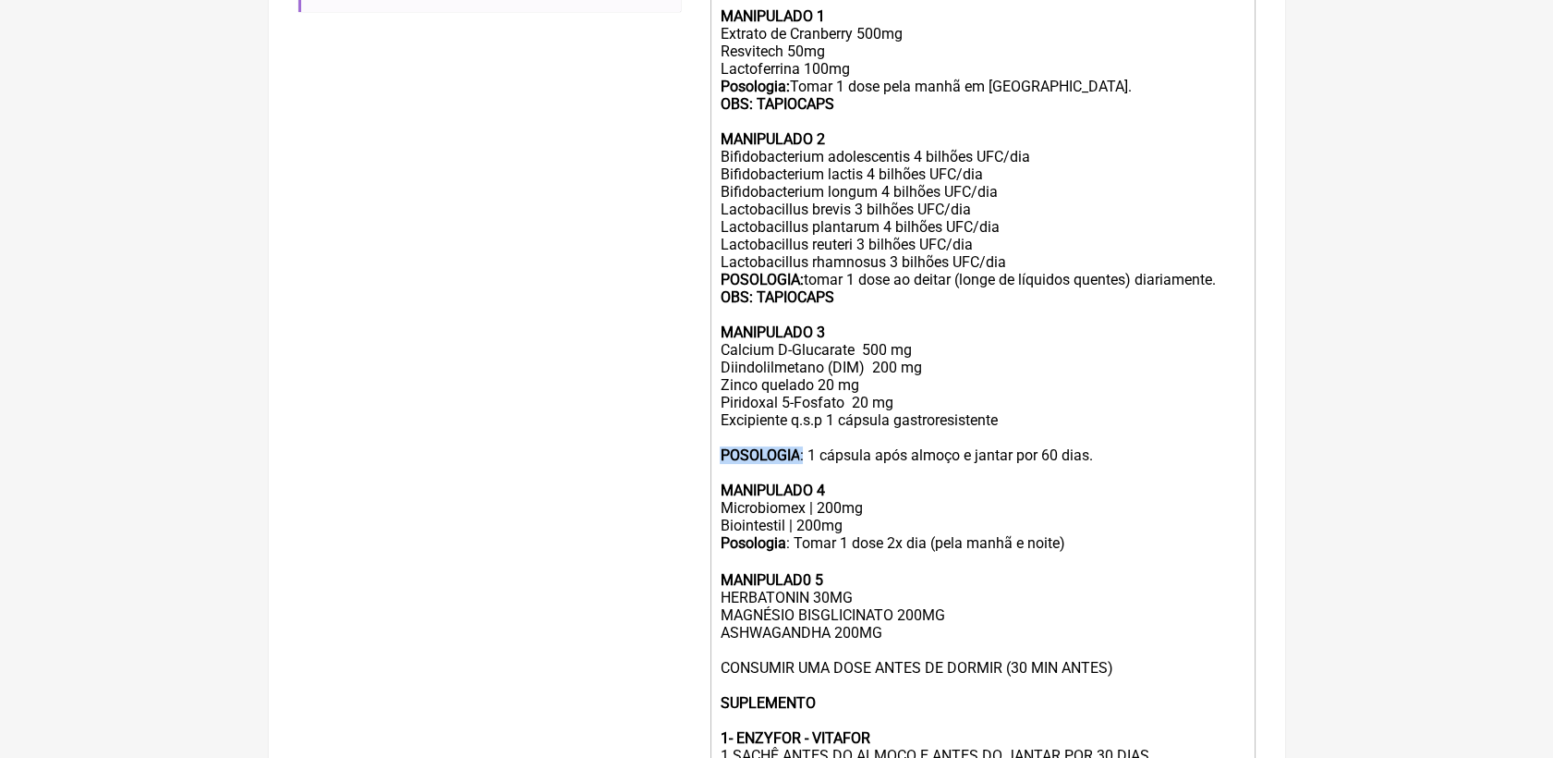
drag, startPoint x: 716, startPoint y: 483, endPoint x: 805, endPoint y: 488, distance: 88.8
click at [805, 488] on trix-editor "USO ORAL MANIPULADO 1 Extrato de Cranberry 500mg Resvitech 50mg Lactoferrina 10…" at bounding box center [983, 421] width 545 height 911
copy div "POSOLOGIA :"
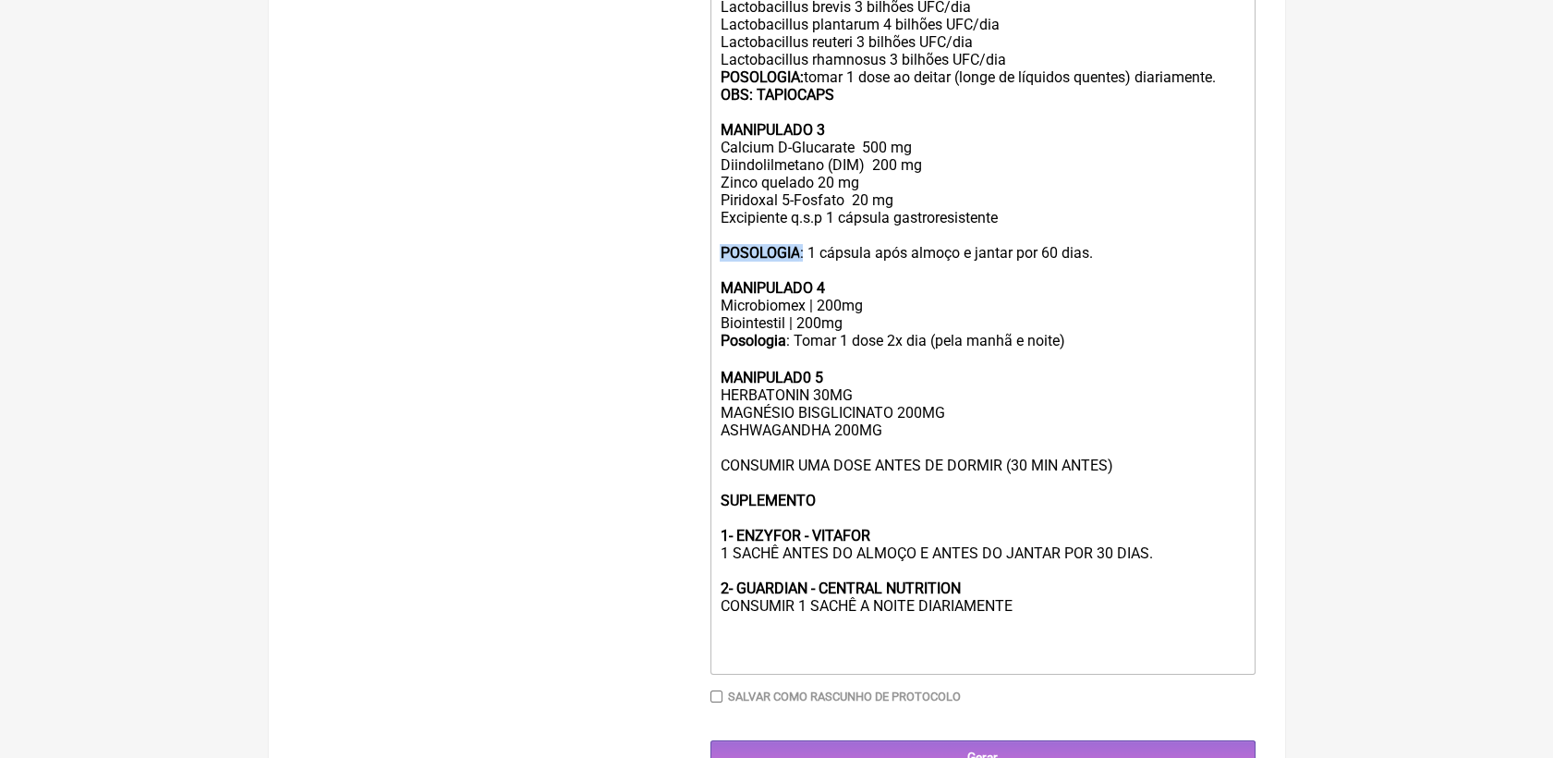
scroll to position [858, 0]
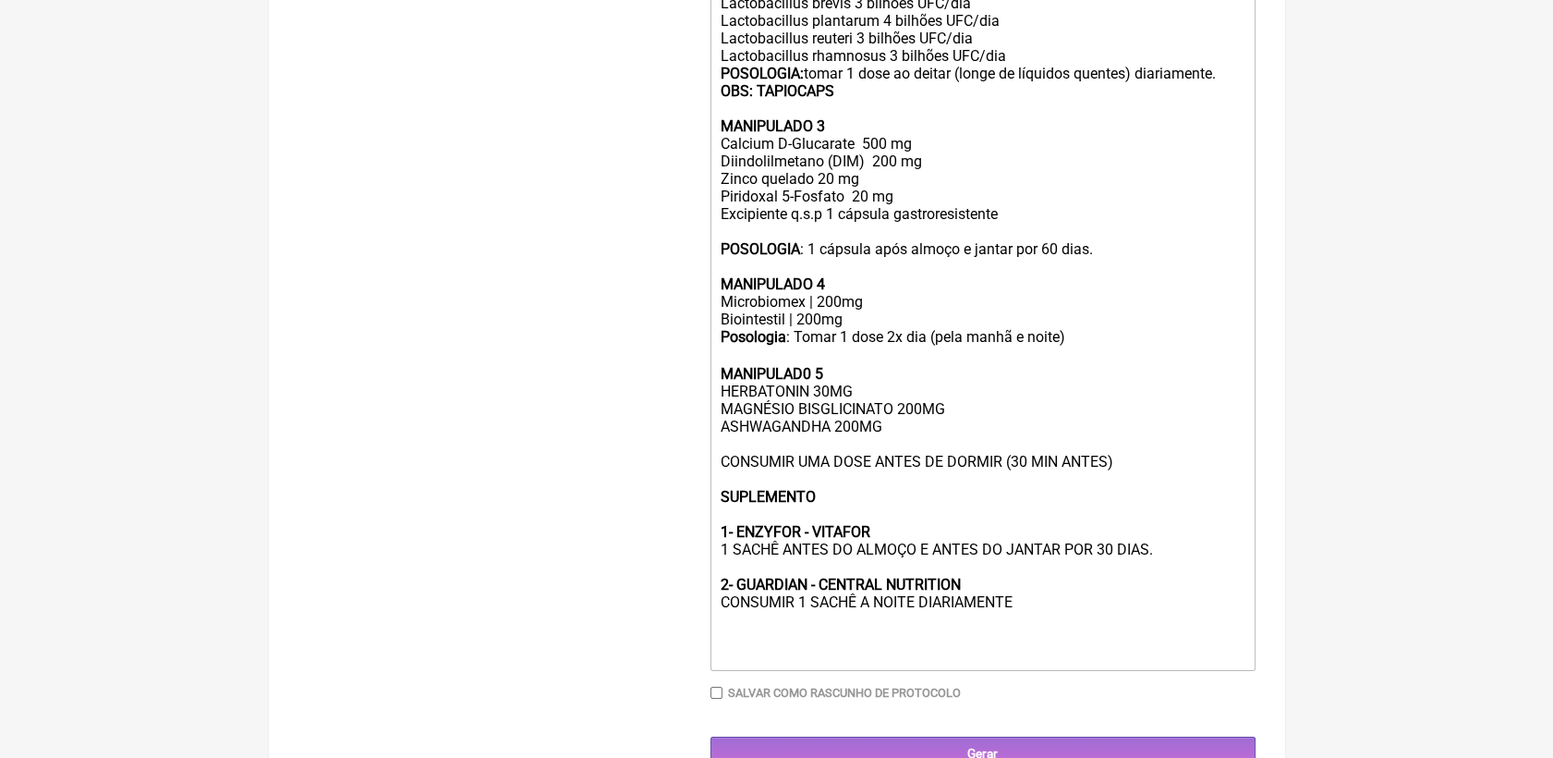
click at [717, 505] on trix-editor "USO ORAL MANIPULADO 1 Extrato de Cranberry 500mg Resvitech 50mg Lactoferrina 10…" at bounding box center [983, 215] width 545 height 911
paste trix-editor "<strong>POSOLOGIA</strong>:"
type trix-editor "<div><strong>USO ORAL<br><br>MANIPULADO 1<br></strong>Extrato de Cranberry 500m…"
click at [1043, 651] on div "MANIPULAD0 5 HERBATONIN 30MG MAGNÉSIO BISGLICINATO 200MG ASHWAGANDHA 200MG POSO…" at bounding box center [982, 505] width 525 height 316
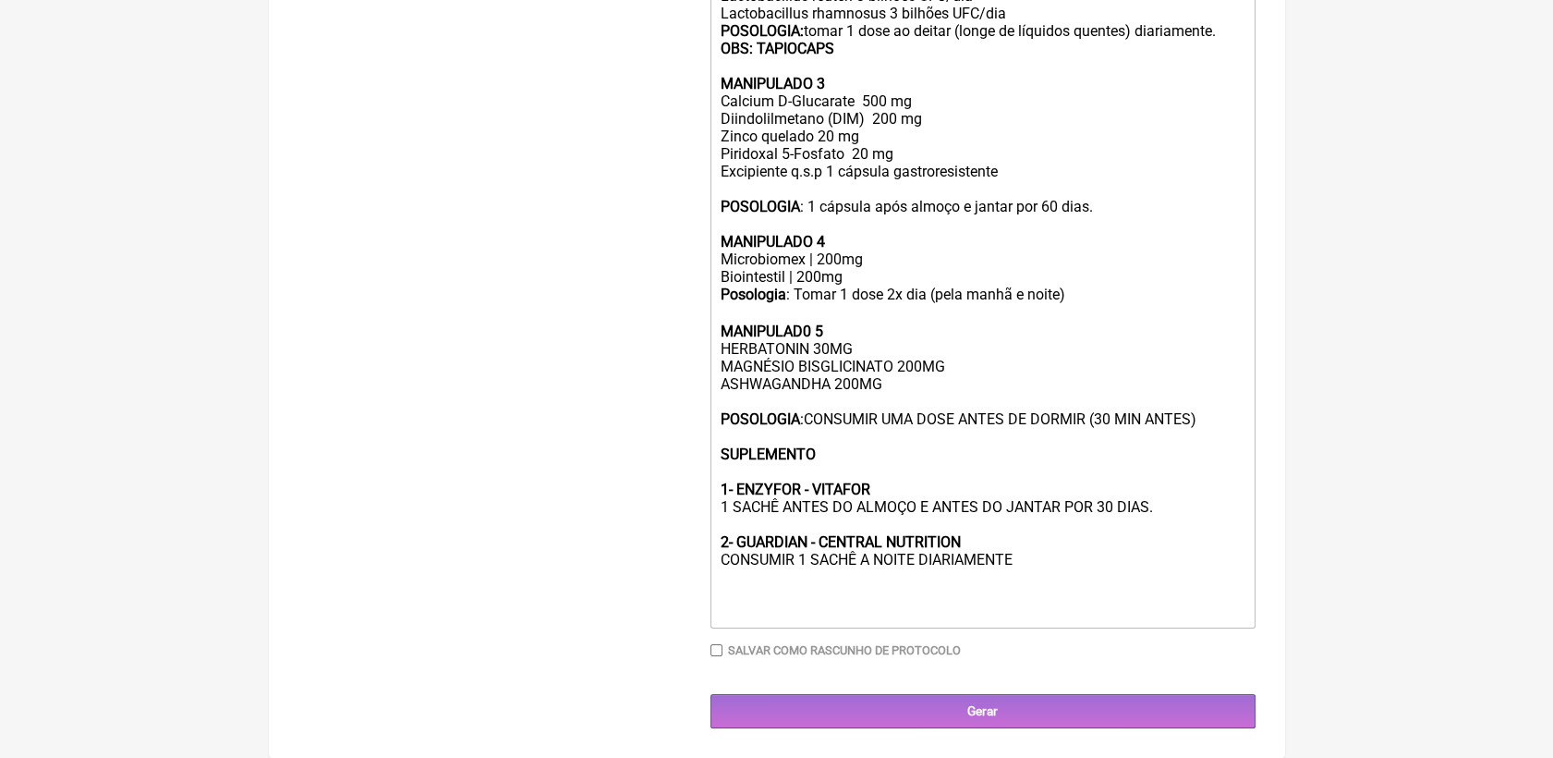
scroll to position [947, 0]
click at [967, 699] on input "Gerar" at bounding box center [983, 711] width 545 height 34
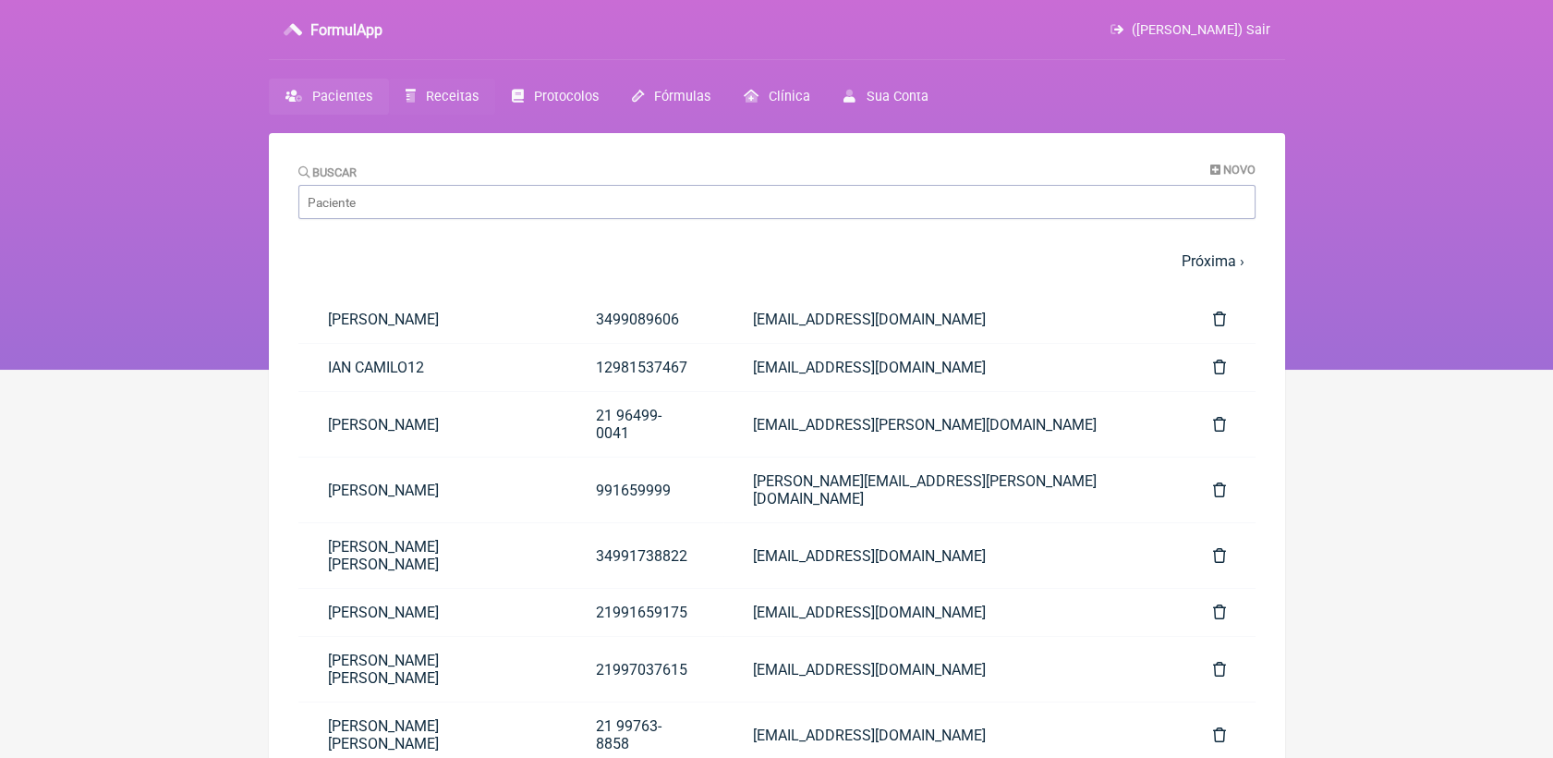
click at [447, 92] on span "Receitas" at bounding box center [452, 97] width 53 height 16
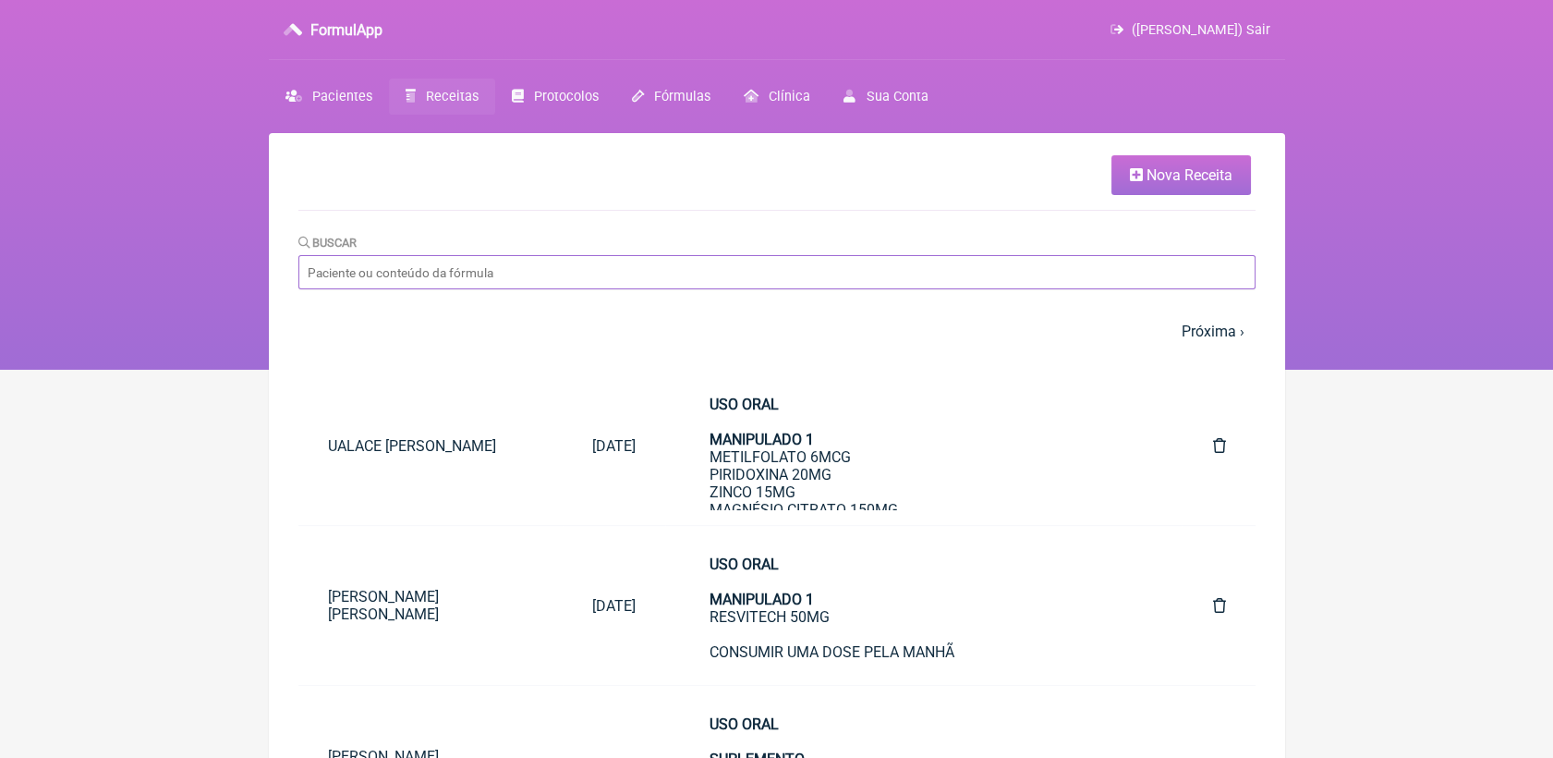
click at [555, 256] on input "Buscar" at bounding box center [776, 272] width 957 height 34
type input "[PERSON_NAME]"
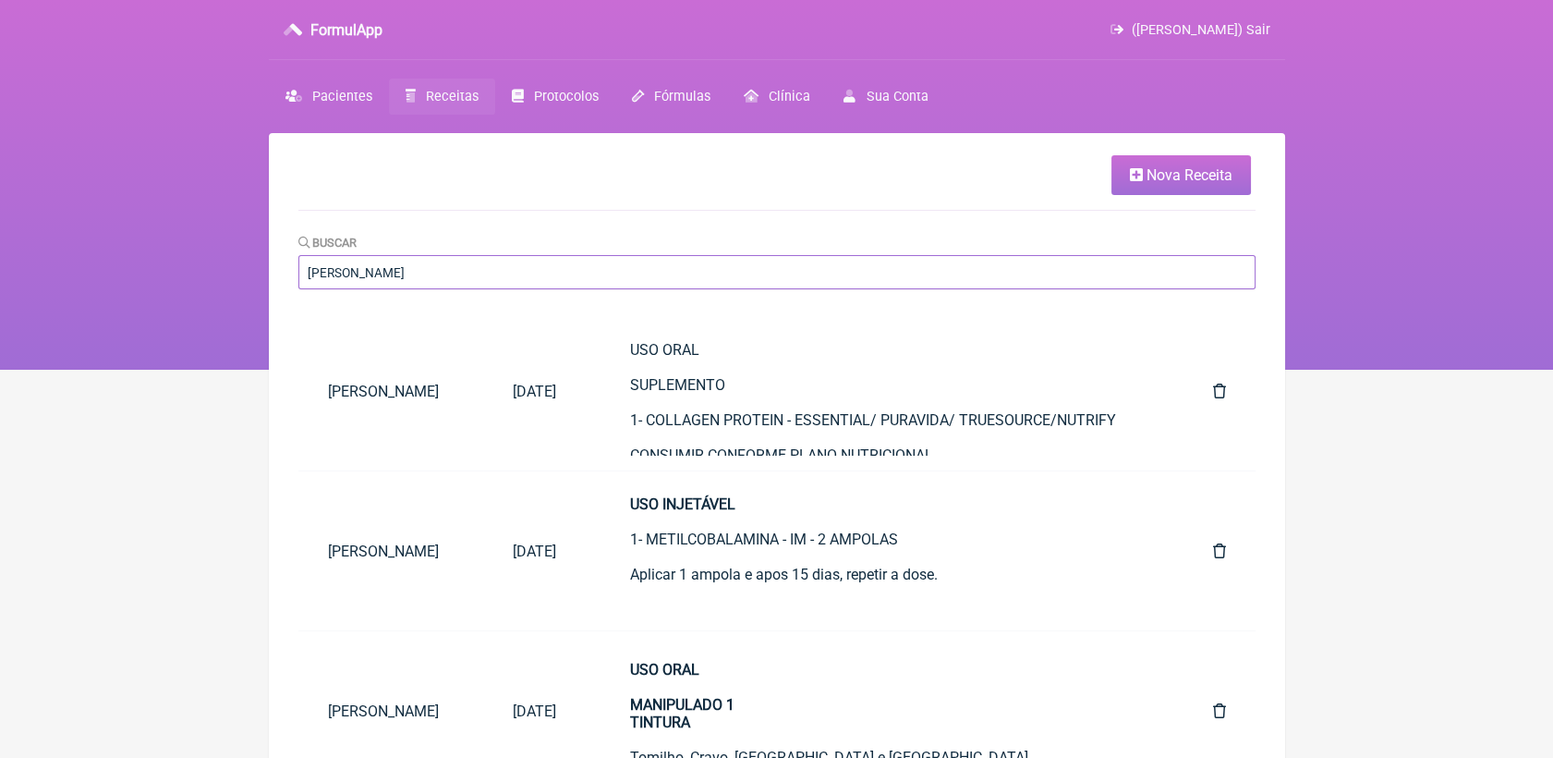
click at [455, 277] on input "alessandra" at bounding box center [776, 272] width 957 height 34
type input "alessandra conhasca"
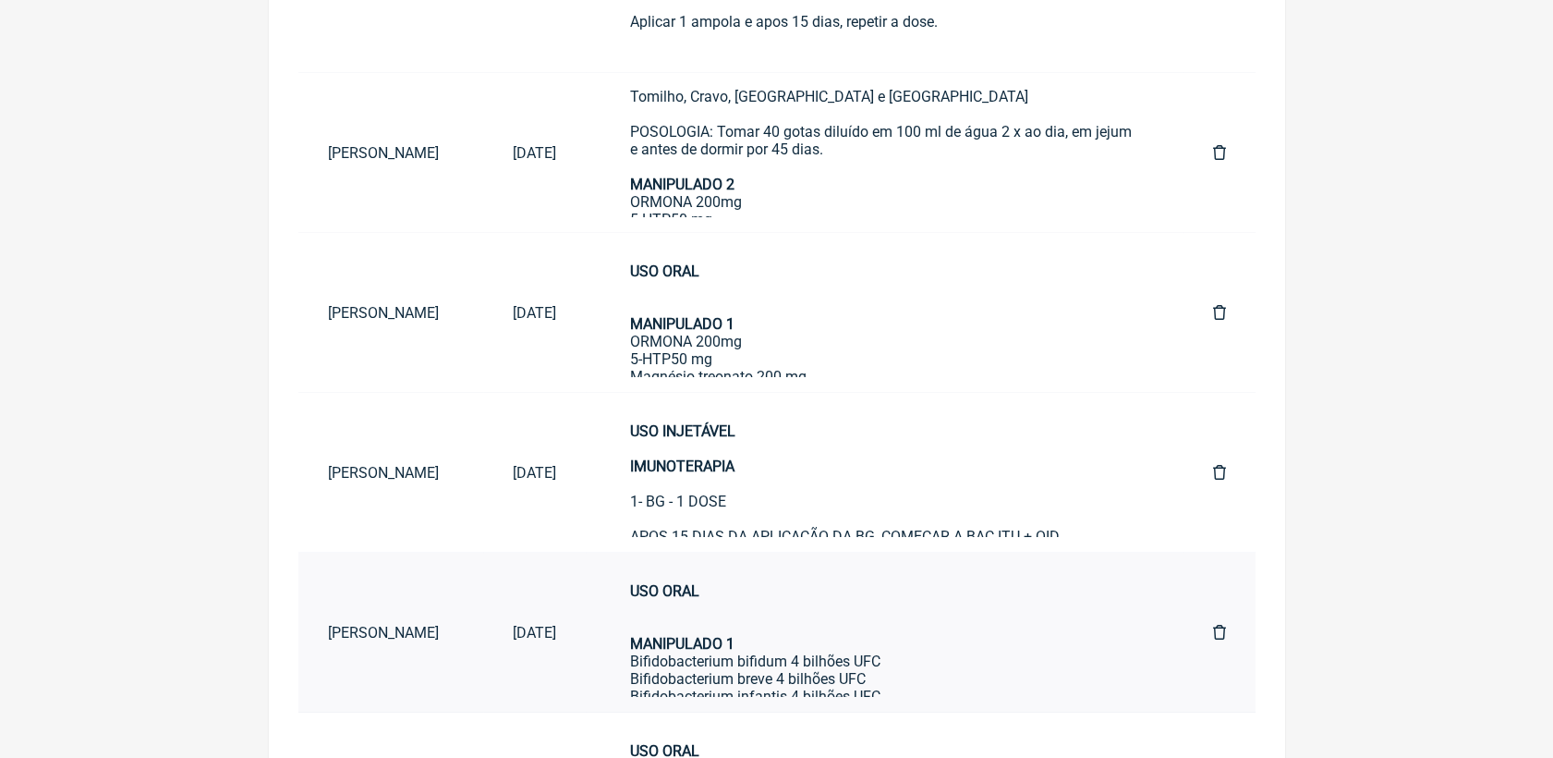
scroll to position [410, 0]
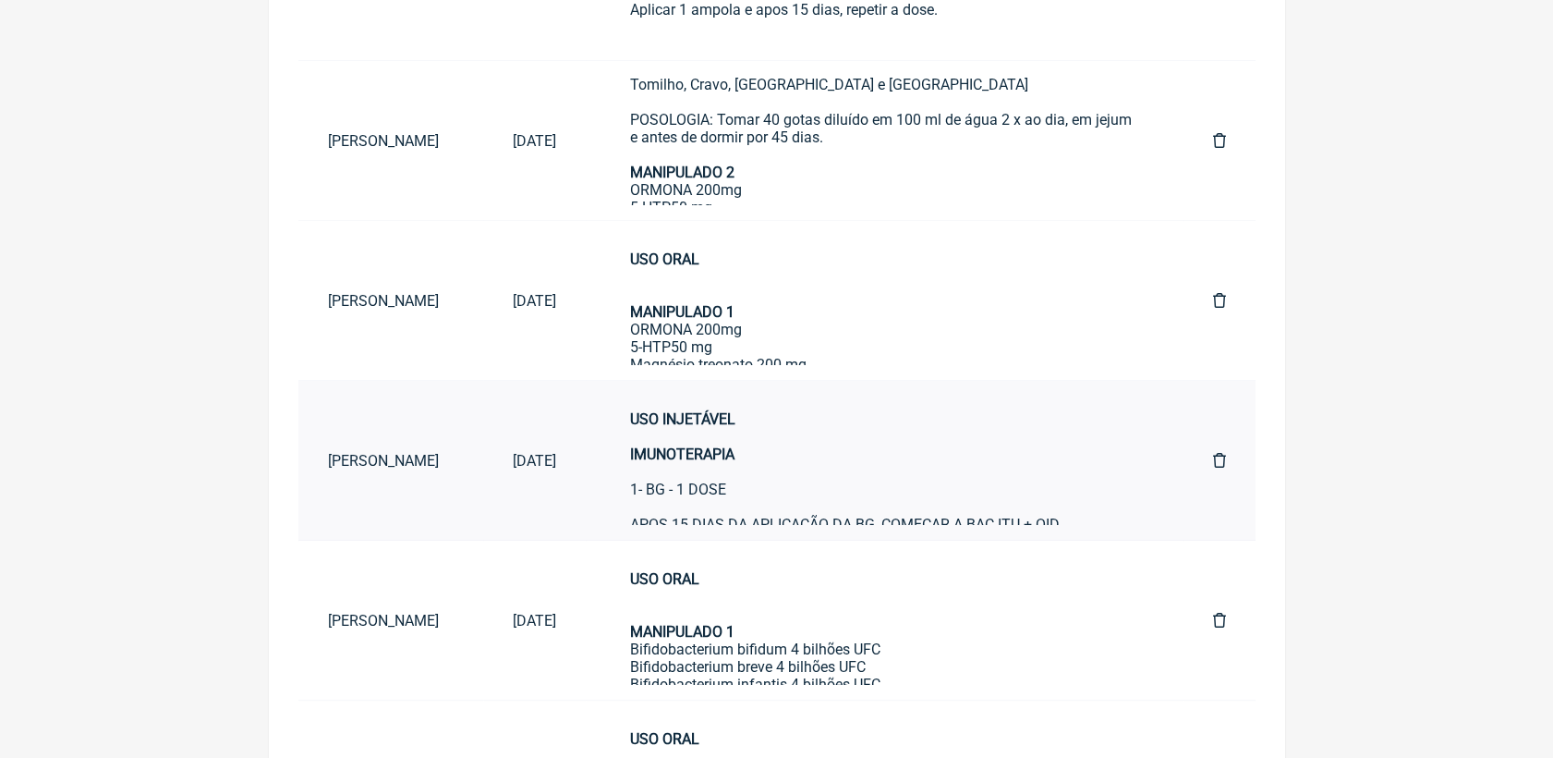
click at [660, 486] on td "USO INJETÁVEL IMUNOTERAPIA 1- BG - 1 DOSE APOS 15 DIAS DA APLICAÇÃO DA BG, COME…" at bounding box center [885, 461] width 598 height 160
click at [736, 463] on strong "USO INJETÁVEL IMUNOTERAPIA" at bounding box center [682, 436] width 105 height 53
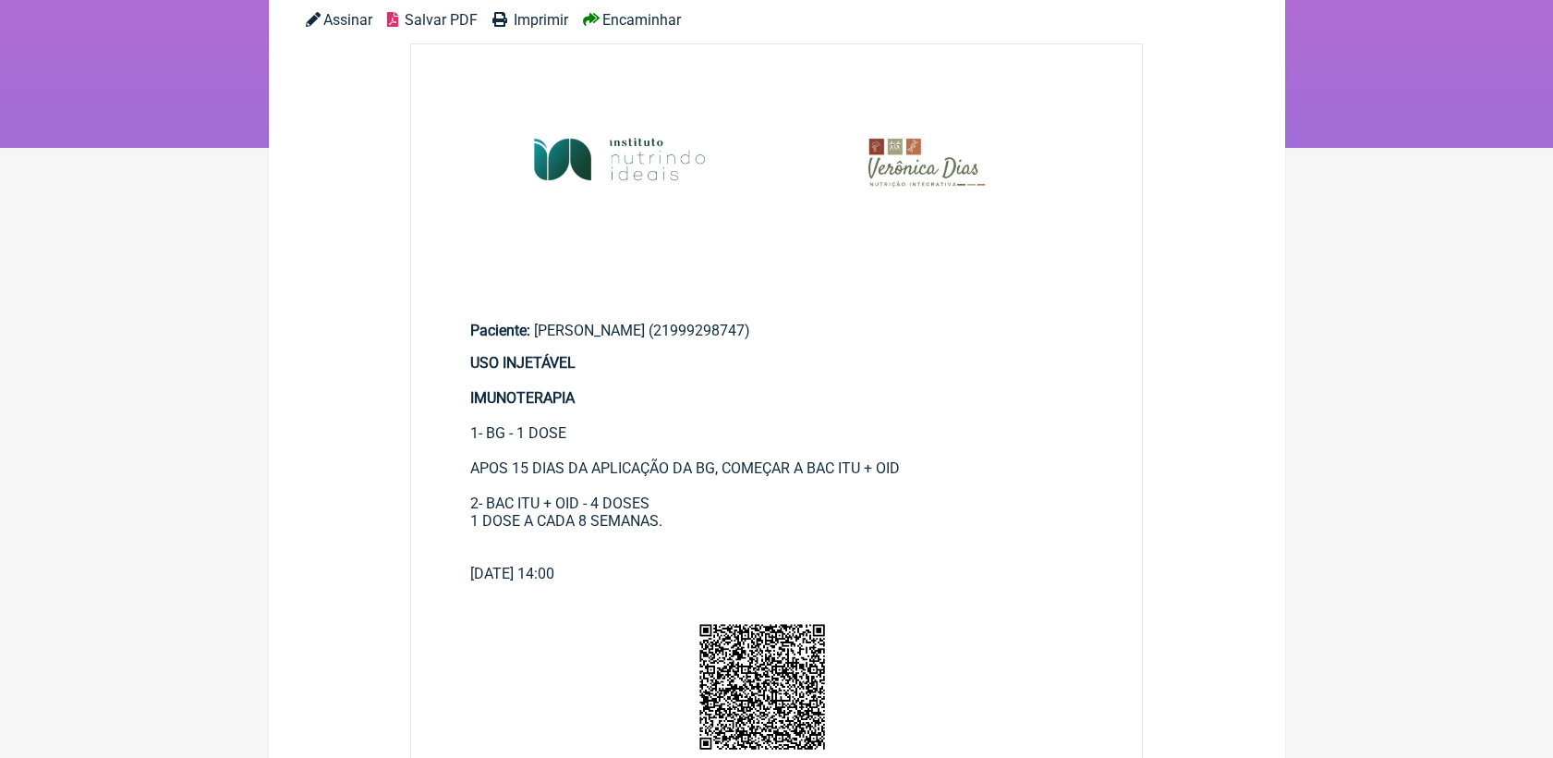
scroll to position [103, 0]
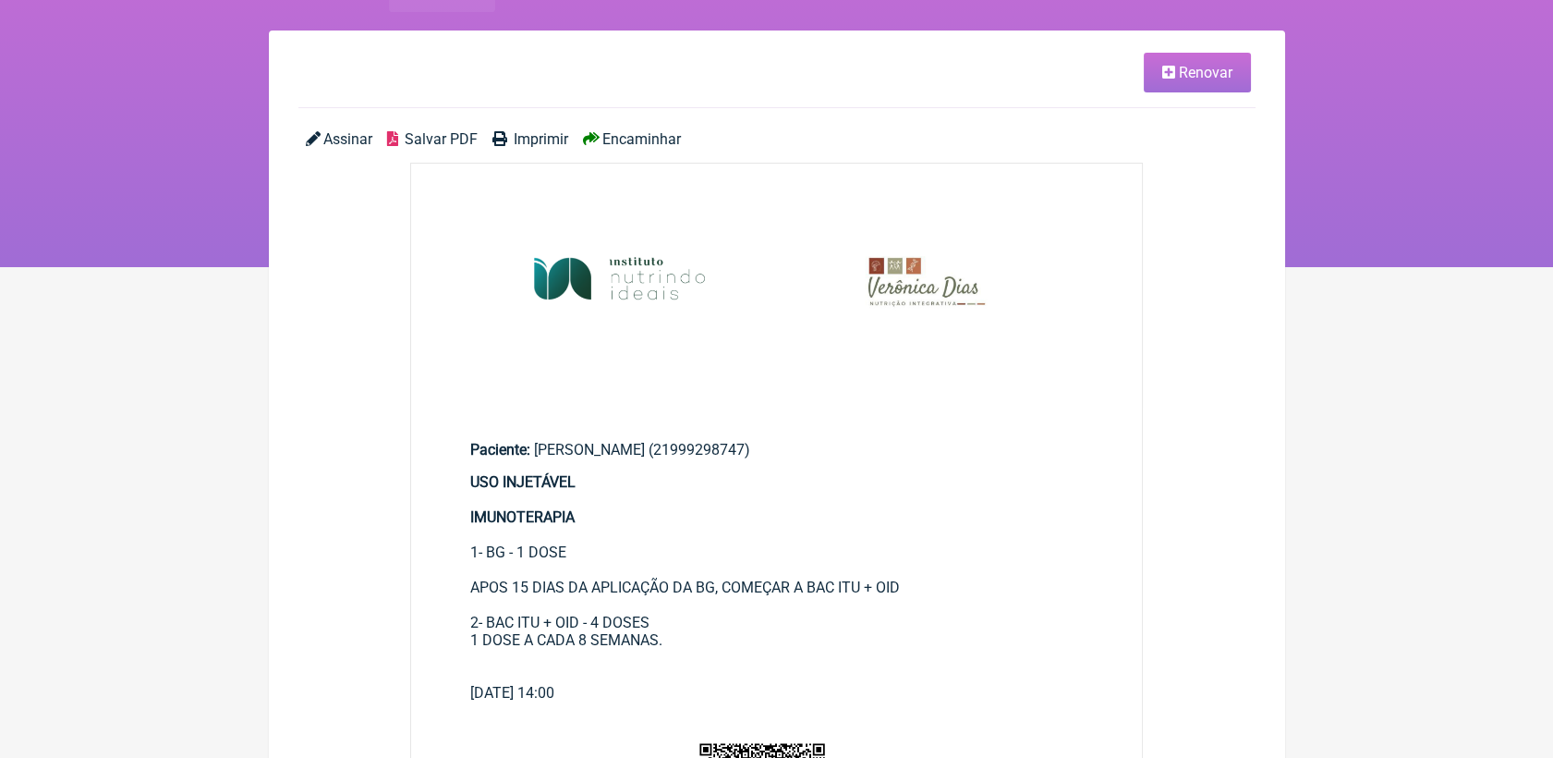
click at [1162, 78] on icon at bounding box center [1168, 72] width 13 height 15
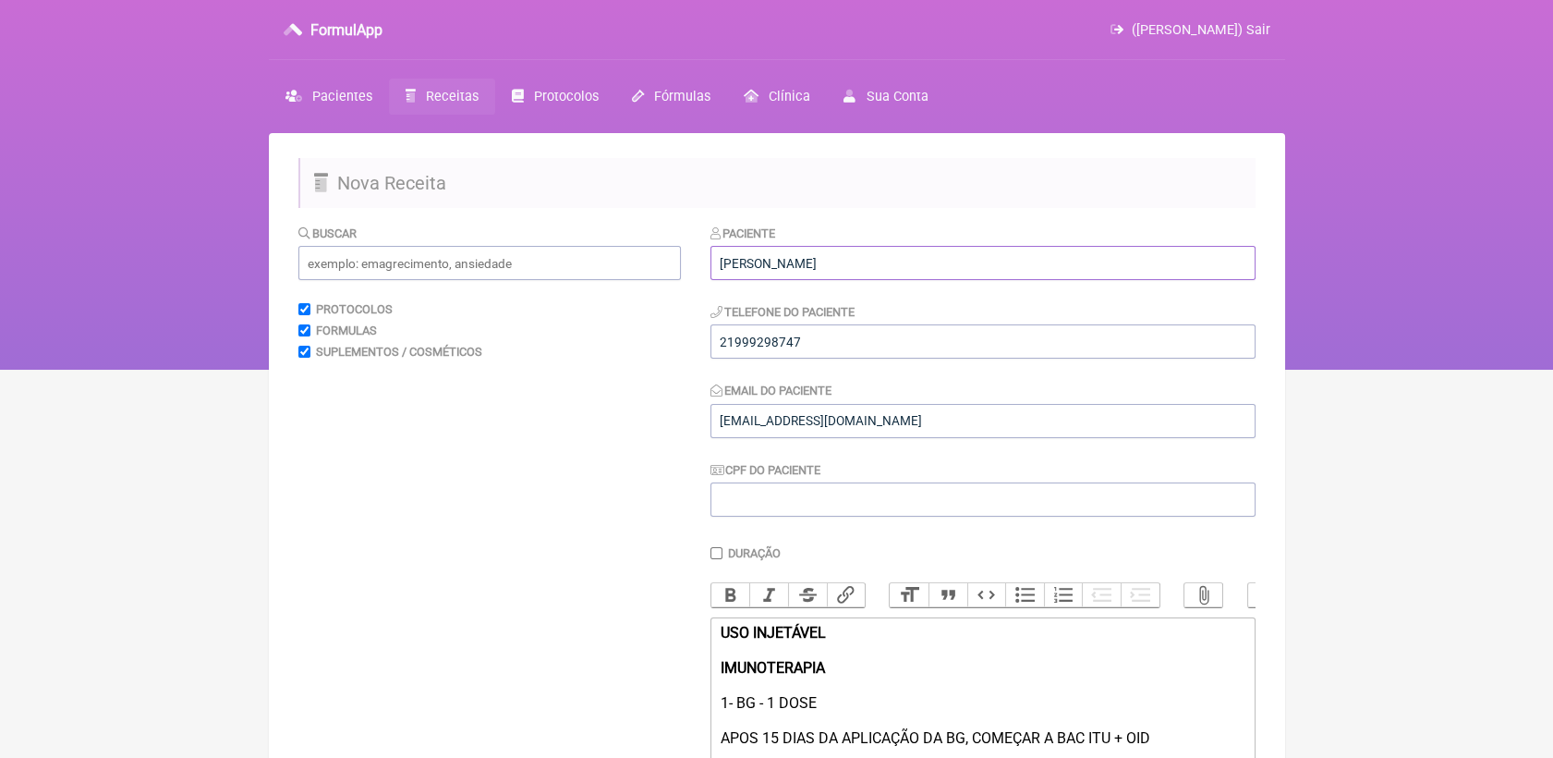
drag, startPoint x: 917, startPoint y: 253, endPoint x: 680, endPoint y: 273, distance: 237.4
click at [680, 273] on form "Buscar Protocolos Formulas Suplementos / Cosméticos Paciente Alessandra Conhasc…" at bounding box center [776, 583] width 957 height 718
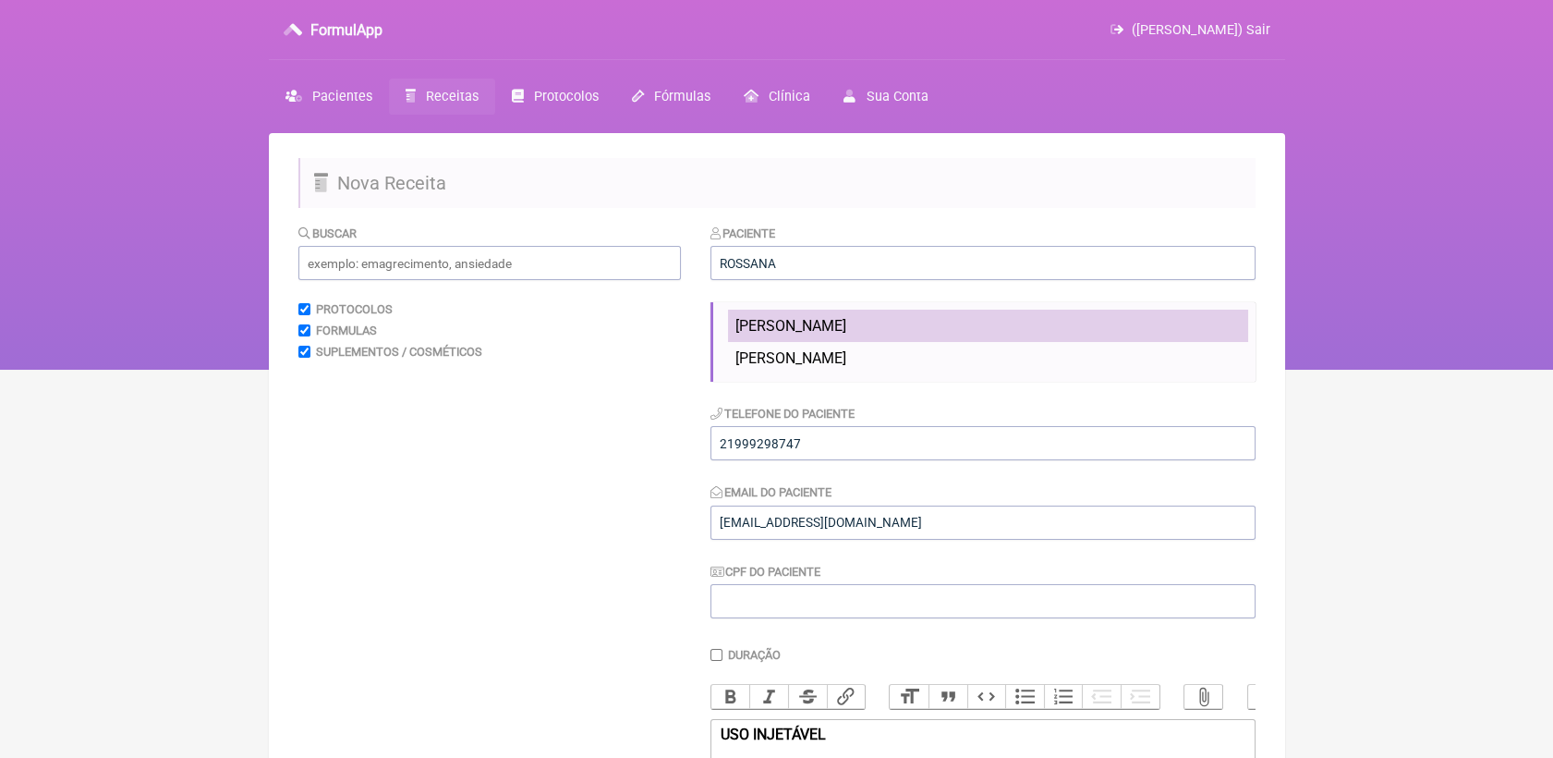
click at [788, 334] on span "Rossana Uzeda de Azevedo" at bounding box center [791, 326] width 111 height 18
type input "Rossana Uzeda de Azevedo"
type input "21) 9 8771-2934"
type input "Rossana_uzeda@hotmail.com"
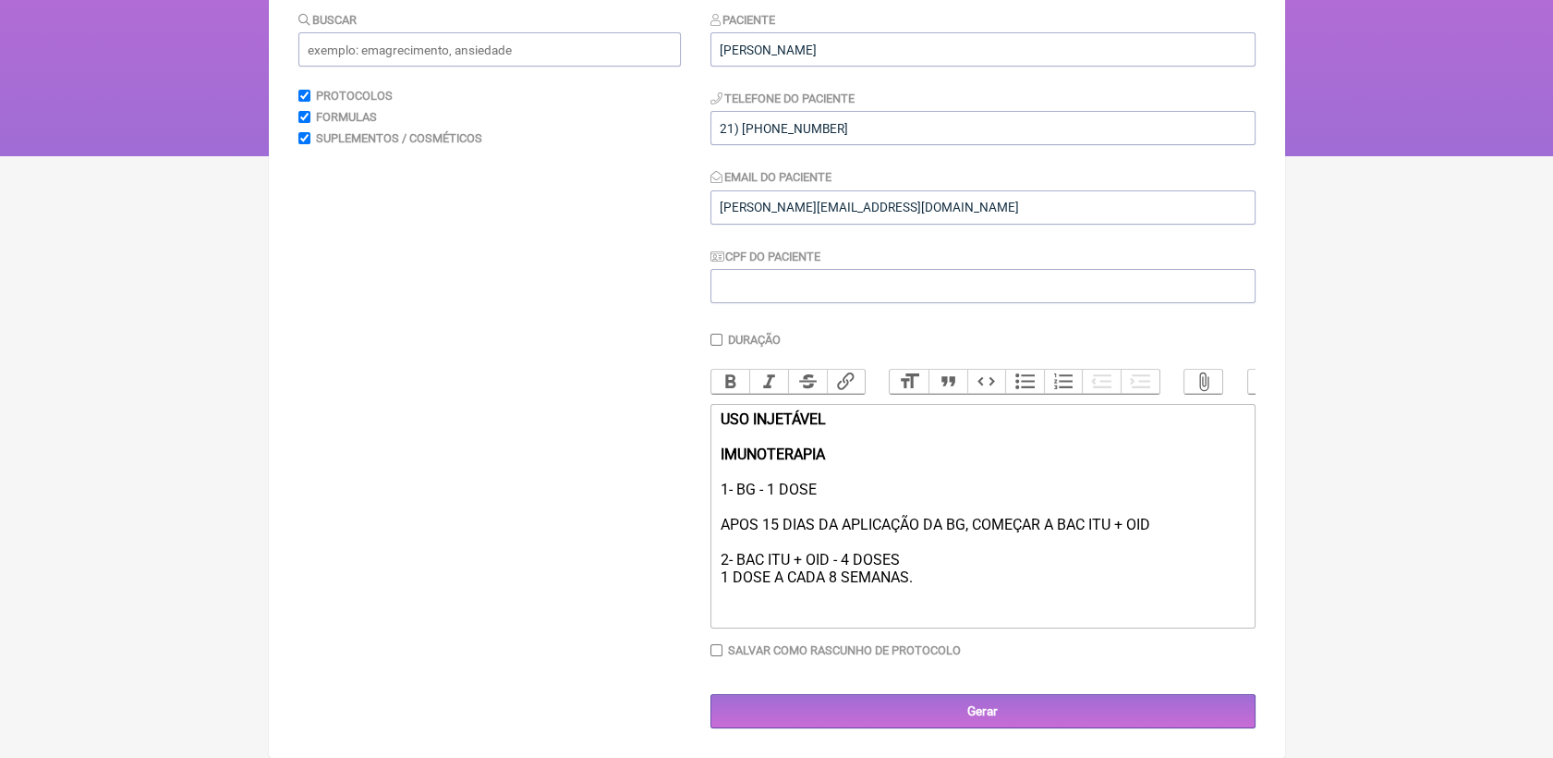
scroll to position [240, 0]
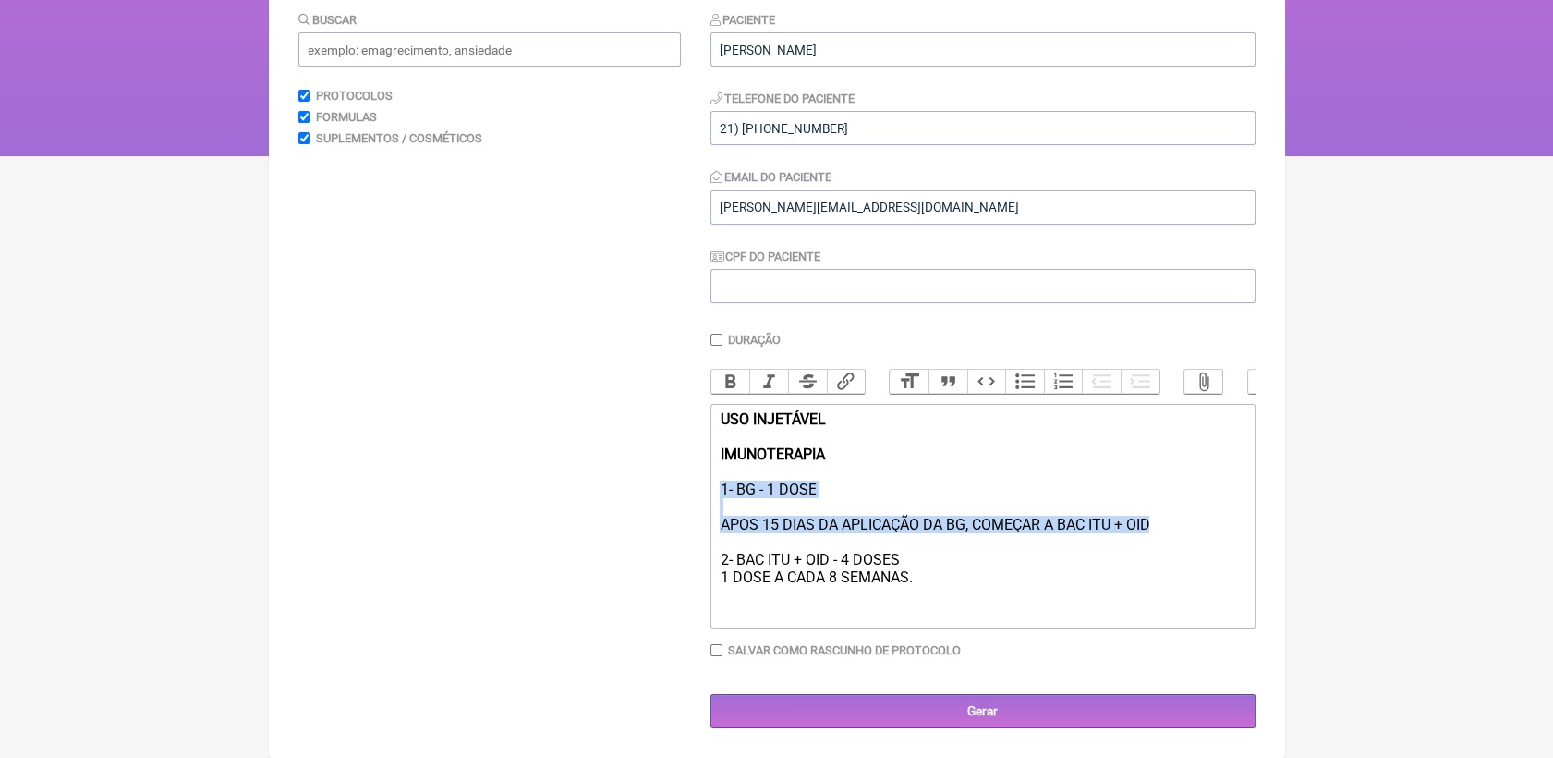
drag, startPoint x: 1160, startPoint y: 521, endPoint x: 713, endPoint y: 480, distance: 448.3
click at [713, 480] on trix-editor "USO INJETÁVEL IMUNOTERAPIA 1- BG - 1 DOSE APOS 15 DIAS DA APLICAÇÃO DA BG, COME…" at bounding box center [983, 516] width 545 height 225
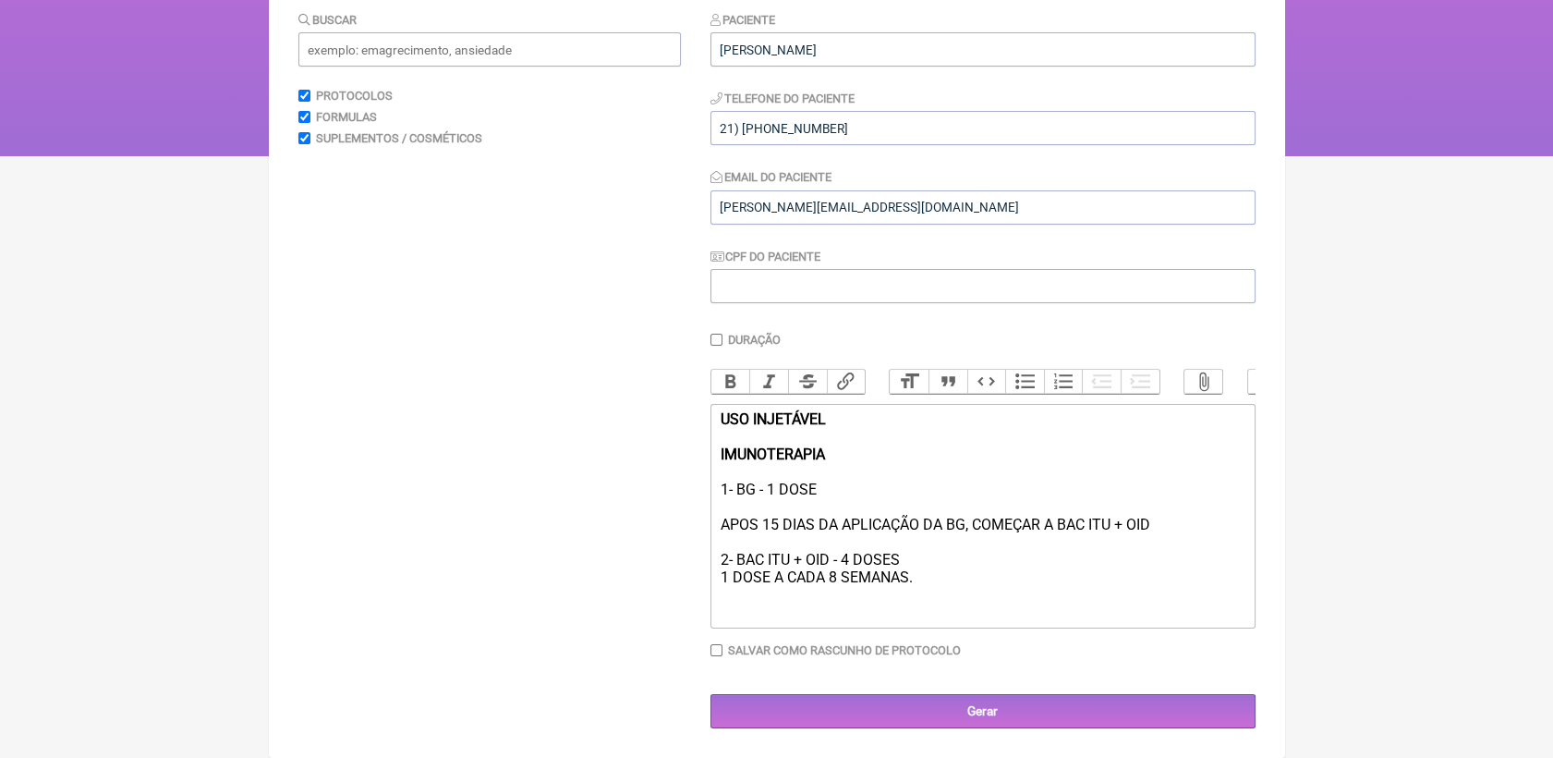
scroll to position [232, 0]
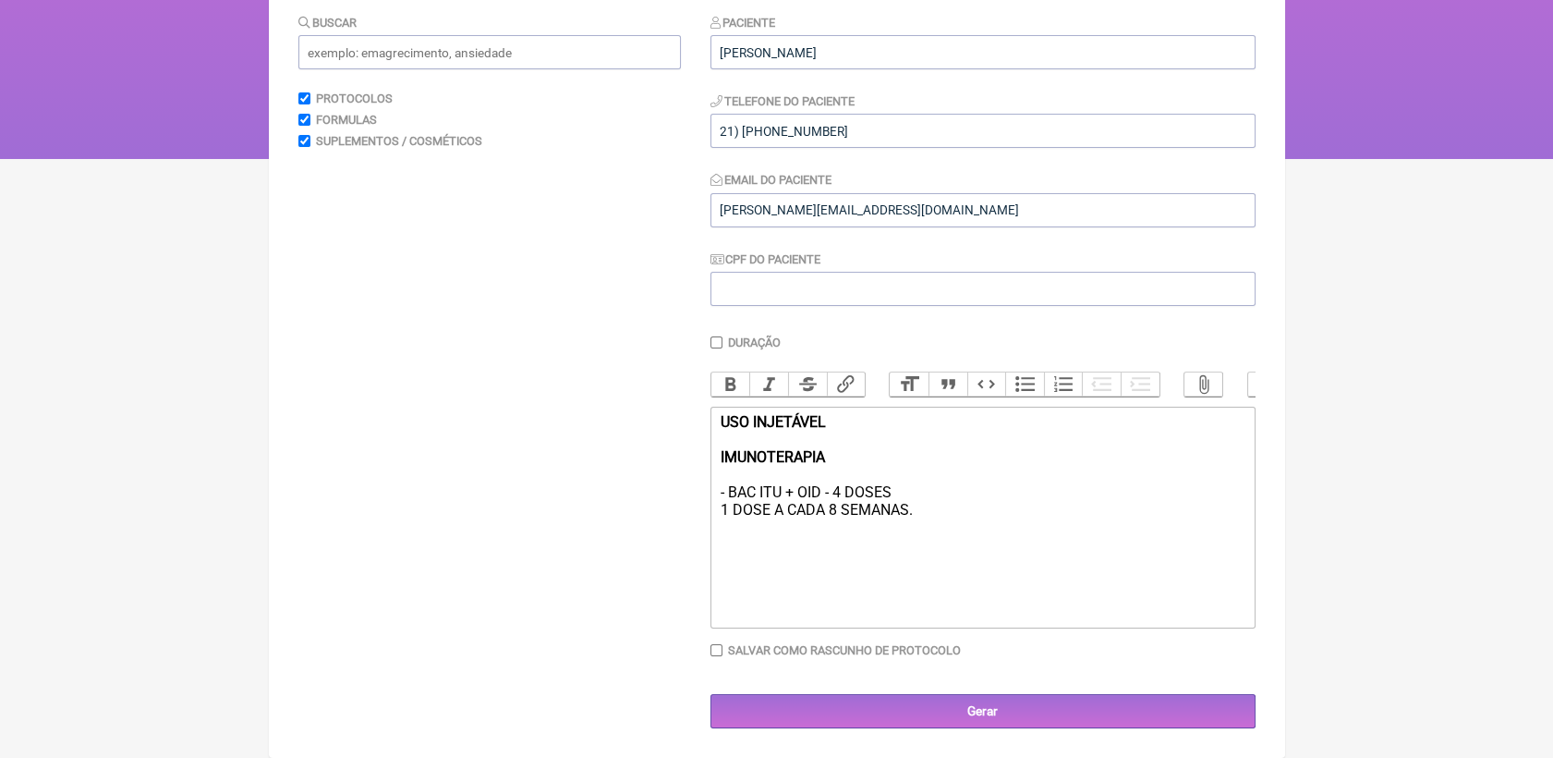
type trix-editor "<div><strong>USO INJETÁVEL<br><br>IMUNOTERAPIA </strong><br><br>1- BAC ITU + OI…"
click at [946, 520] on div "USO INJETÁVEL IMUNOTERAPIA 1- BAC ITU + OID - 4 DOSES 1 DOSE A CADA 8 SEMANAS." at bounding box center [982, 483] width 525 height 140
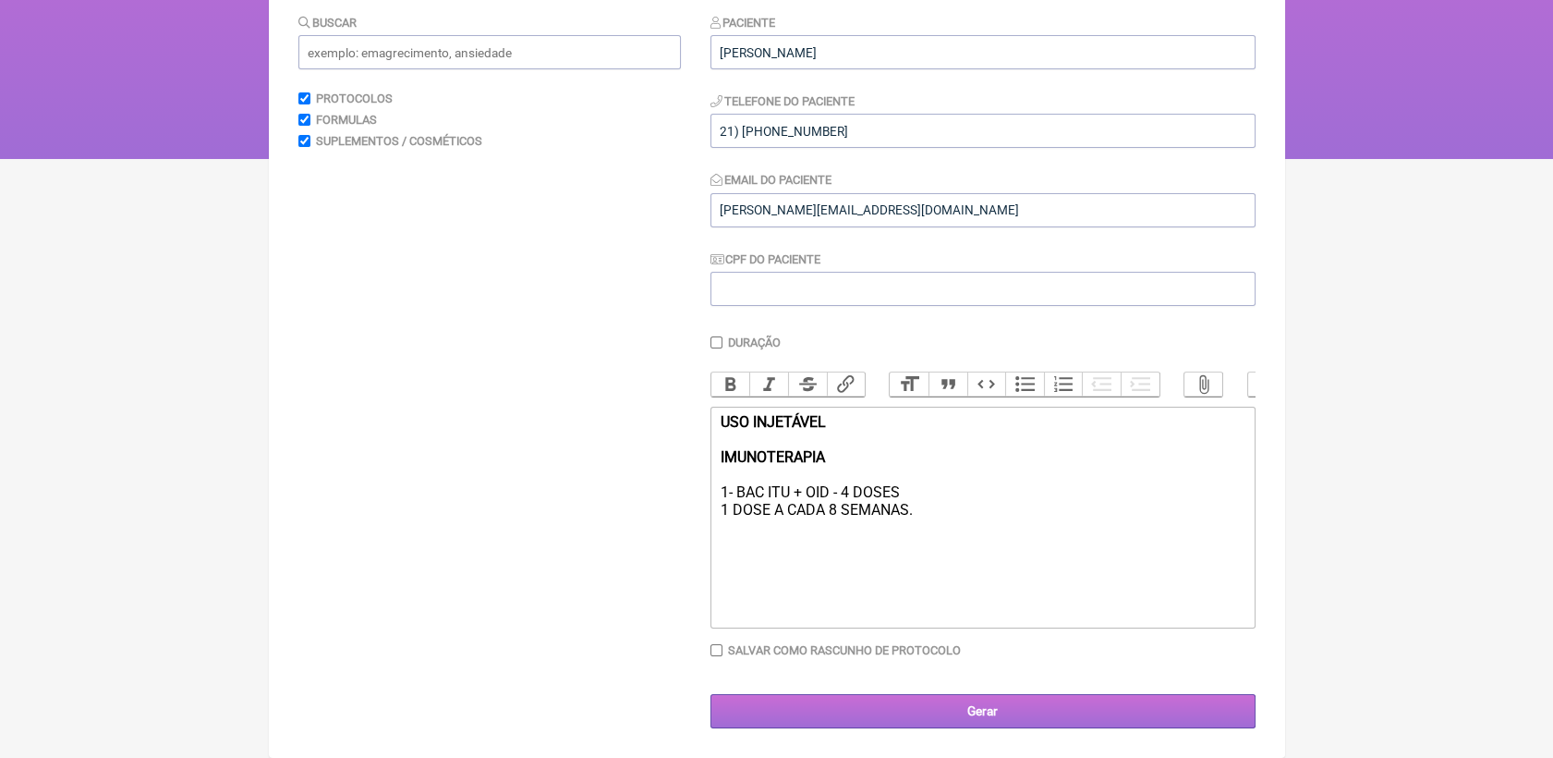
click at [1046, 710] on input "Gerar" at bounding box center [983, 711] width 545 height 34
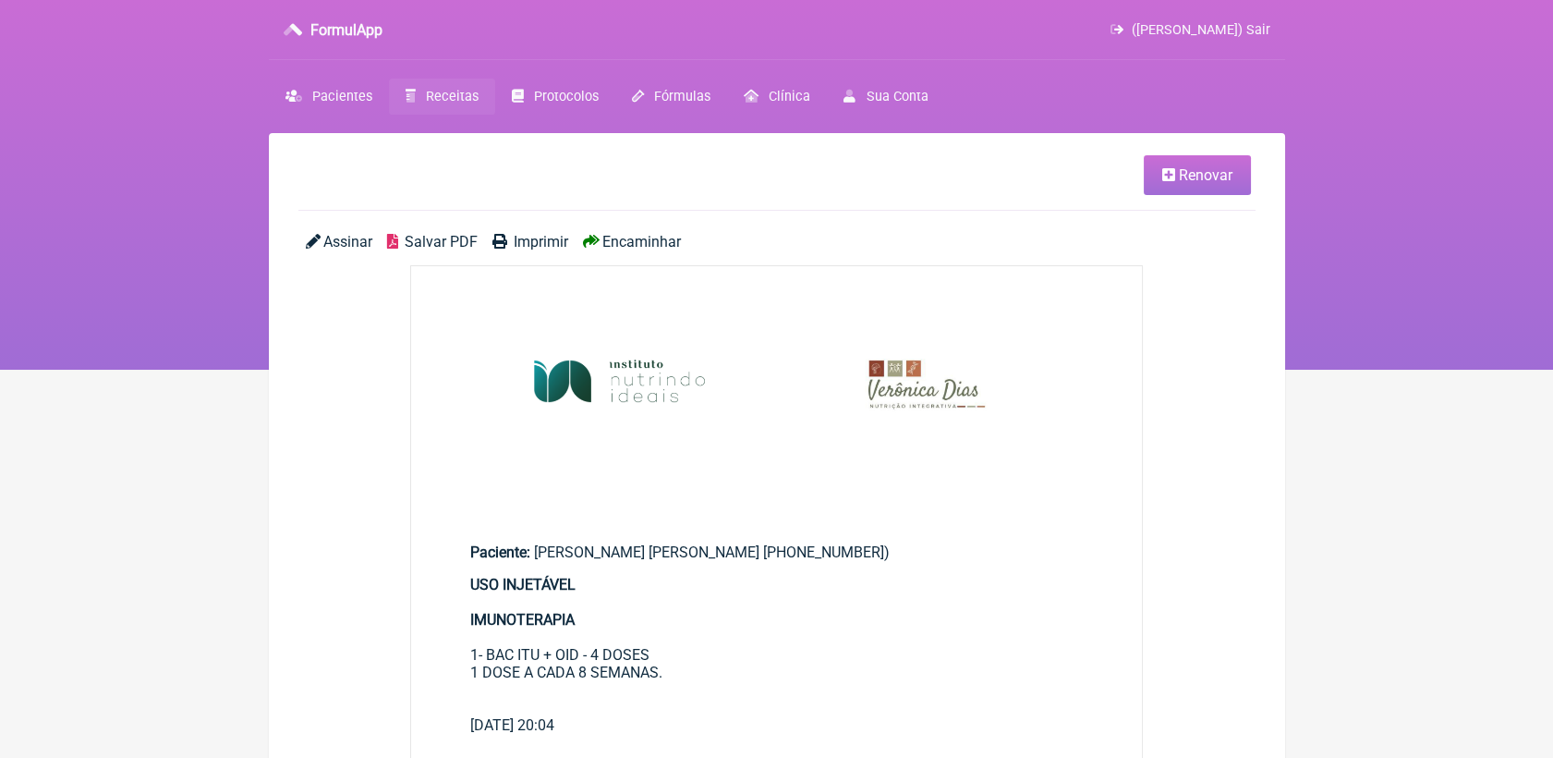
click at [1168, 181] on icon at bounding box center [1168, 174] width 13 height 15
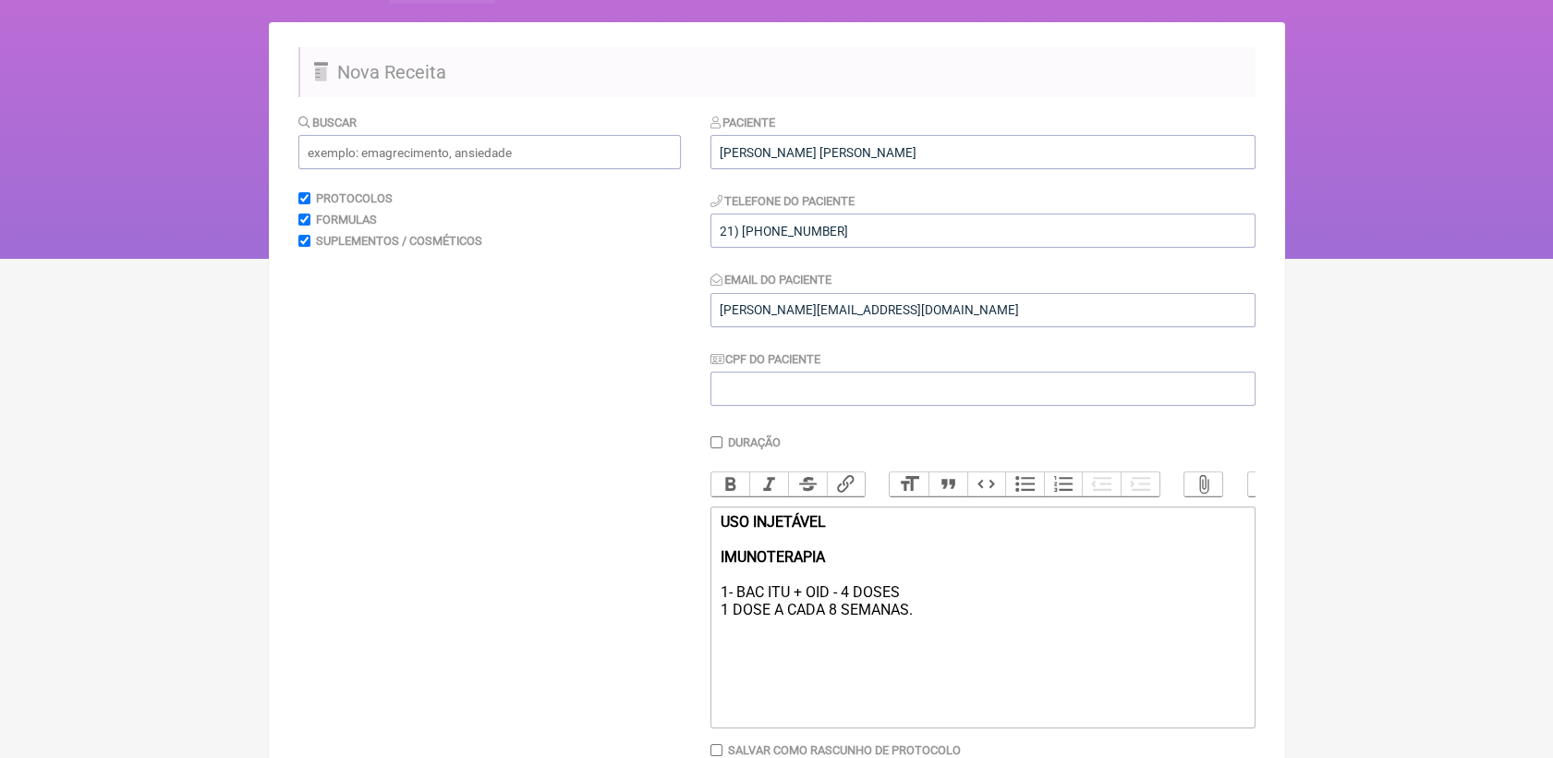
scroll to position [232, 0]
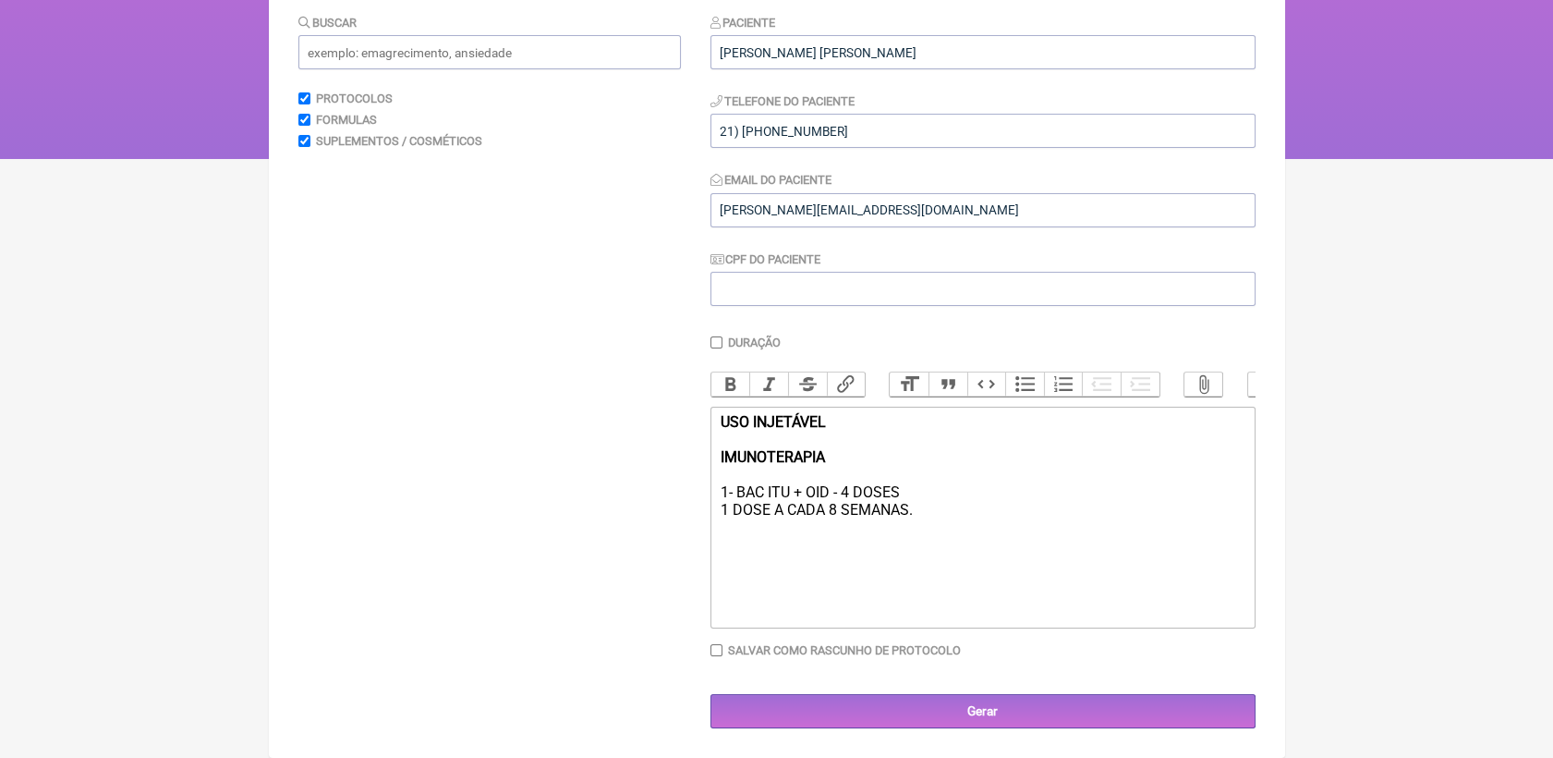
click at [978, 519] on div "USO INJETÁVEL IMUNOTERAPIA 1- BAC ITU + OID - 4 DOSES 1 DOSE A CADA 8 SEMANAS." at bounding box center [982, 483] width 525 height 140
type trix-editor "<div><strong>USO INJETÁVEL<br><br>IMUNOTERAPIA </strong><br><br>1- BAC ITU + OI…"
click at [453, 41] on input "text" at bounding box center [489, 52] width 383 height 34
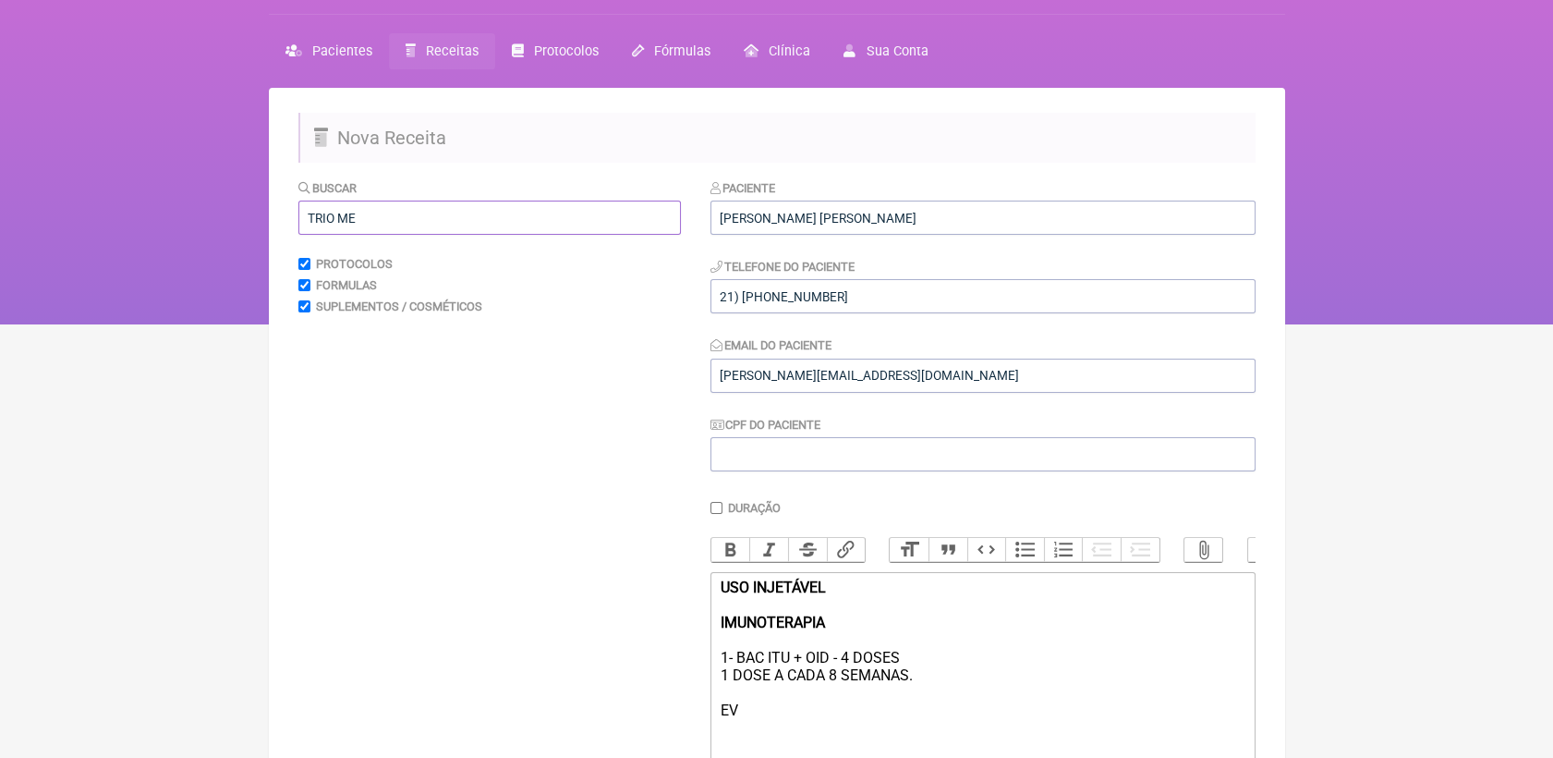
scroll to position [27, 0]
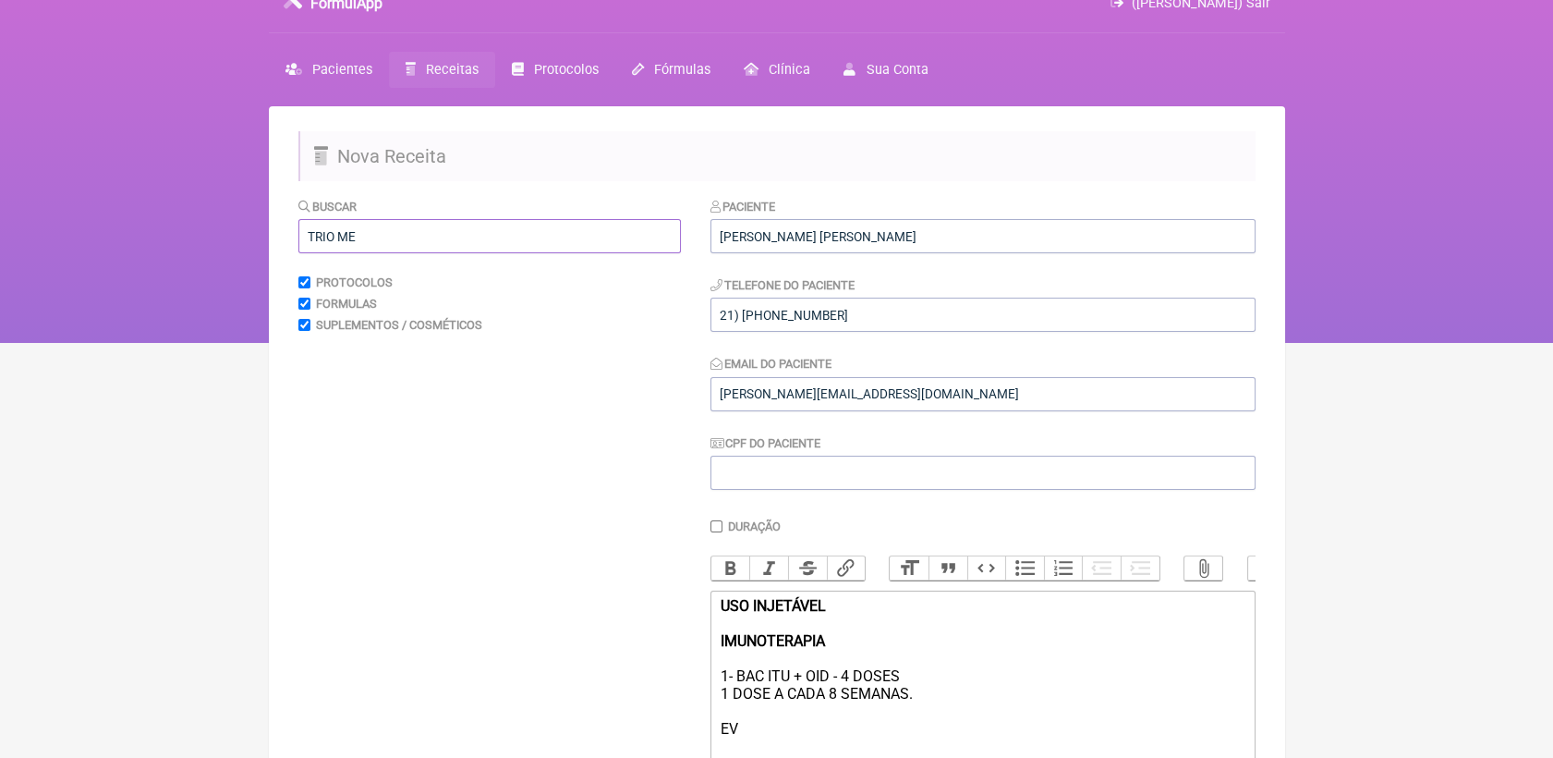
drag, startPoint x: 393, startPoint y: 238, endPoint x: 243, endPoint y: 258, distance: 151.0
click at [243, 258] on div "FormulApp (Veronica Almeida dias) Sair Pacientes Receitas Protocolos Fórmulas C…" at bounding box center [776, 158] width 1553 height 370
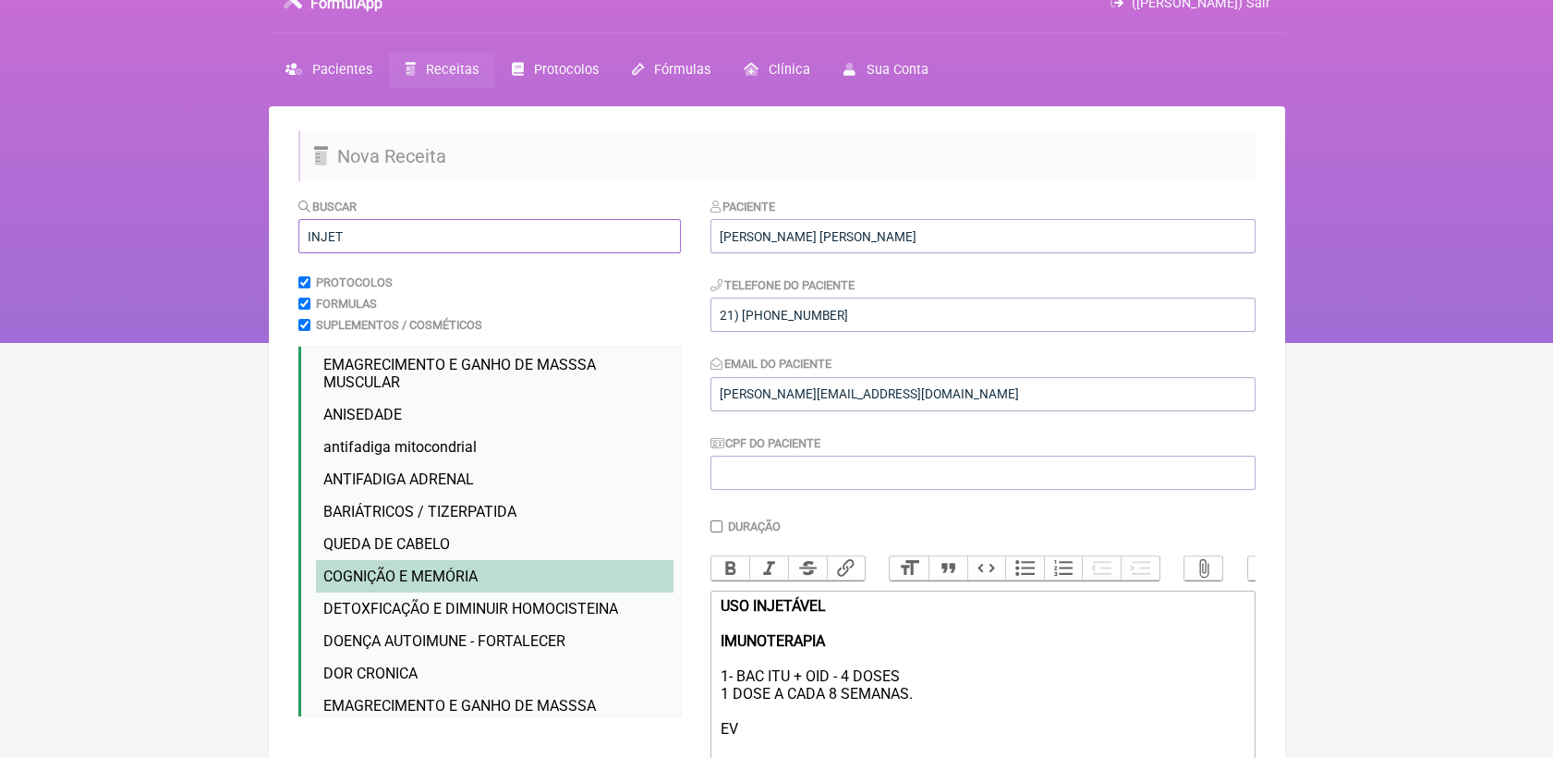
scroll to position [205, 0]
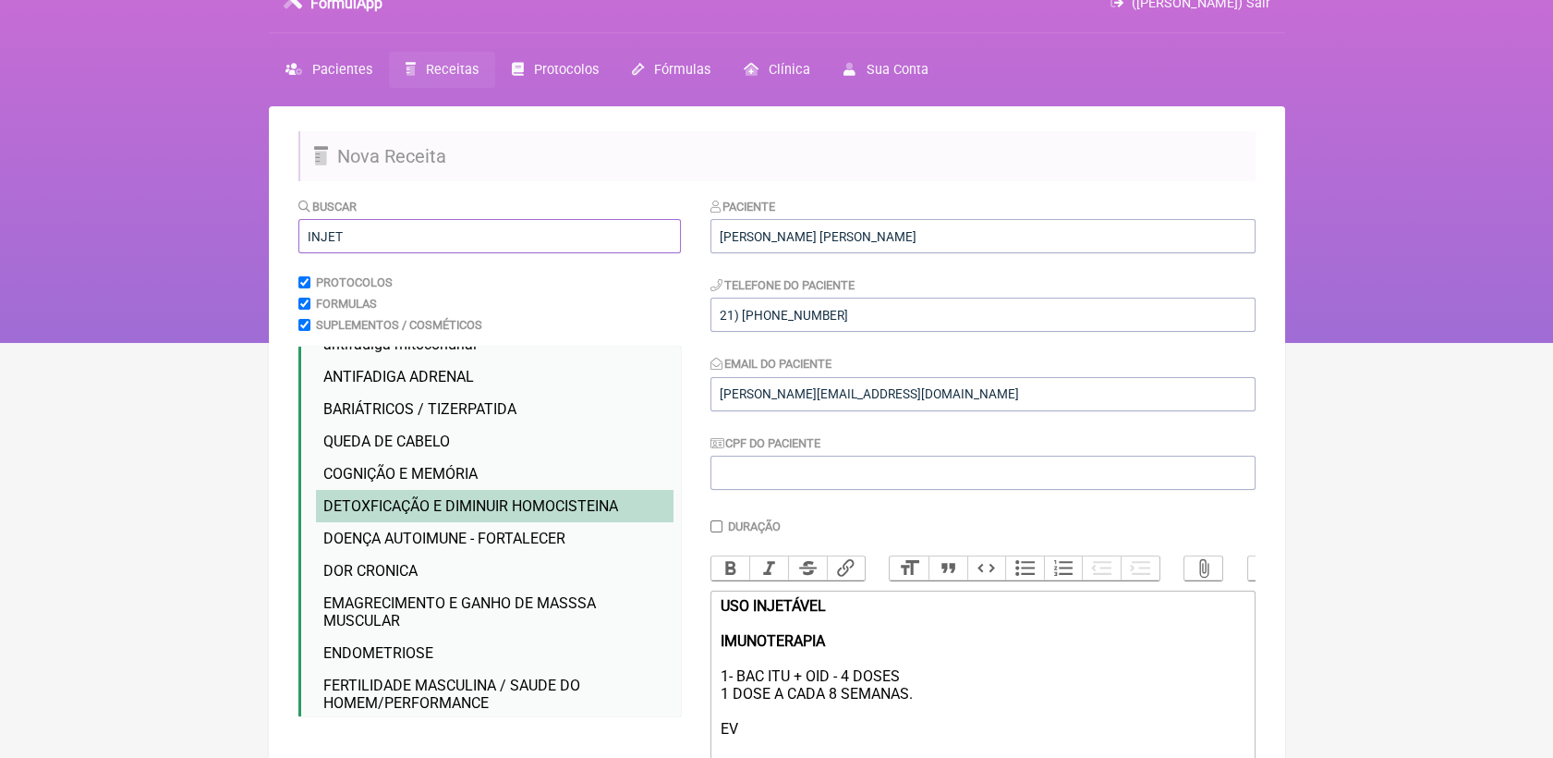
type input "INJET"
click at [590, 522] on li "DETOXFICAÇÃO E DIMINUIR HOMOCISTEINA injet ável" at bounding box center [495, 506] width 358 height 32
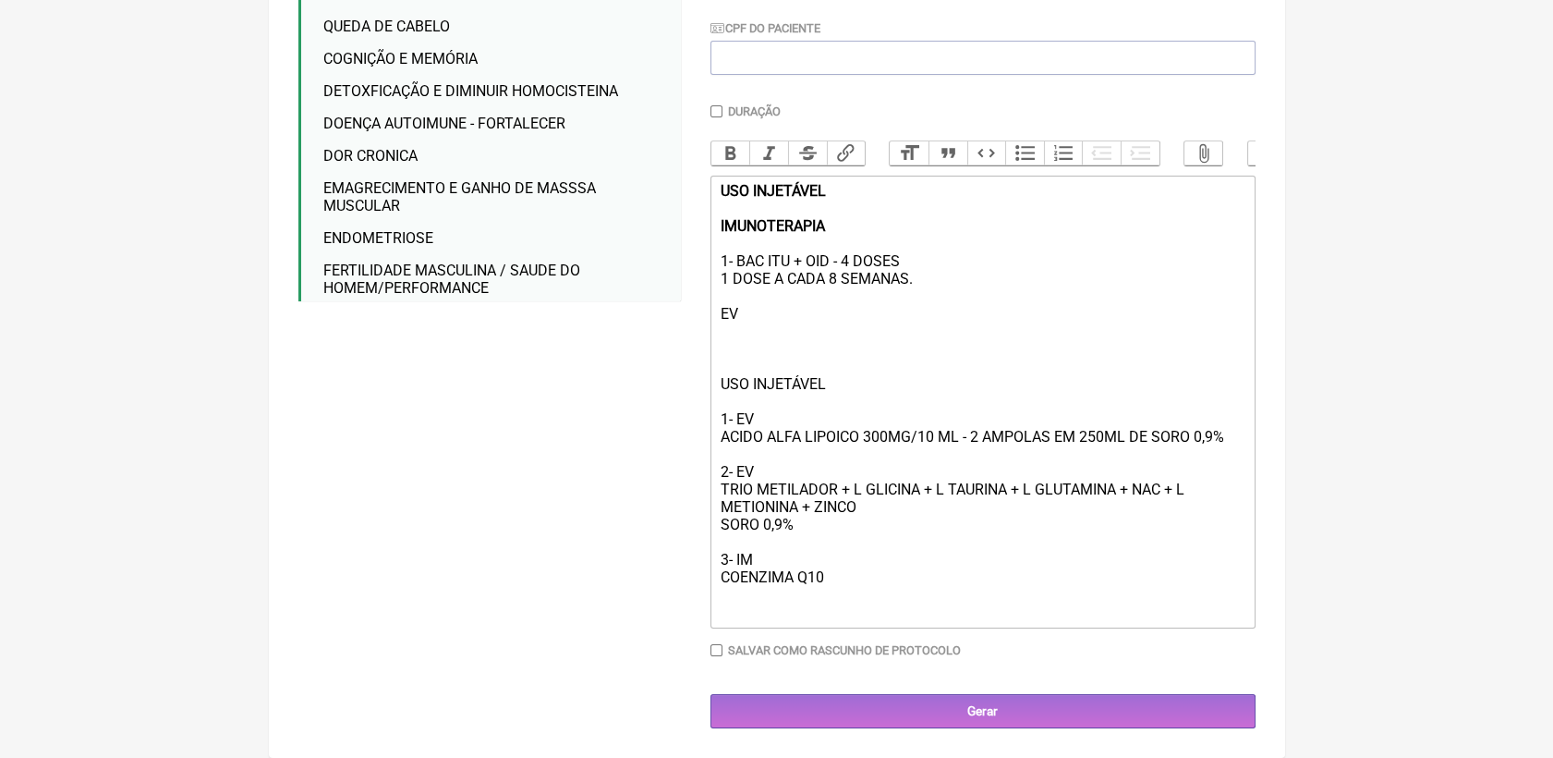
scroll to position [475, 0]
drag, startPoint x: 717, startPoint y: 374, endPoint x: 854, endPoint y: 371, distance: 136.8
click at [854, 371] on trix-editor "USO INJETÁVEL IMUNOTERAPIA 1- BAC ITU + OID - 4 DOSES 1 DOSE A CADA 8 SEMANAS. …" at bounding box center [983, 402] width 545 height 453
click at [724, 141] on button "Bold" at bounding box center [731, 153] width 39 height 24
click at [845, 396] on div "USO INJETÁVEL 1- EV ACIDO ALFA LIPOICO 300MG/10 ML - 2 AMPOLAS EM 250ML DE SORO…" at bounding box center [982, 498] width 525 height 246
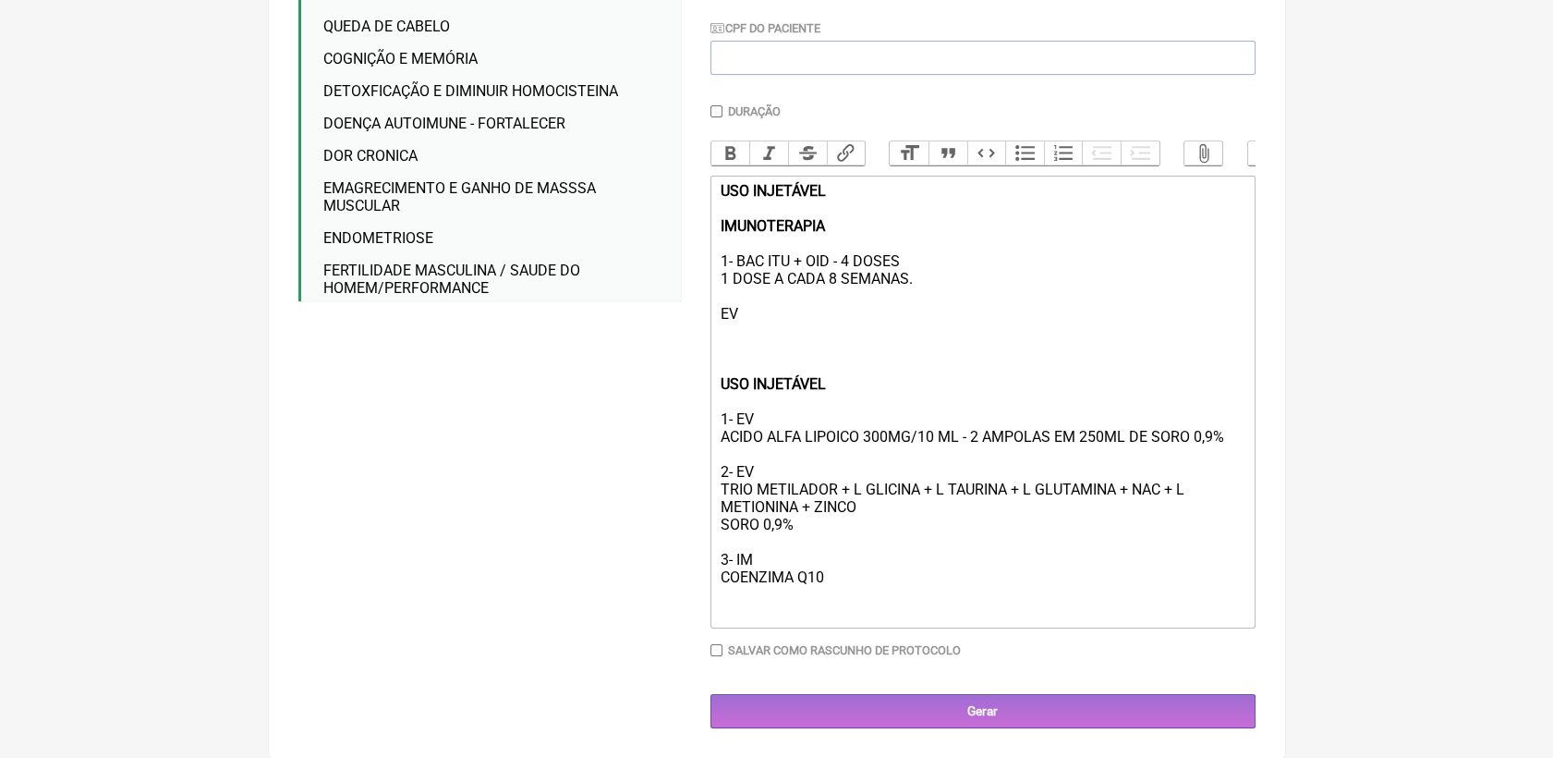
click at [835, 460] on div "USO INJETÁVEL 1- EV ACIDO ALFA LIPOICO 300MG/10 ML - 2 AMPOLAS EM 250ML DE SORO…" at bounding box center [982, 498] width 525 height 246
click at [809, 450] on div "USO INJETÁVEL 1- EV ACIDO ALFA LIPOICO 300MG/10 ML - 2 AMPOLAS EM 250ML DE SORO…" at bounding box center [982, 498] width 525 height 246
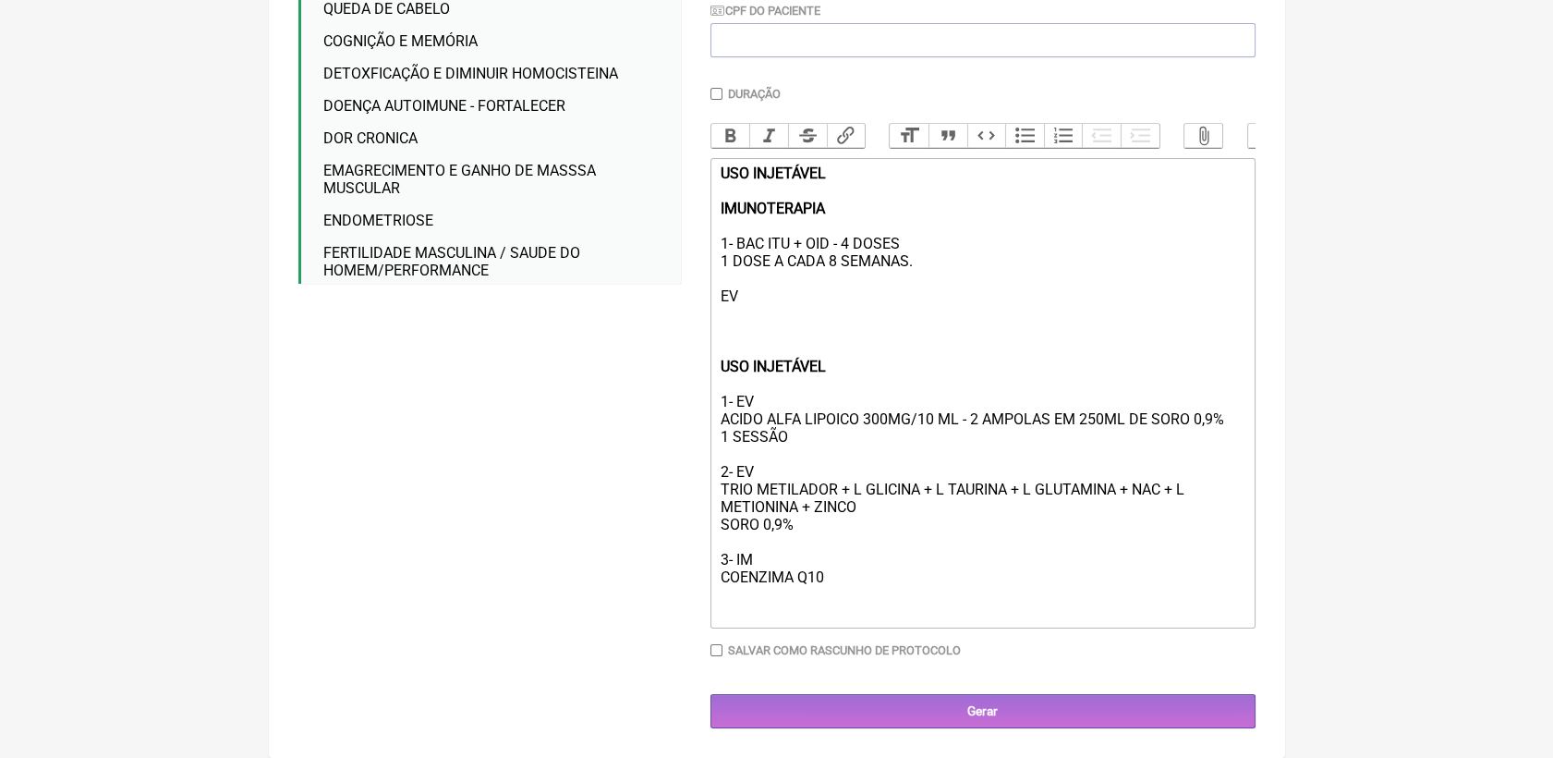
drag, startPoint x: 794, startPoint y: 451, endPoint x: 715, endPoint y: 457, distance: 78.8
click at [715, 457] on trix-editor "USO INJETÁVEL IMUNOTERAPIA 1- BAC ITU + OID - 4 DOSES 1 DOSE A CADA 8 SEMANAS. …" at bounding box center [983, 393] width 545 height 470
click at [761, 410] on div "USO INJETÁVEL 1- EV ACIDO ALFA LIPOICO 300MG/10 ML - 2 AMPOLAS EM 250ML DE SORO…" at bounding box center [982, 489] width 525 height 263
click at [783, 482] on div "USO INJETÁVEL 1- EV - 1 SESSÃO ACIDO ALFA LIPOICO 300MG/10 ML - 2 AMPOLAS EM 25…" at bounding box center [982, 489] width 525 height 263
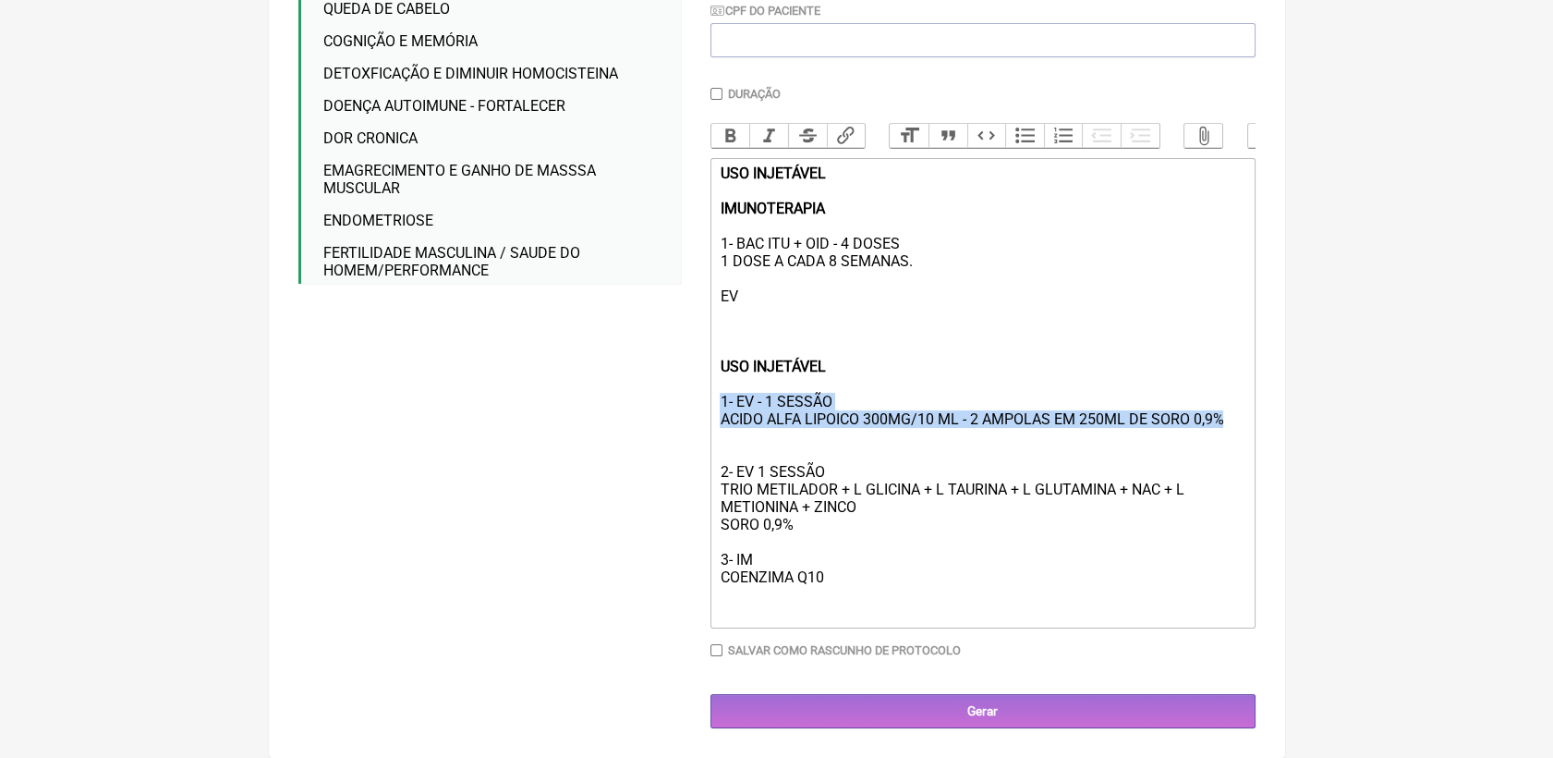
drag, startPoint x: 720, startPoint y: 410, endPoint x: 1227, endPoint y: 436, distance: 508.0
click at [1227, 436] on div "USO INJETÁVEL 1- EV - 1 SESSÃO ACIDO ALFA LIPOICO 300MG/10 ML - 2 AMPOLAS EM 25…" at bounding box center [982, 489] width 525 height 263
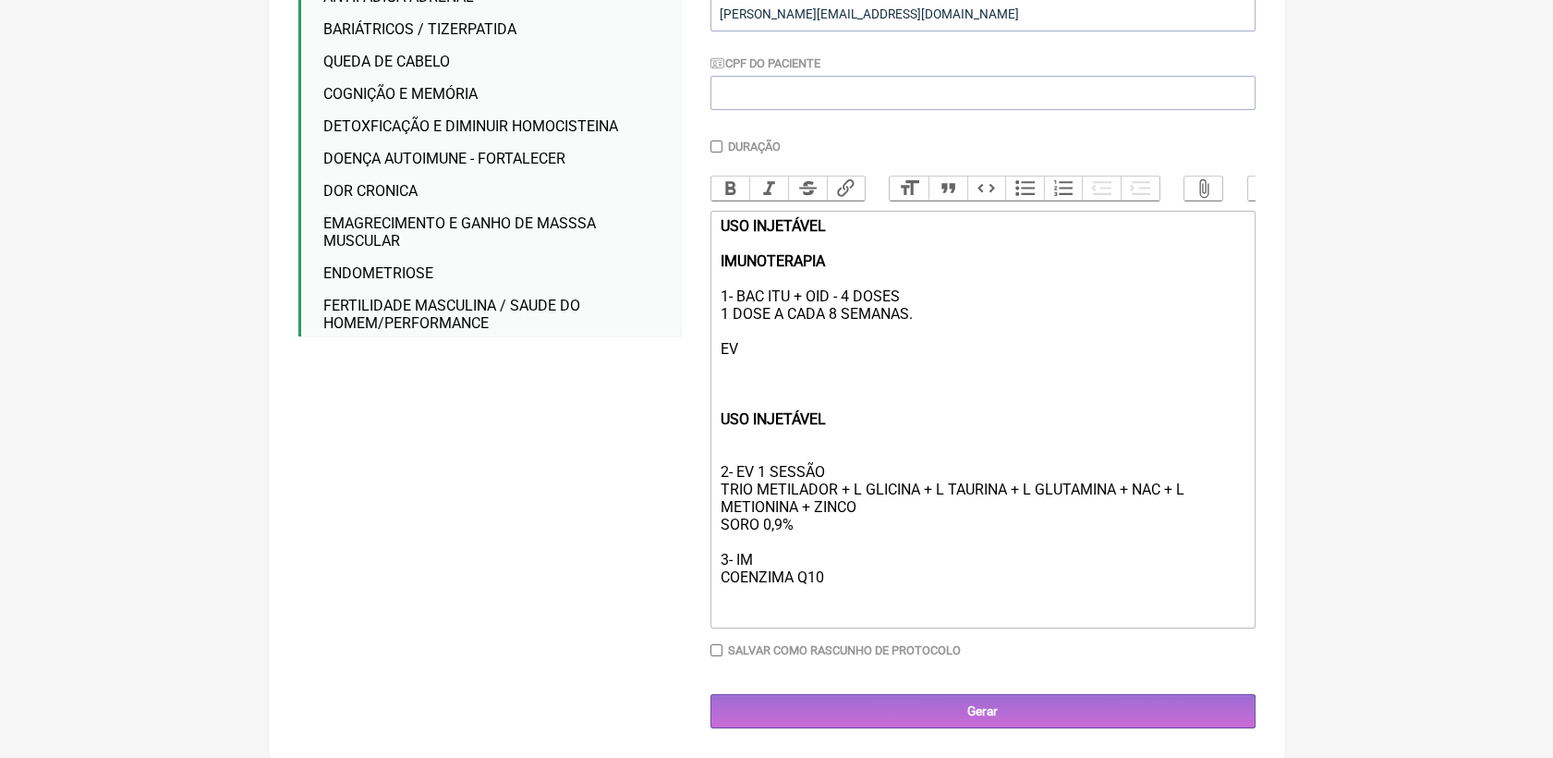
scroll to position [421, 0]
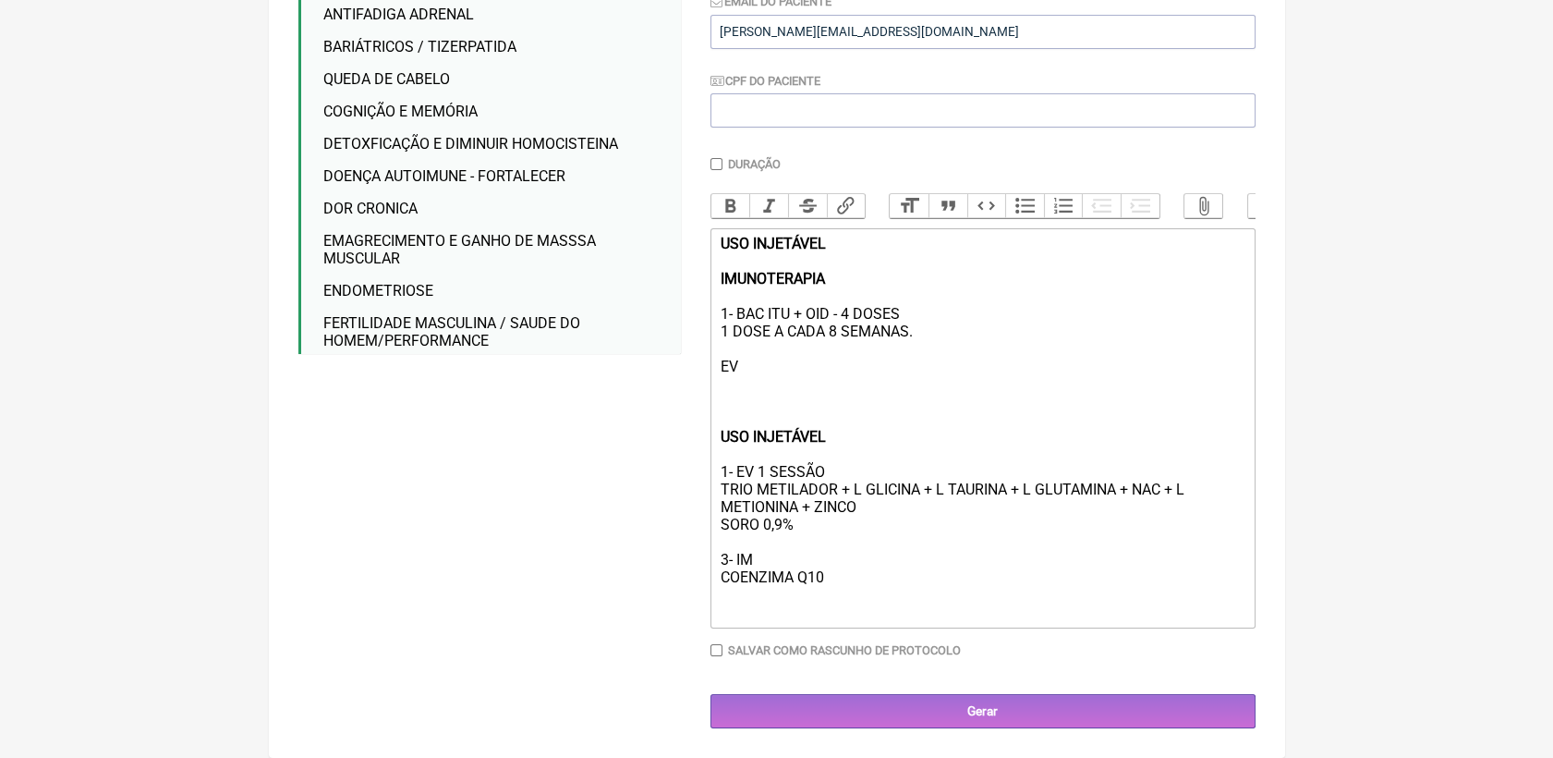
click at [843, 463] on div "USO INJETÁVEL 1- EV 1 SESSÃO TRIO METILADOR + L GLICINA + L TAURINA + L GLUTAMI…" at bounding box center [982, 524] width 525 height 193
drag, startPoint x: 851, startPoint y: 488, endPoint x: 931, endPoint y: 483, distance: 80.5
click at [931, 483] on div "USO INJETÁVEL 1- EV 1 SESSÃO A CADA 15 DIAS TRIO METILADOR + L GLICINA + L TAUR…" at bounding box center [982, 524] width 525 height 193
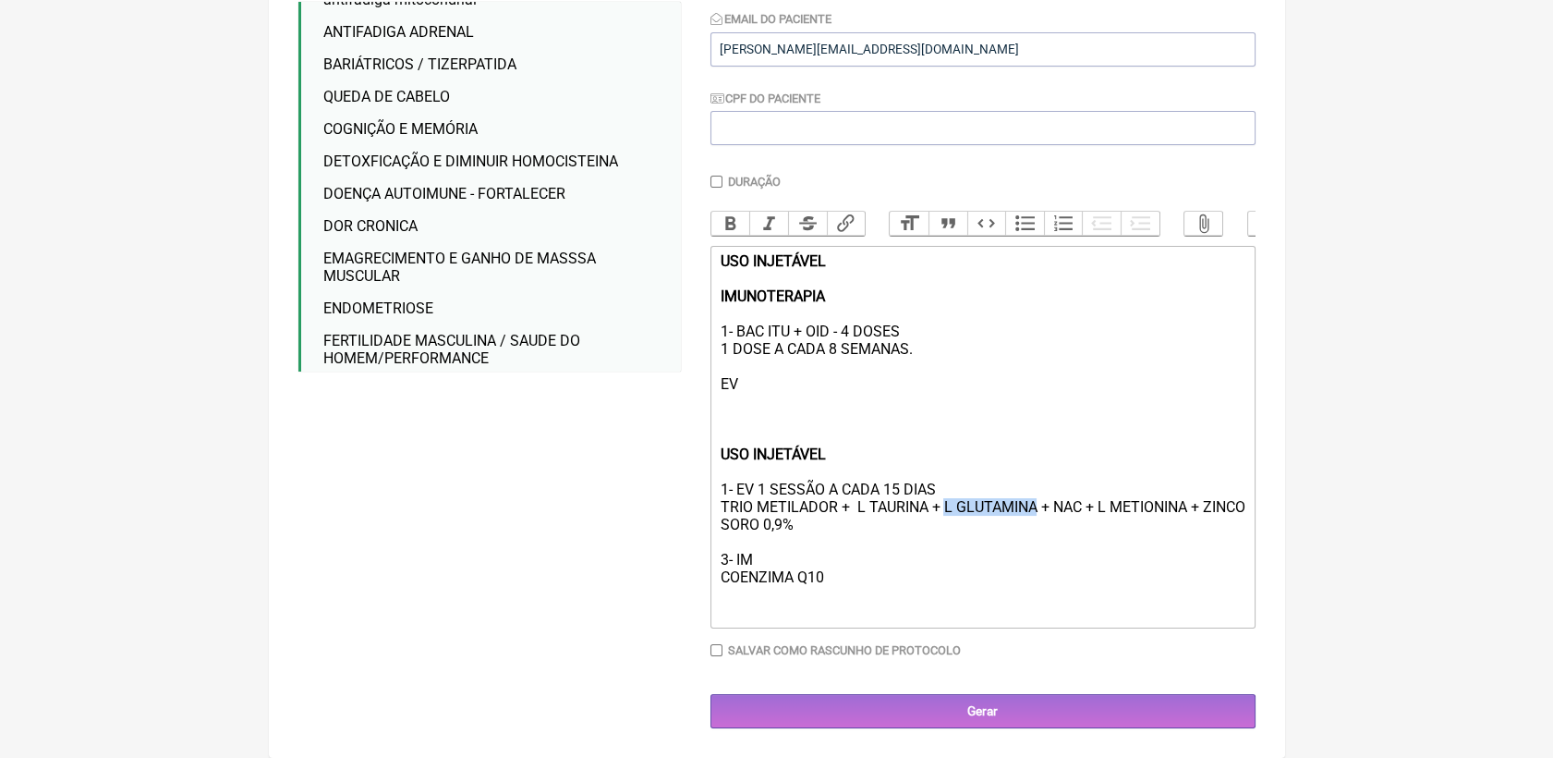
drag, startPoint x: 946, startPoint y: 488, endPoint x: 1035, endPoint y: 484, distance: 88.8
click at [1035, 484] on div "USO INJETÁVEL 1- EV 1 SESSÃO A CADA 15 DIAS TRIO METILADOR + L TAURINA + L GLUT…" at bounding box center [982, 533] width 525 height 176
click at [1051, 540] on div "USO INJETÁVEL 1- EV 1 SESSÃO A CADA 15 DIAS TRIO METILADOR + L TAURINA + NAC + …" at bounding box center [982, 533] width 525 height 176
drag, startPoint x: 992, startPoint y: 505, endPoint x: 1084, endPoint y: 498, distance: 92.6
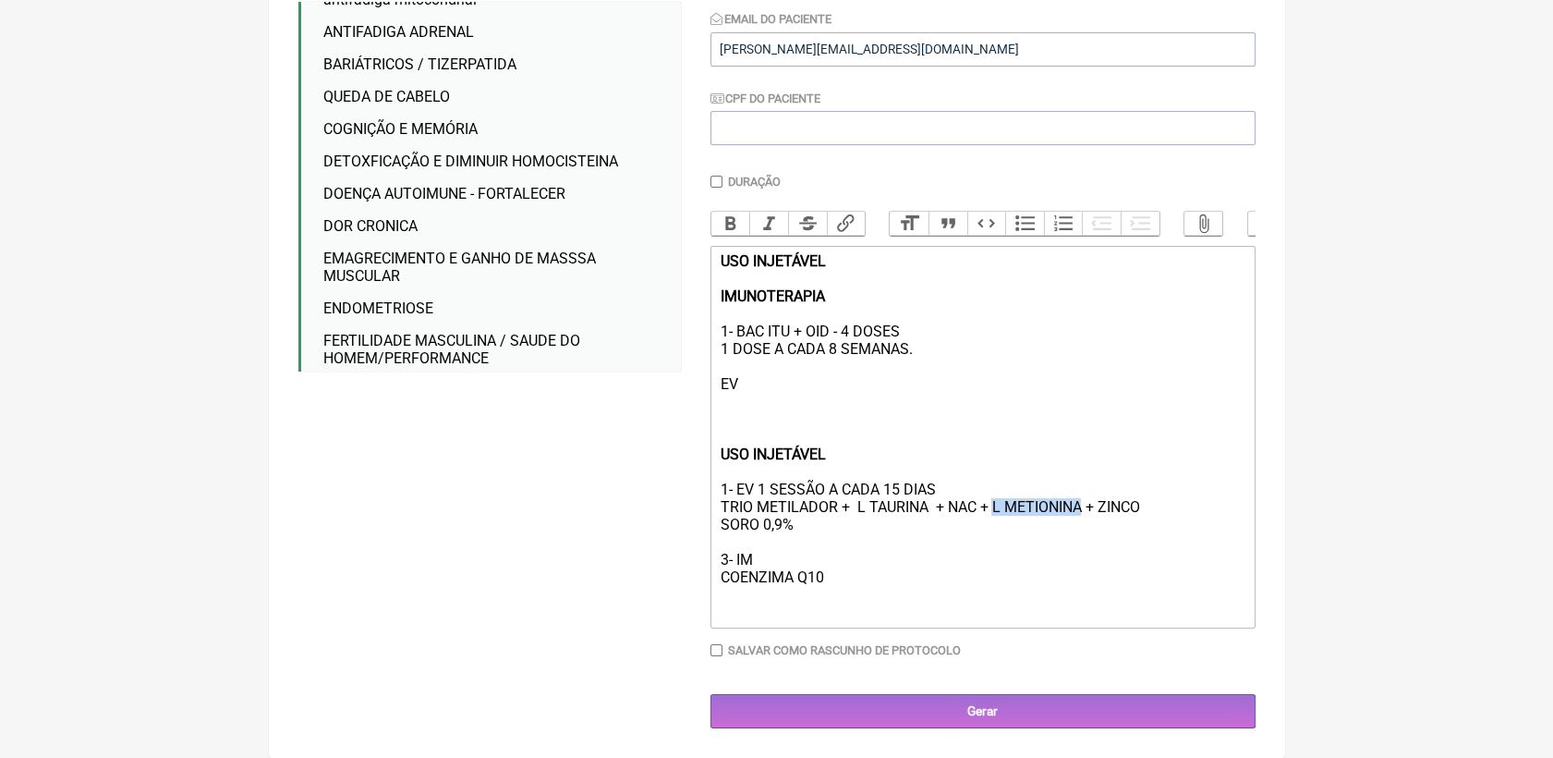
click at [1084, 498] on div "USO INJETÁVEL 1- EV 1 SESSÃO A CADA 15 DIAS TRIO METILADOR + L TAURINA + NAC + …" at bounding box center [982, 533] width 525 height 176
click at [1045, 506] on div "USO INJETÁVEL 1- EV 1 SESSÃO A CADA 15 DIAS TRIO METILADOR + L TAURINA + NAC + …" at bounding box center [982, 533] width 525 height 176
click at [723, 560] on div "USO INJETÁVEL 1- EV 1 SESSÃO A CADA 15 DIAS TRIO METILADOR + L TAURINA + NAC + …" at bounding box center [982, 533] width 525 height 176
click at [819, 551] on div "USO INJETÁVEL 1- EV 1 SESSÃO A CADA 15 DIAS TRIO METILADOR + L TAURINA + NAC + …" at bounding box center [982, 533] width 525 height 176
drag, startPoint x: 828, startPoint y: 575, endPoint x: 721, endPoint y: 581, distance: 107.4
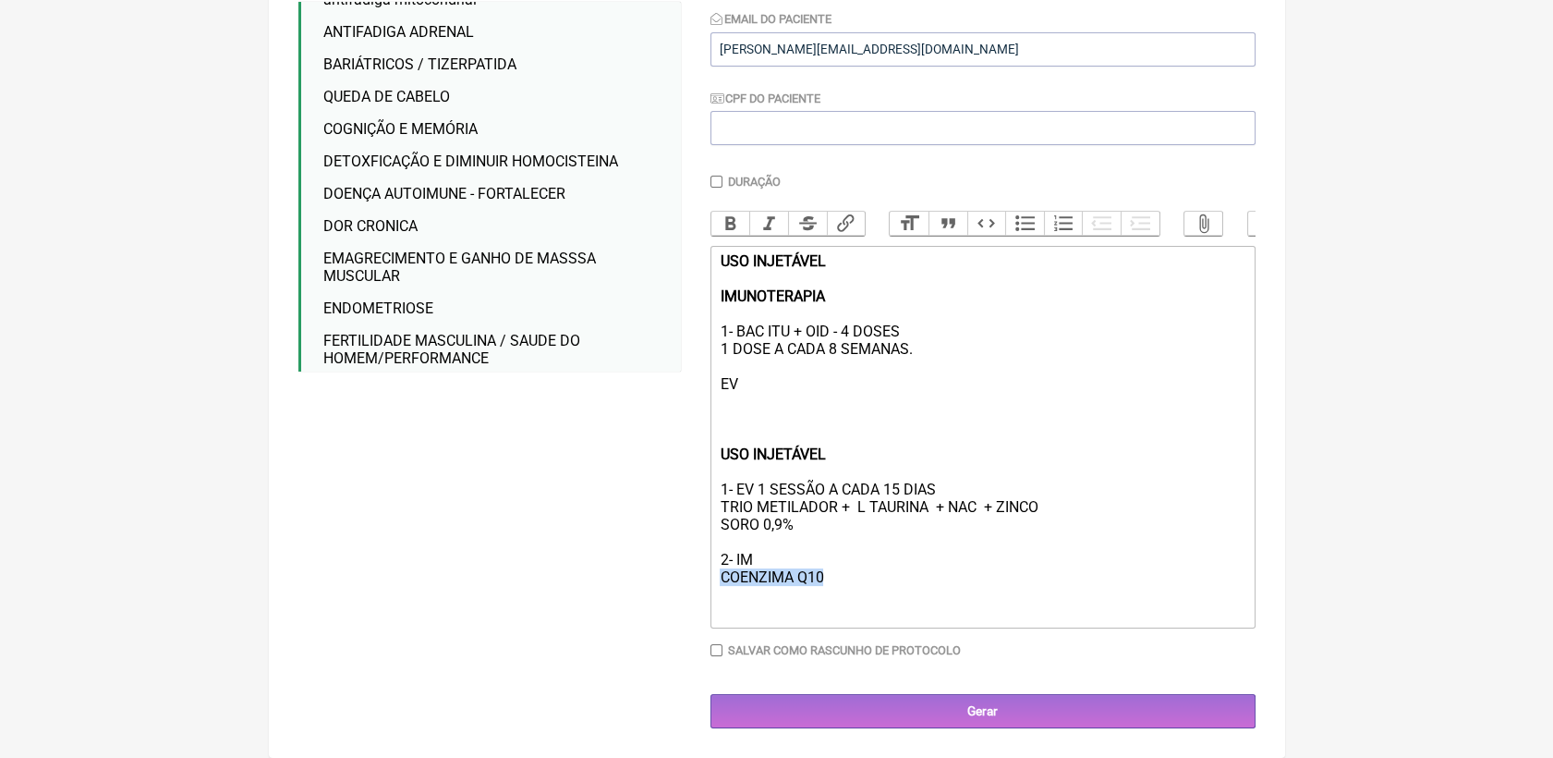
click at [721, 581] on div "USO INJETÁVEL 1- EV 1 SESSÃO A CADA 15 DIAS TRIO METILADOR + L TAURINA + NAC + …" at bounding box center [982, 533] width 525 height 176
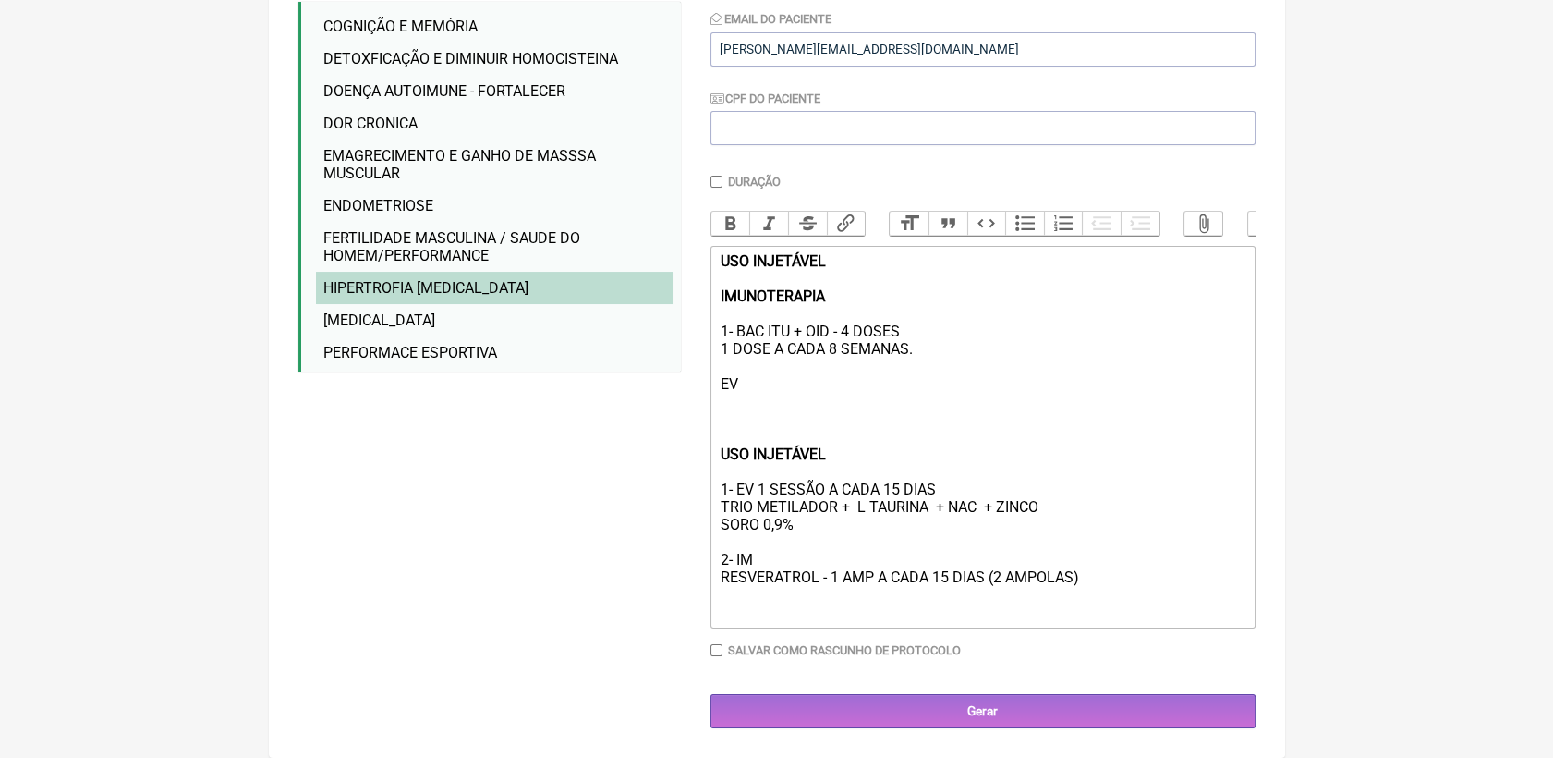
scroll to position [389, 0]
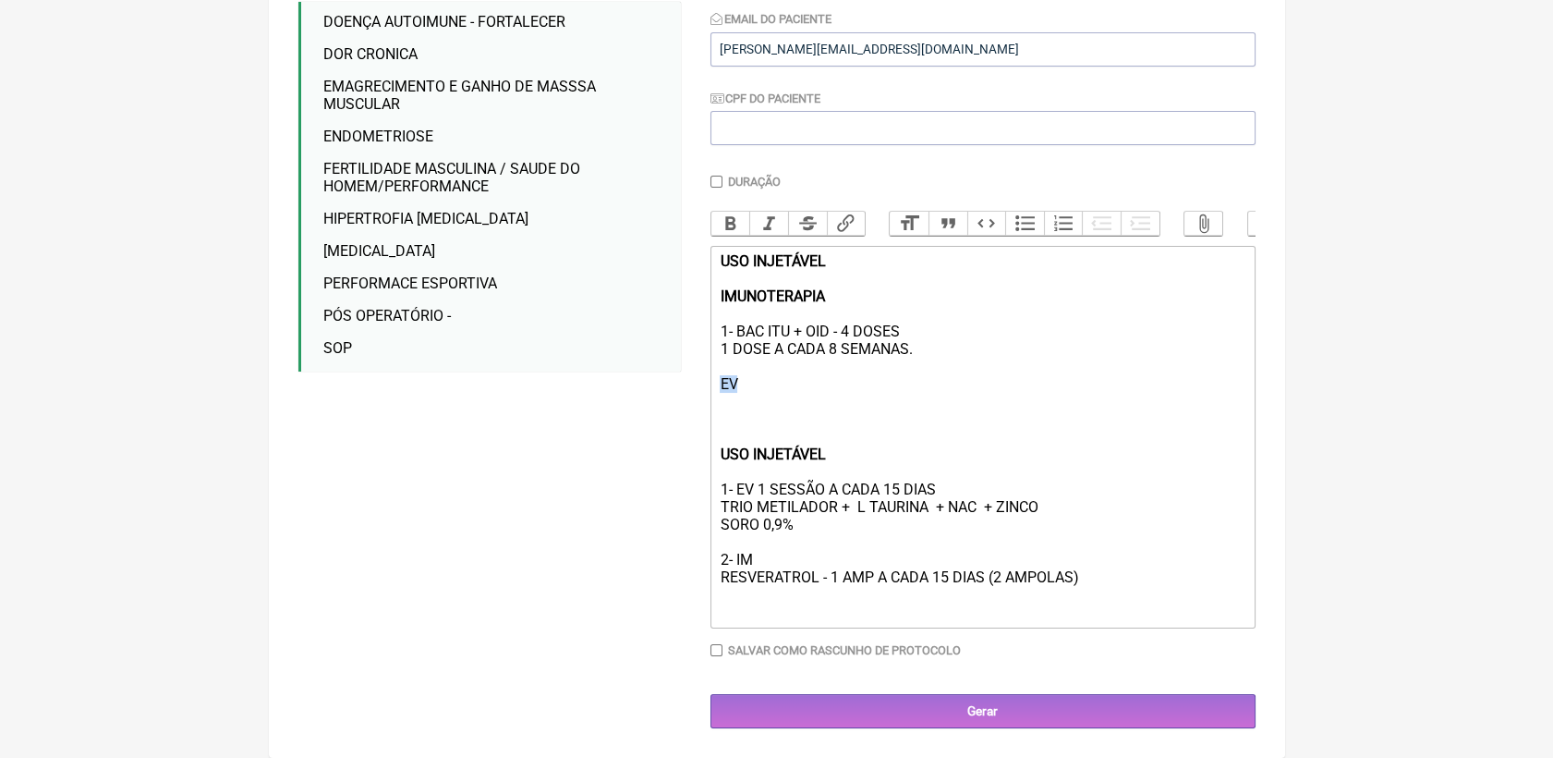
drag, startPoint x: 743, startPoint y: 375, endPoint x: 716, endPoint y: 384, distance: 28.3
click at [716, 384] on trix-editor "USO INJETÁVEL IMUNOTERAPIA 1- BAC ITU + OID - 4 DOSES 1 DOSE A CADA 8 SEMANAS. …" at bounding box center [983, 437] width 545 height 383
type trix-editor "<div><strong>USO INJETÁVEL<br><br>IMUNOTERAPIA </strong><br><br>1- BAC ITU + OI…"
click at [992, 432] on div "USO INJETÁVEL IMUNOTERAPIA 1- BAC ITU + OID - 4 DOSES 1 DOSE A CADA 8 SEMANAS." at bounding box center [982, 348] width 525 height 193
drag, startPoint x: 722, startPoint y: 484, endPoint x: 985, endPoint y: 484, distance: 263.4
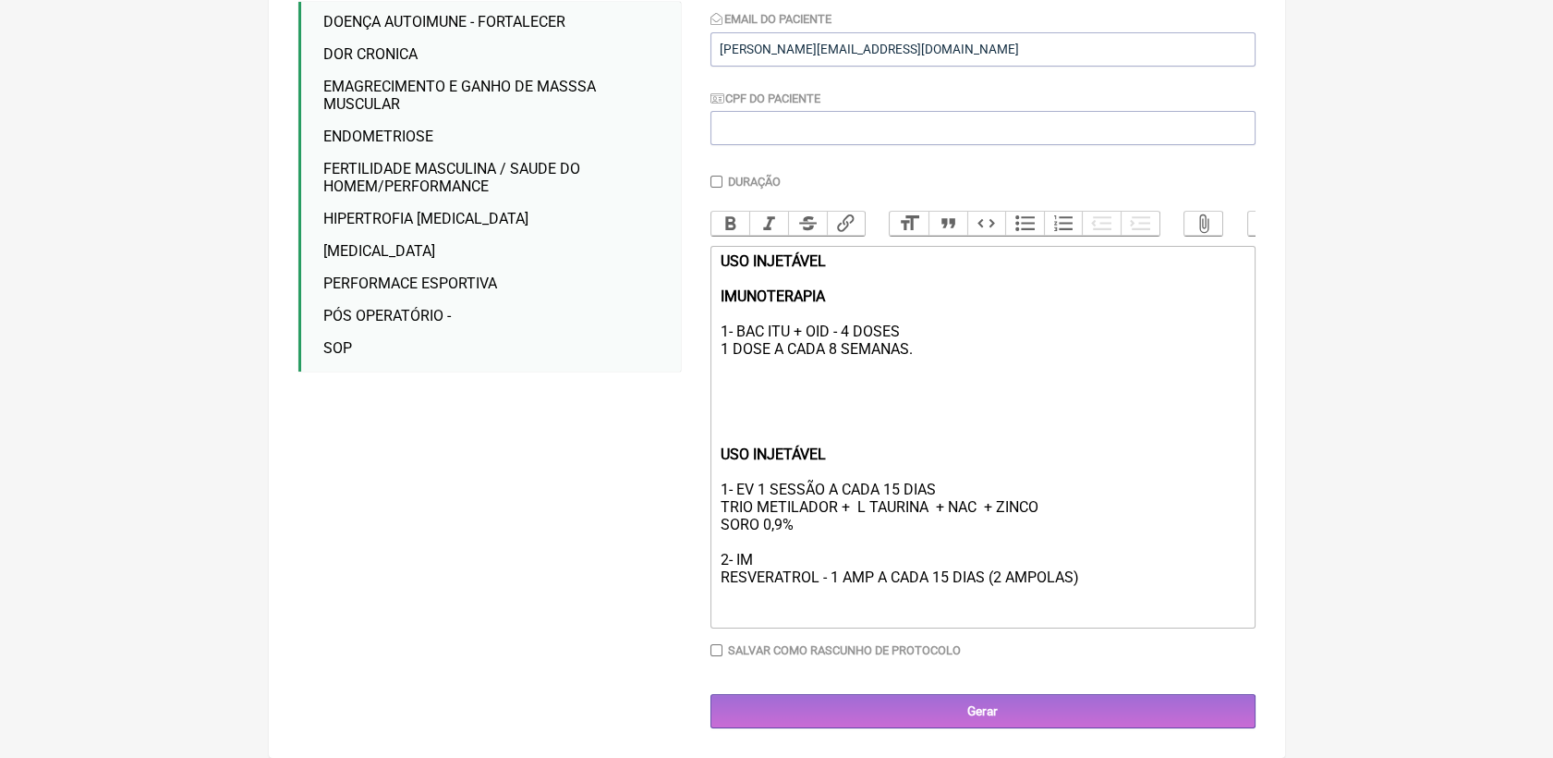
click at [985, 484] on div "USO INJETÁVEL 1- EV 1 SESSÃO A CADA 15 DIAS TRIO METILADOR + L TAURINA + NAC + …" at bounding box center [982, 533] width 525 height 176
click at [732, 212] on button "Bold" at bounding box center [731, 224] width 39 height 24
drag, startPoint x: 759, startPoint y: 557, endPoint x: 723, endPoint y: 545, distance: 38.0
click at [721, 555] on div "USO INJETÁVEL 1- EV 1 SESSÃO A CADA 15 DIAS TRIO METILADOR + L TAURINA + NAC + …" at bounding box center [982, 533] width 525 height 176
click at [720, 212] on button "Bold" at bounding box center [731, 224] width 39 height 24
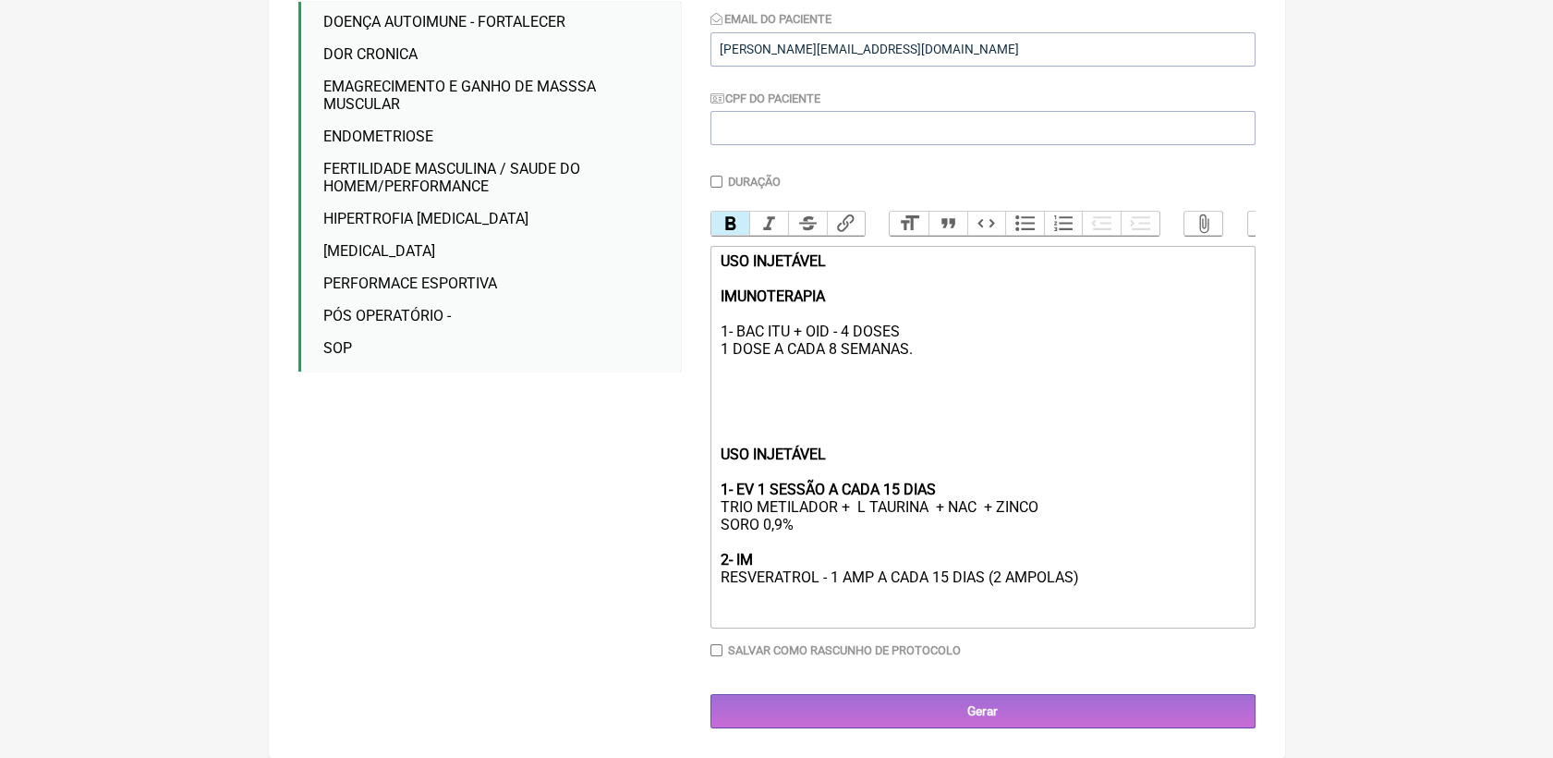
click at [1153, 585] on div "USO INJETÁVEL 1- EV 1 SESSÃO A CADA 15 DIAS TRIO METILADOR + L TAURINA + NAC + …" at bounding box center [982, 533] width 525 height 176
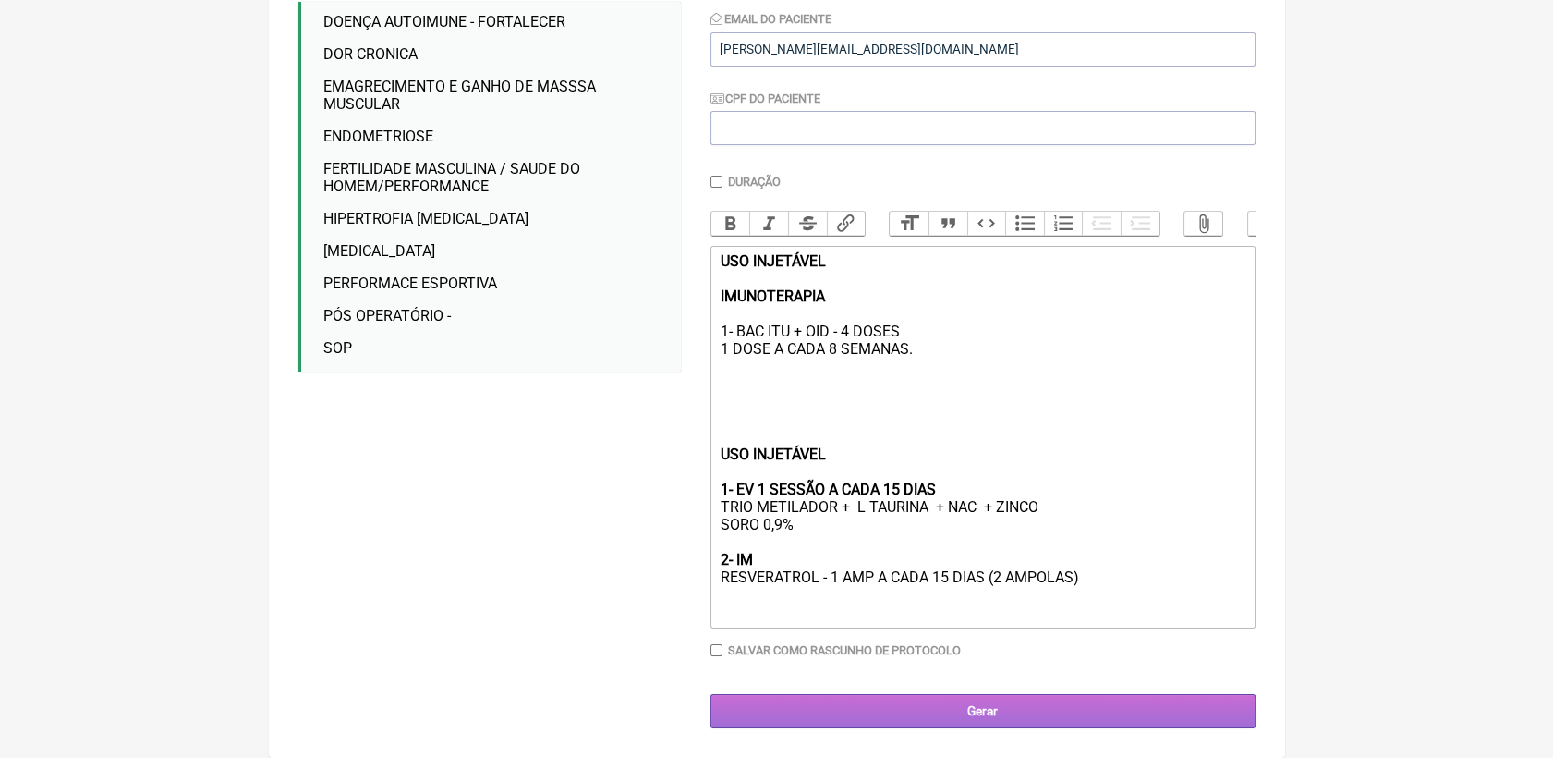
click at [1146, 724] on input "Gerar" at bounding box center [983, 711] width 545 height 34
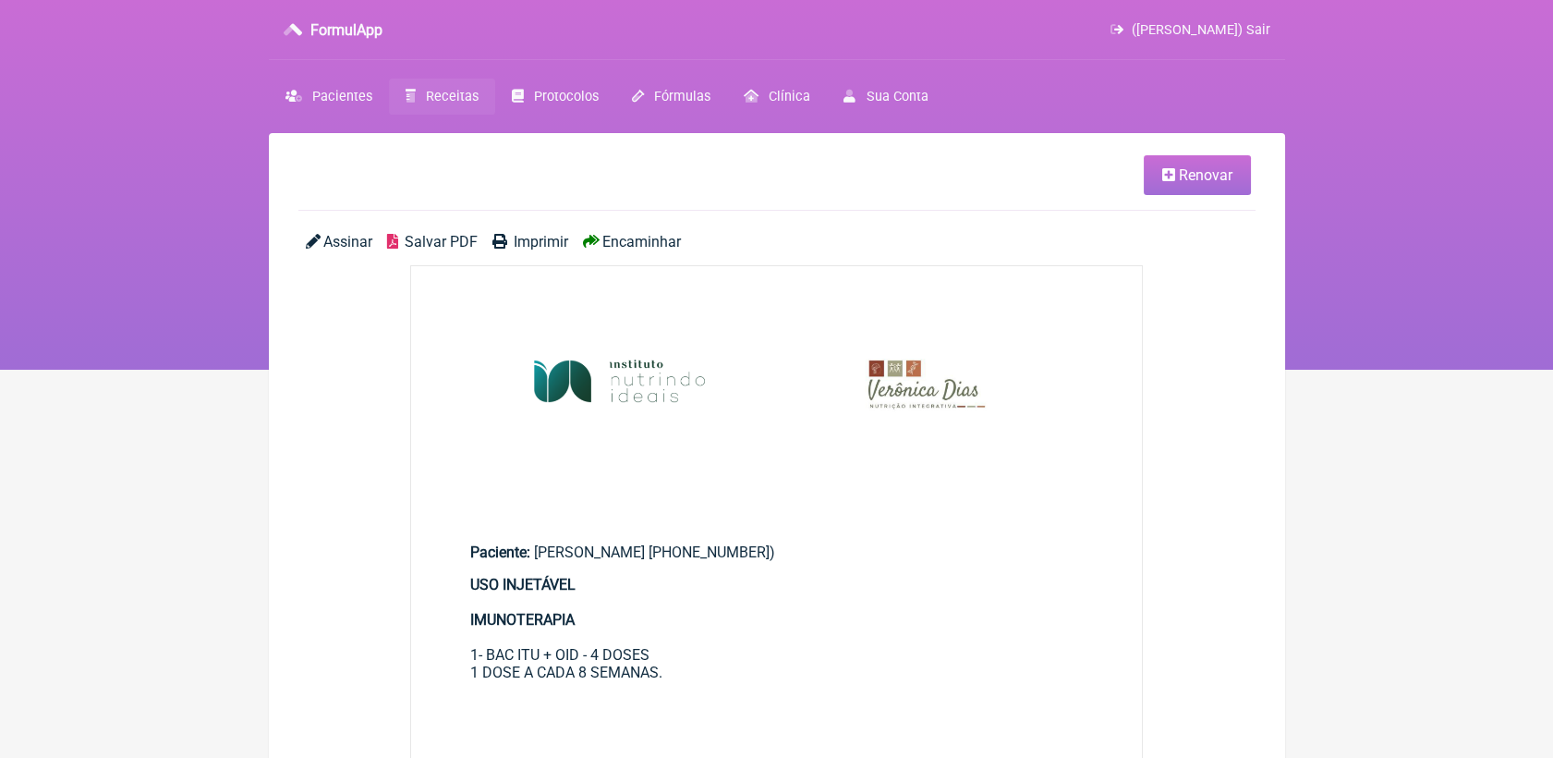
click at [434, 248] on span "Salvar PDF" at bounding box center [441, 242] width 73 height 18
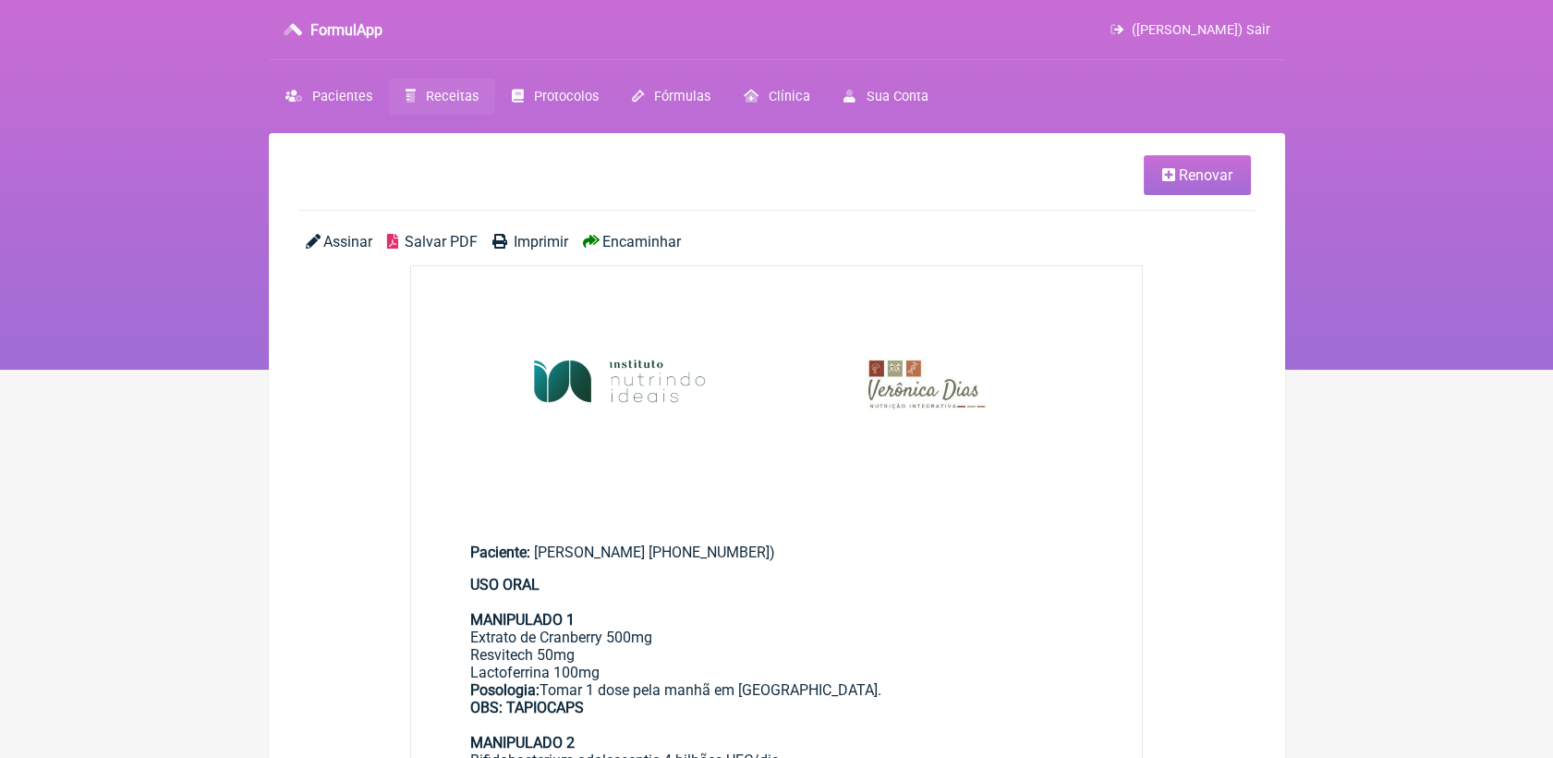
click at [417, 244] on span "Salvar PDF" at bounding box center [441, 242] width 73 height 18
